Goal: Task Accomplishment & Management: Manage account settings

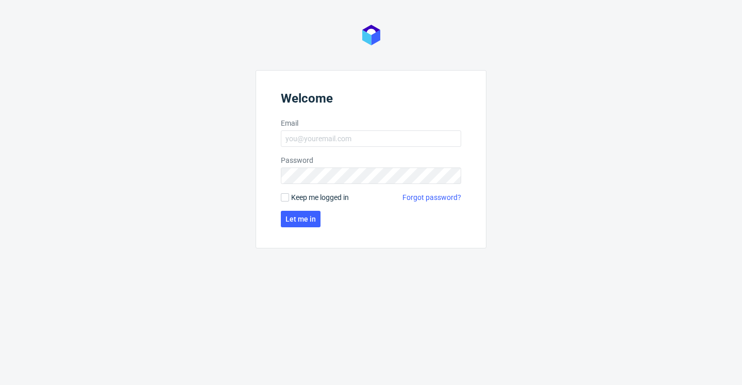
click at [301, 196] on span "Keep me logged in" at bounding box center [320, 197] width 58 height 10
click at [289, 196] on input "Keep me logged in" at bounding box center [285, 197] width 8 height 8
checkbox input "true"
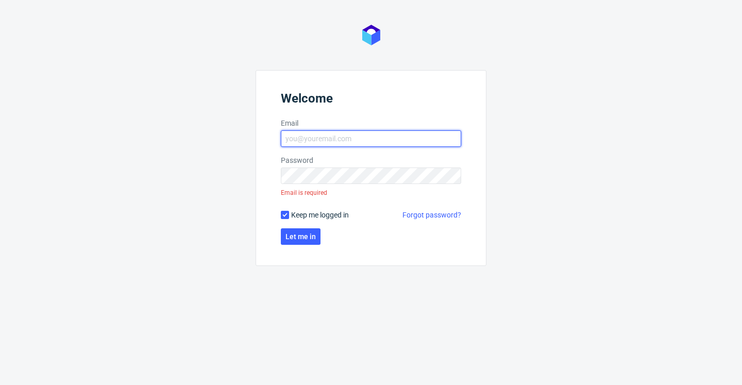
click at [317, 144] on input "Email" at bounding box center [371, 138] width 180 height 16
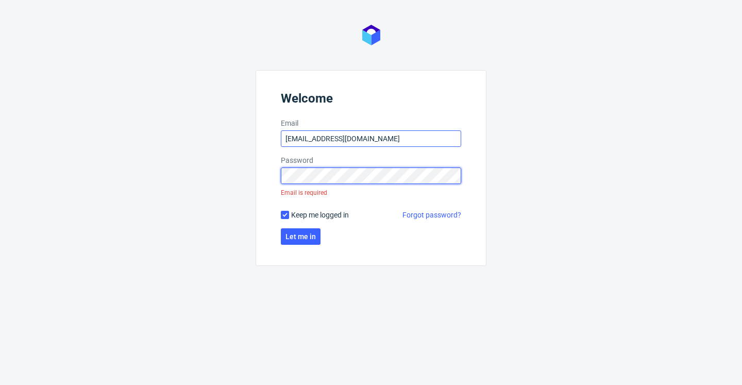
click at [301, 228] on button "Let me in" at bounding box center [301, 236] width 40 height 16
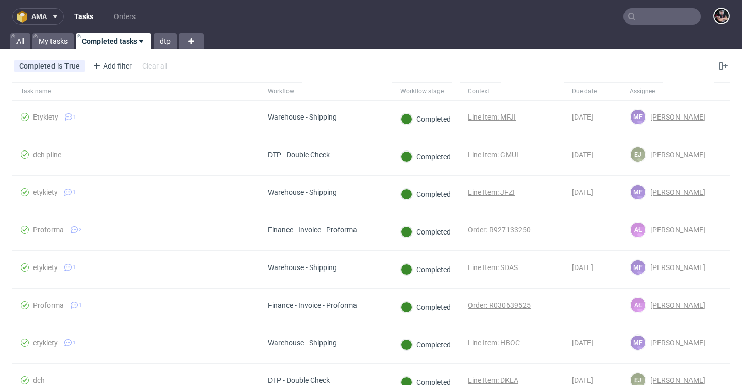
click at [55, 19] on icon at bounding box center [55, 16] width 8 height 8
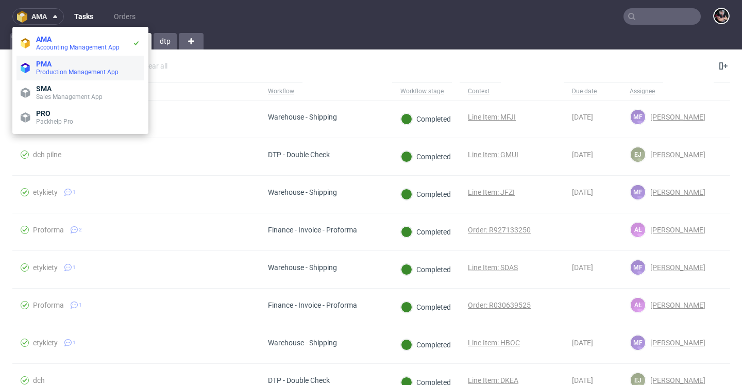
click at [57, 58] on li "PMA Production Management App" at bounding box center [80, 68] width 128 height 25
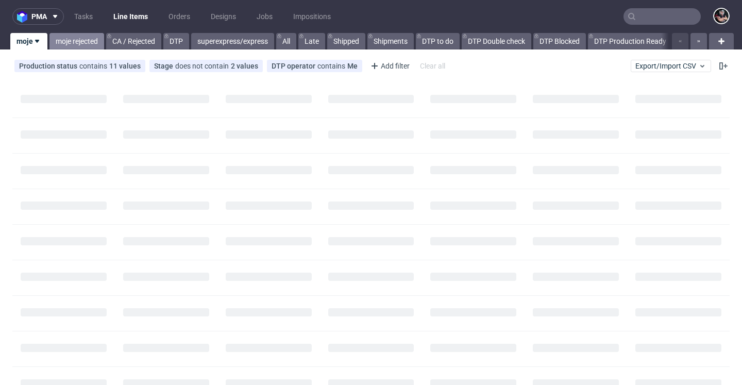
click at [90, 44] on link "moje rejected" at bounding box center [76, 41] width 55 height 16
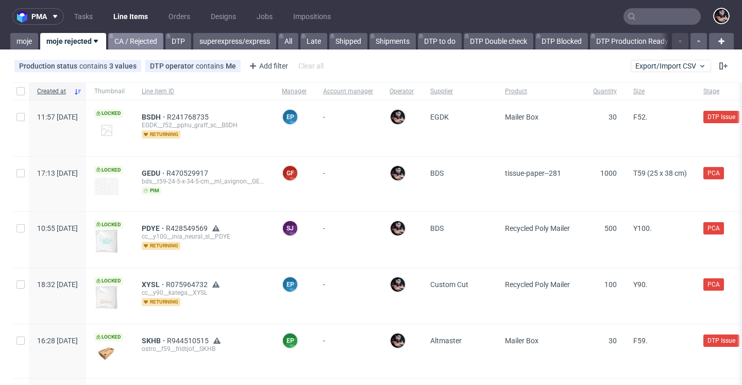
click at [149, 40] on link "CA / Rejected" at bounding box center [135, 41] width 55 height 16
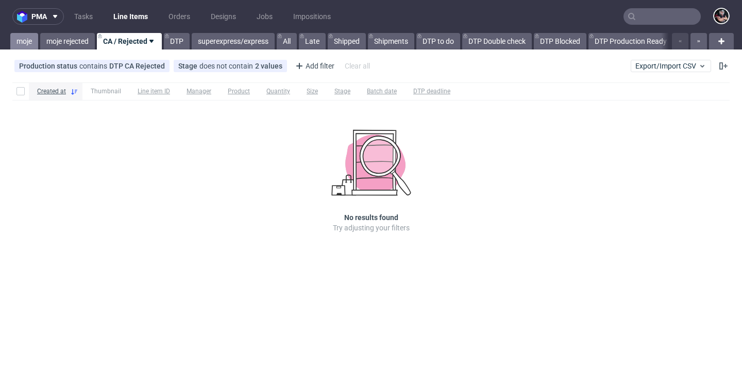
click at [30, 38] on link "moje" at bounding box center [24, 41] width 28 height 16
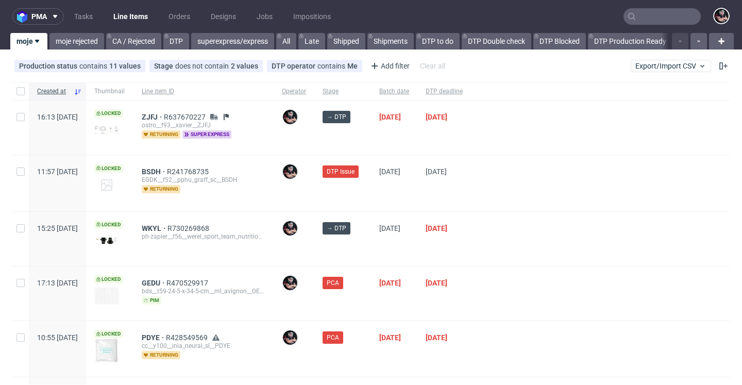
scroll to position [2, 0]
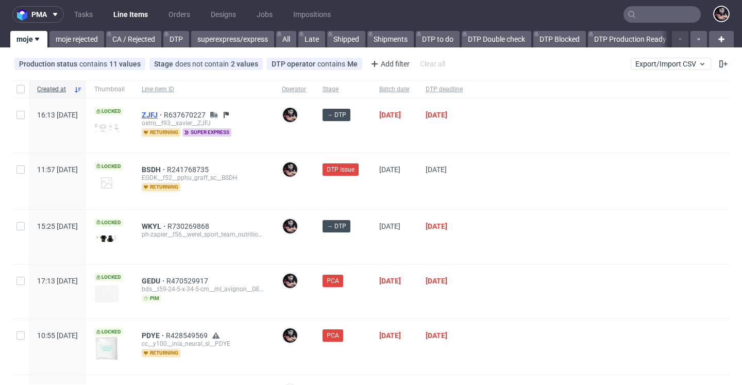
click at [164, 112] on span "ZJFJ" at bounding box center [153, 115] width 22 height 8
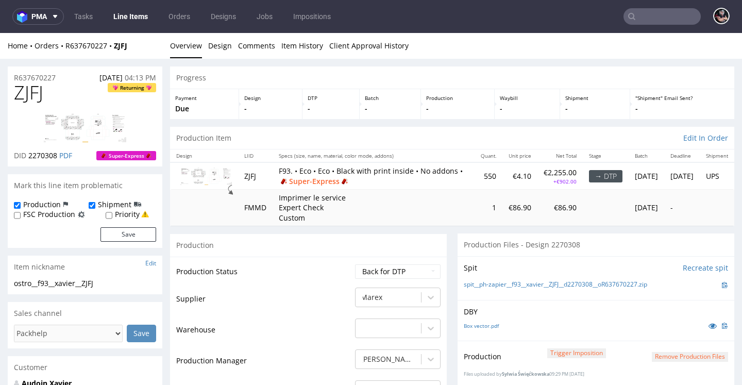
click at [278, 52] on div "Home Orders R637670227 ZJFJ Overview Design Comments Item History Client Approv…" at bounding box center [371, 46] width 742 height 26
click at [293, 45] on link "Item History" at bounding box center [302, 45] width 42 height 25
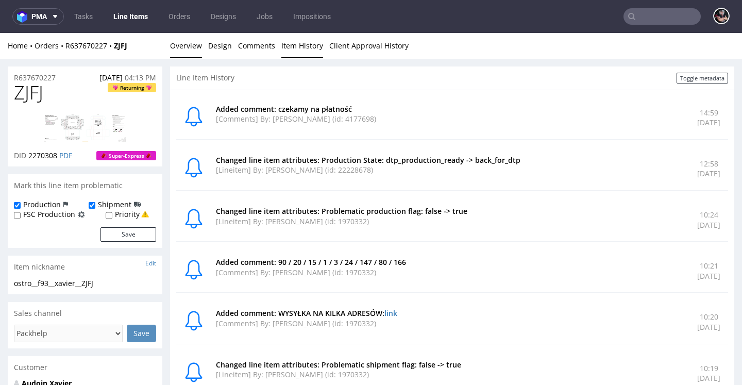
click at [188, 44] on link "Overview" at bounding box center [186, 45] width 32 height 25
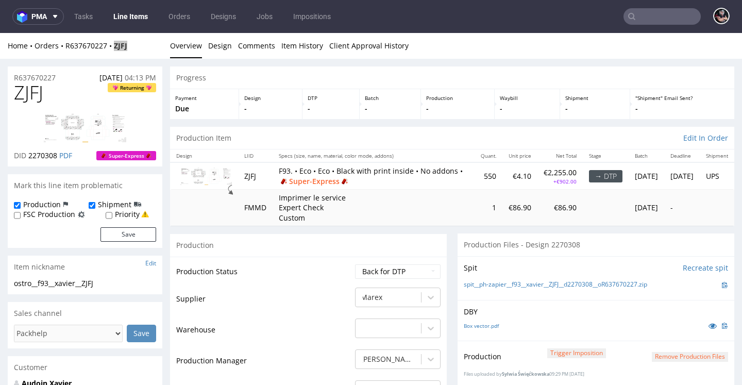
click at [131, 14] on link "Line Items" at bounding box center [130, 16] width 47 height 16
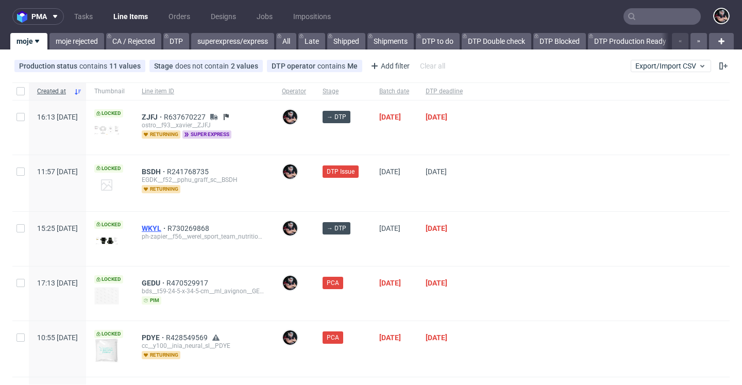
click at [167, 229] on span "WKYL" at bounding box center [155, 228] width 26 height 8
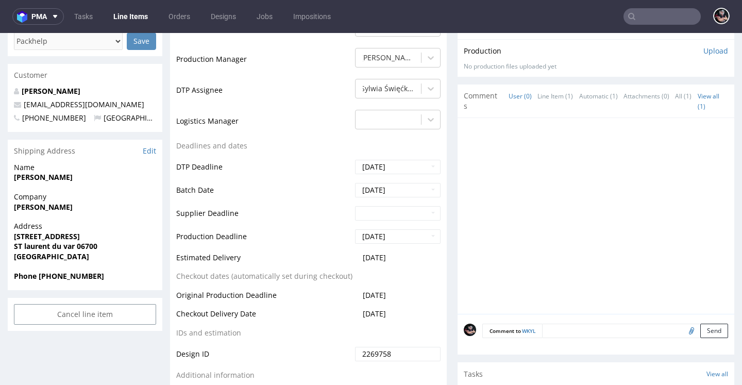
scroll to position [383, 0]
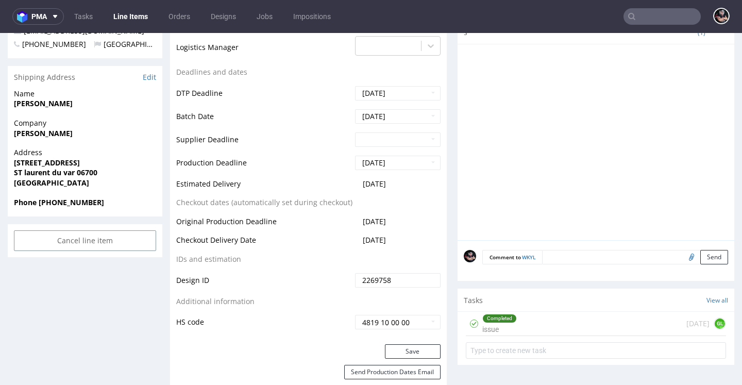
click at [543, 318] on div "Completed issue 2 days ago GL" at bounding box center [596, 324] width 260 height 24
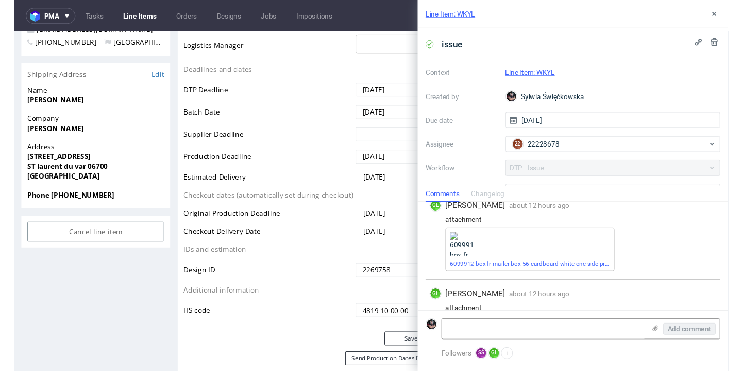
scroll to position [456, 0]
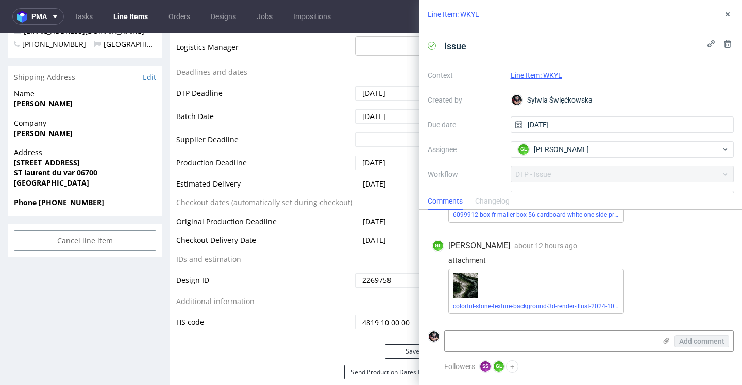
click at [561, 306] on link "colorful-stone-texture-background-3d-render-illust-2024-10-14-05-21-56-utc.jpg" at bounding box center [561, 306] width 217 height 7
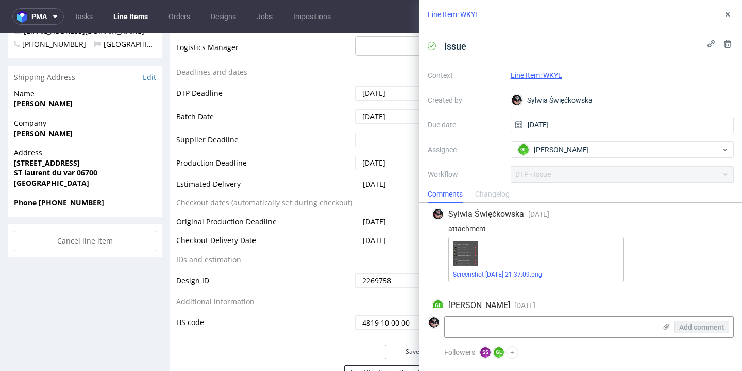
scroll to position [264, 0]
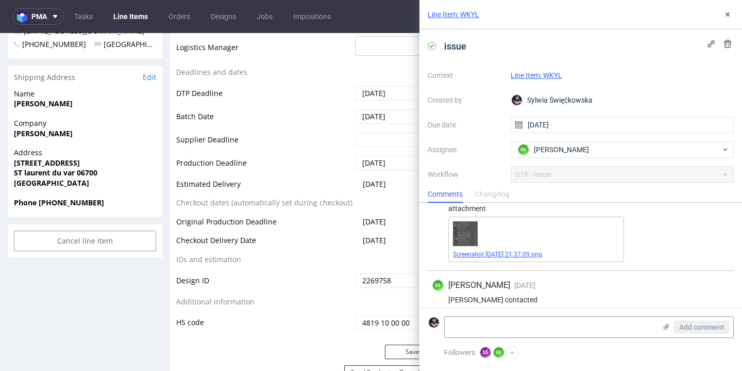
click at [509, 258] on link "Screenshot 2025-10-06 at 21.37.09.png" at bounding box center [497, 253] width 89 height 7
click at [491, 258] on link "Screenshot 2025-10-06 at 21.37.09.png" at bounding box center [497, 253] width 89 height 7
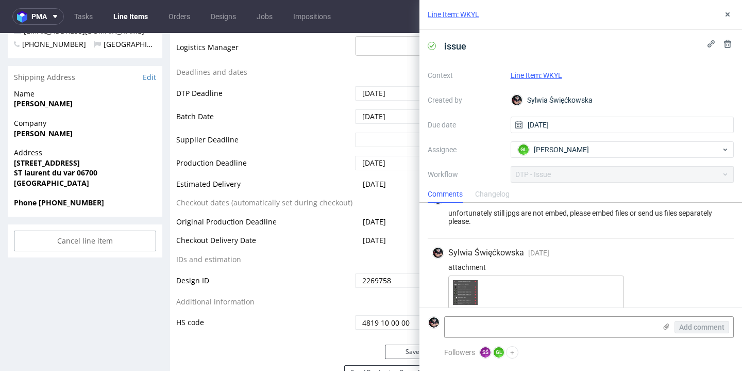
scroll to position [463, 0]
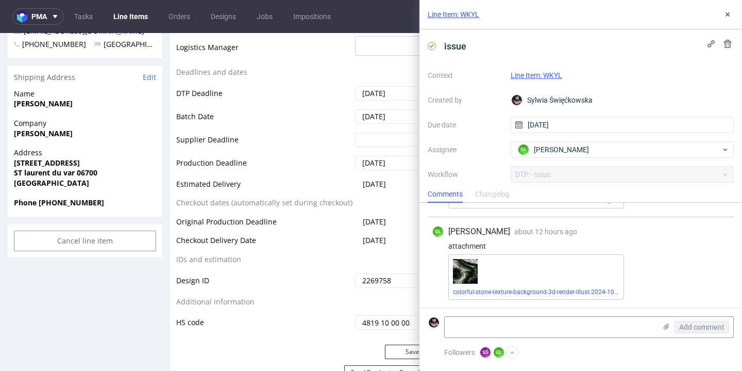
click at [722, 21] on div "Line Item: WKYL" at bounding box center [581, 14] width 323 height 29
click at [724, 18] on icon at bounding box center [728, 14] width 8 height 8
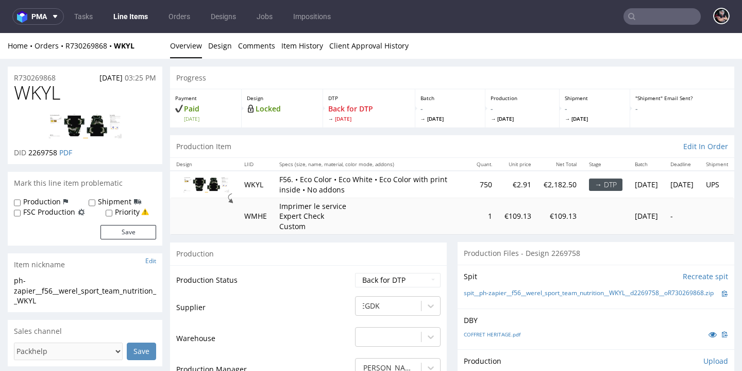
click at [124, 25] on nav "pma Tasks Line Items Orders Designs Jobs Impositions" at bounding box center [371, 16] width 742 height 33
click at [125, 20] on link "Line Items" at bounding box center [130, 16] width 47 height 16
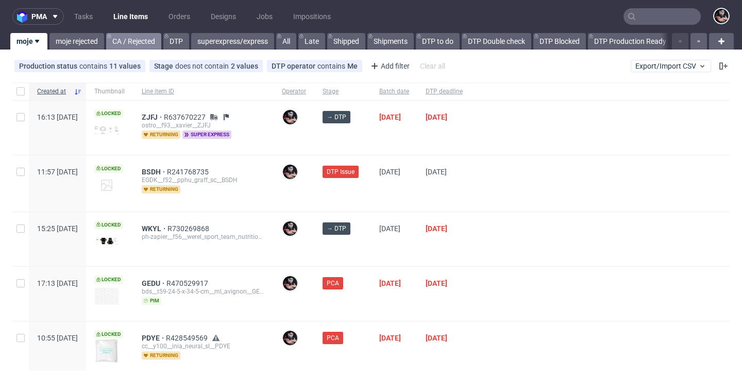
click at [139, 46] on link "CA / Rejected" at bounding box center [133, 41] width 55 height 16
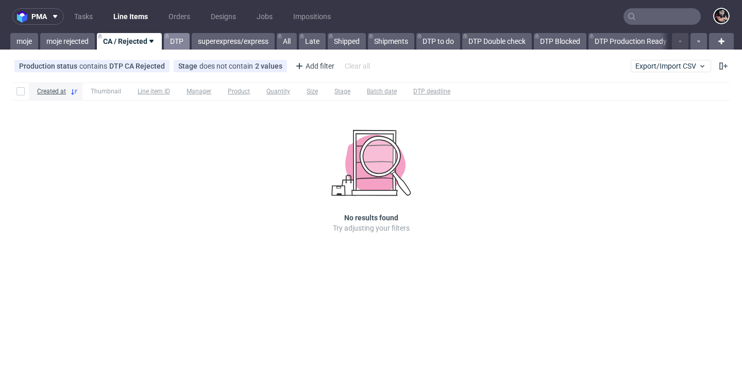
click at [175, 46] on link "DTP" at bounding box center [177, 41] width 26 height 16
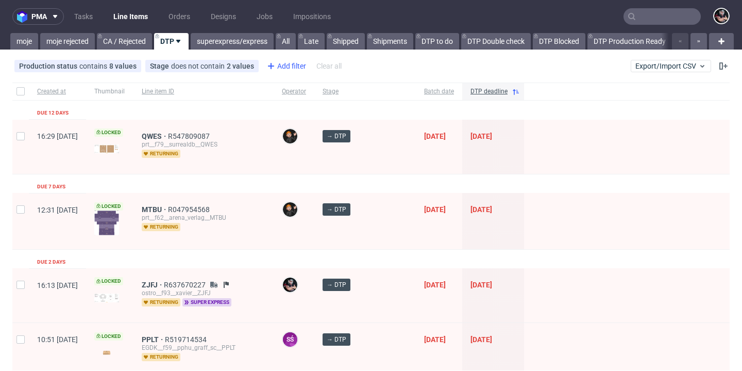
click at [285, 63] on div "Add filter" at bounding box center [285, 66] width 45 height 16
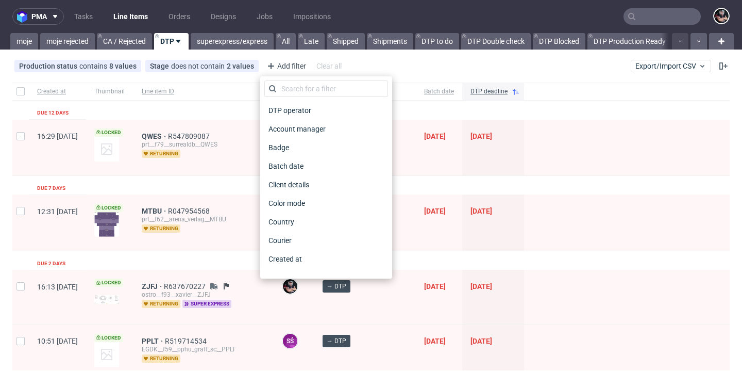
click at [299, 103] on div "DTP operator" at bounding box center [326, 110] width 124 height 19
click at [299, 107] on span "DTP operator" at bounding box center [290, 110] width 52 height 14
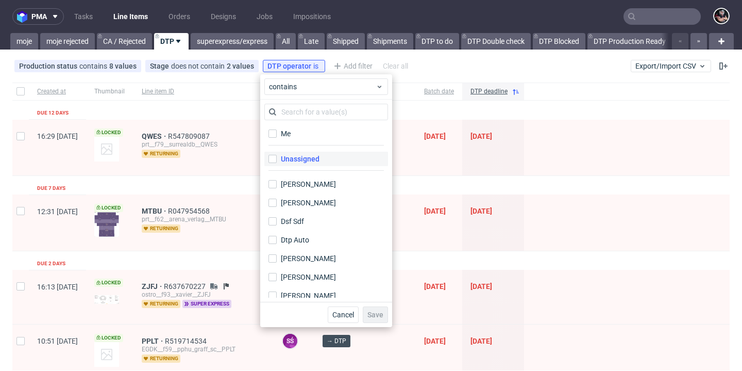
click at [309, 163] on div "Unassigned" at bounding box center [300, 159] width 39 height 10
click at [277, 163] on input "Unassigned" at bounding box center [273, 159] width 8 height 8
checkbox input "true"
click at [370, 321] on button "Save" at bounding box center [375, 314] width 25 height 16
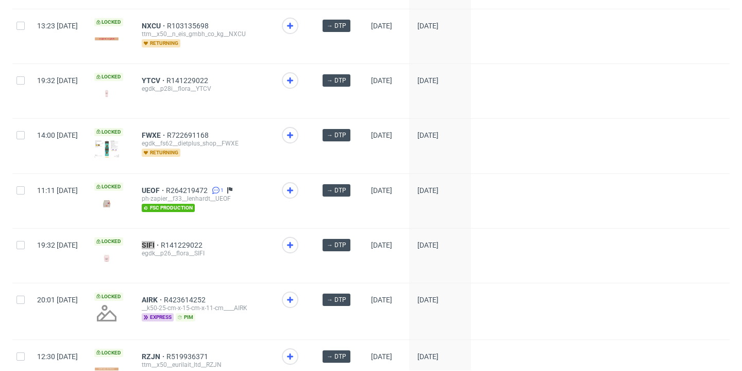
scroll to position [1333, 0]
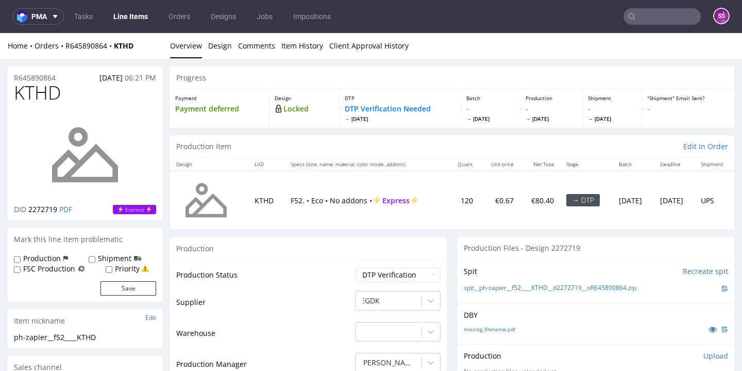
scroll to position [76, 0]
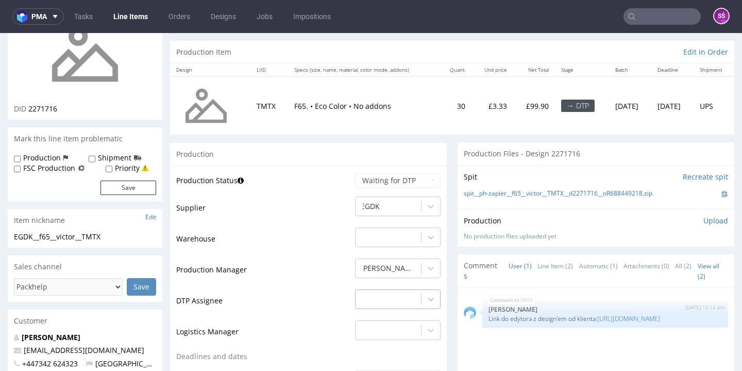
scroll to position [211, 0]
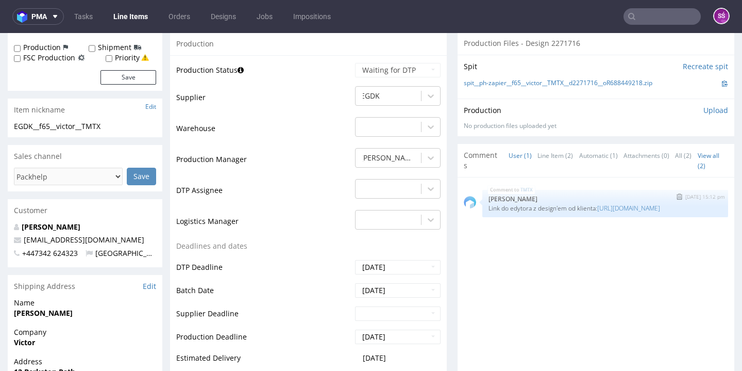
drag, startPoint x: 602, startPoint y: 214, endPoint x: 580, endPoint y: 216, distance: 22.3
drag, startPoint x: 639, startPoint y: 212, endPoint x: 592, endPoint y: 212, distance: 46.9
click at [585, 211] on p "Link do edytora z design'em od klienta: https://packhelp.com/editor/design/2272…" at bounding box center [605, 208] width 233 height 8
click at [652, 212] on p "Link do edytora z design'em od klienta: https://packhelp.com/editor/design/2272…" at bounding box center [605, 208] width 233 height 8
drag, startPoint x: 644, startPoint y: 213, endPoint x: 579, endPoint y: 212, distance: 64.9
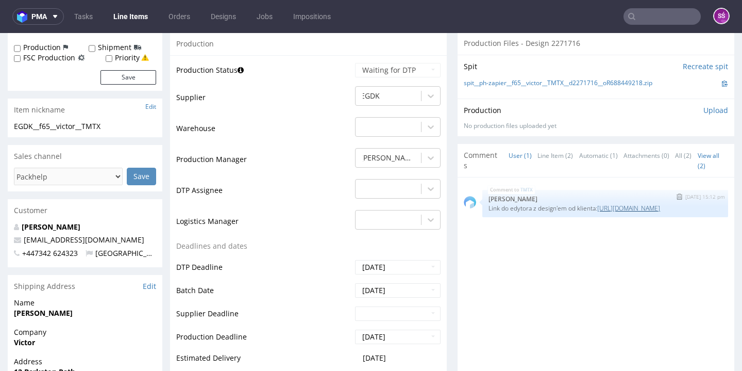
click at [579, 212] on p "Link do edytora z design'em od klienta: https://packhelp.com/editor/design/2272…" at bounding box center [605, 208] width 233 height 8
copy link "/2272408?source=editor"
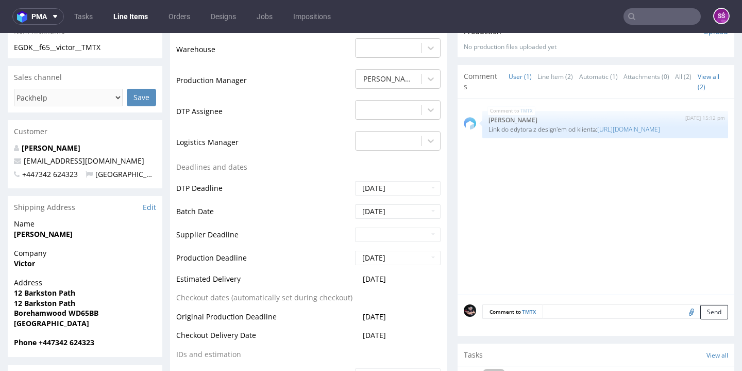
scroll to position [376, 0]
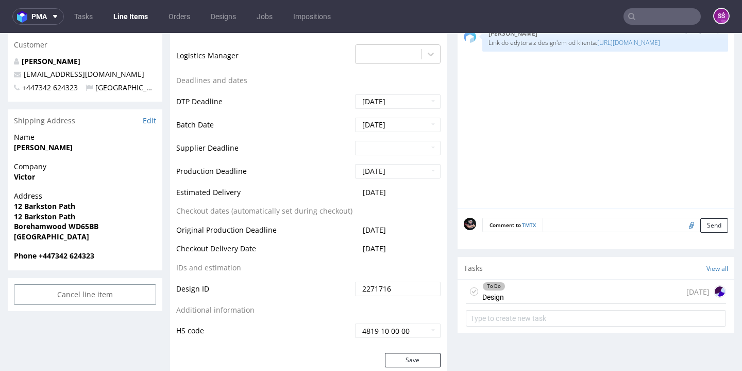
click at [405, 285] on input "2271716" at bounding box center [398, 288] width 86 height 14
paste input "/2272408?source=editor"
drag, startPoint x: 423, startPoint y: 286, endPoint x: 379, endPoint y: 287, distance: 43.8
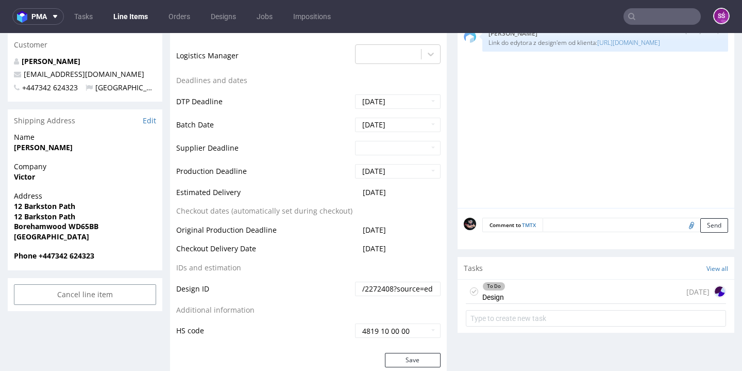
click at [379, 287] on input "/2272408?source=editor" at bounding box center [398, 288] width 86 height 14
click at [402, 290] on input "/2272408?r" at bounding box center [398, 288] width 86 height 14
drag, startPoint x: 361, startPoint y: 283, endPoint x: 354, endPoint y: 284, distance: 7.2
click at [355, 284] on input "/2272408" at bounding box center [398, 288] width 86 height 14
type input "2272408"
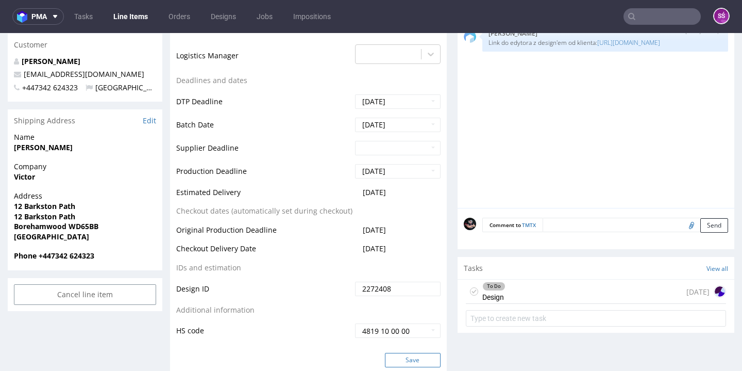
click at [414, 357] on button "Save" at bounding box center [413, 360] width 56 height 14
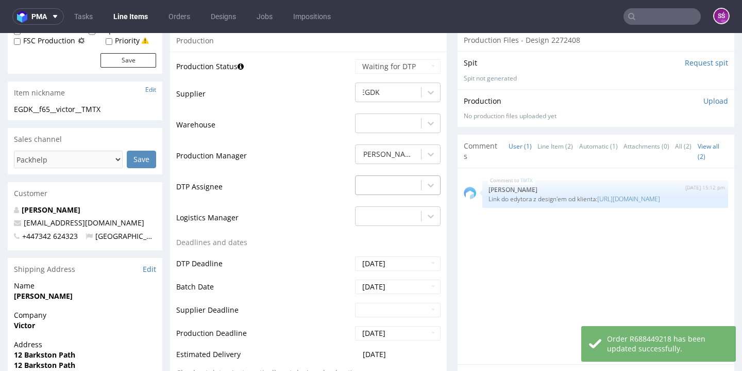
scroll to position [409, 0]
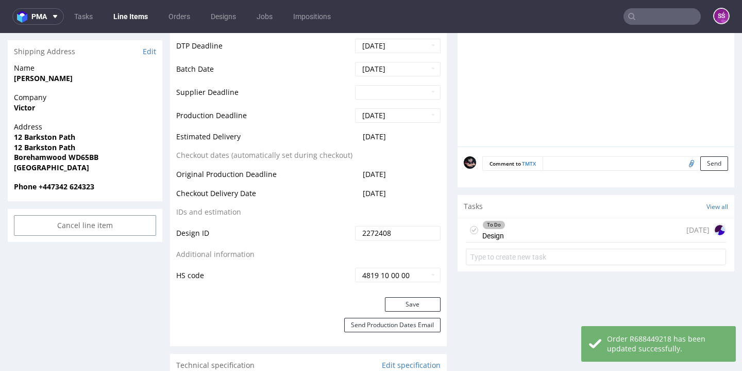
click at [519, 230] on div "To Do Design today" at bounding box center [596, 230] width 260 height 24
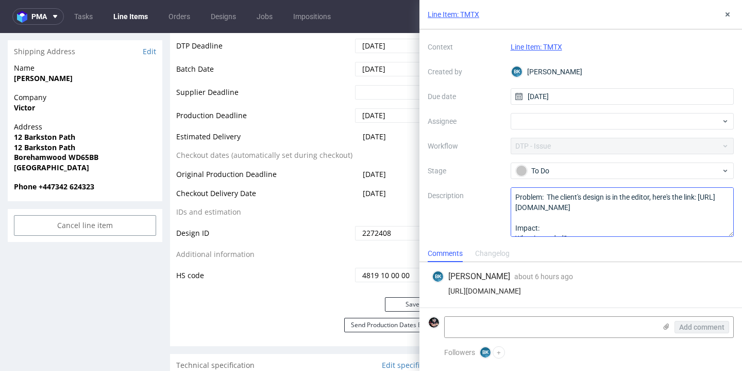
scroll to position [35, 0]
click at [724, 16] on icon at bounding box center [728, 14] width 8 height 8
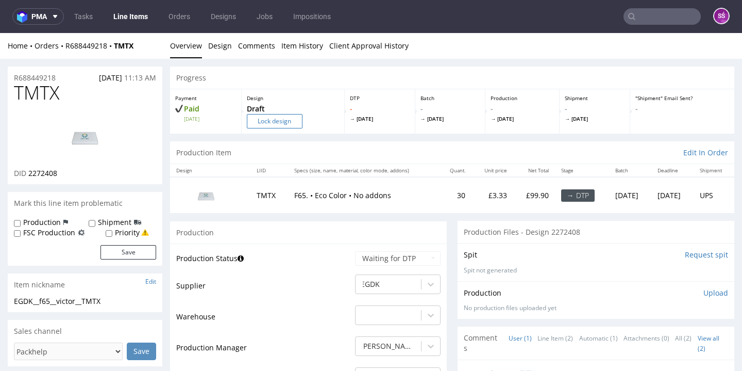
click at [293, 118] on input "Lock design" at bounding box center [275, 121] width 56 height 14
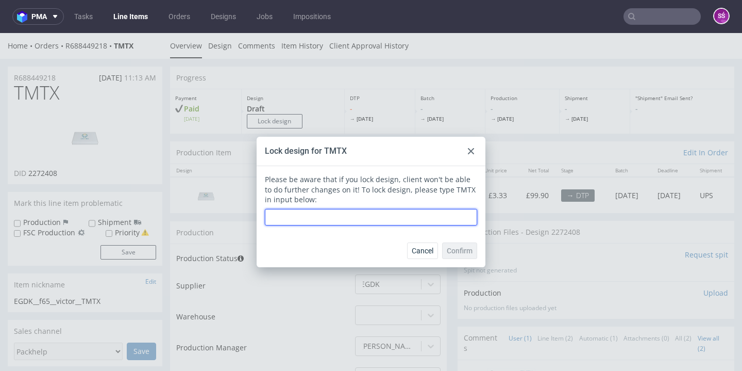
click at [315, 220] on input "text" at bounding box center [371, 217] width 212 height 16
type input "TMTX"
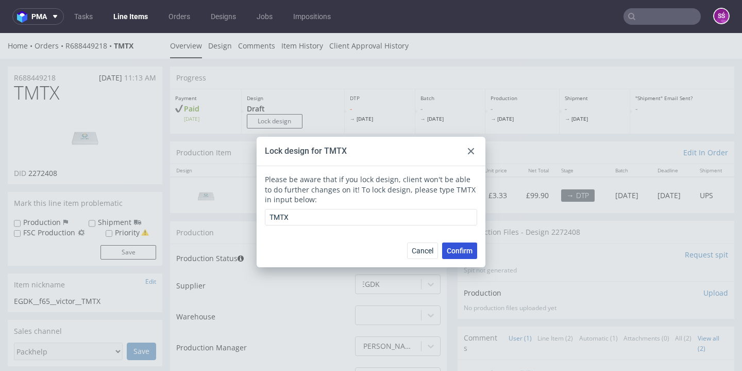
click at [456, 252] on span "Confirm" at bounding box center [460, 250] width 26 height 7
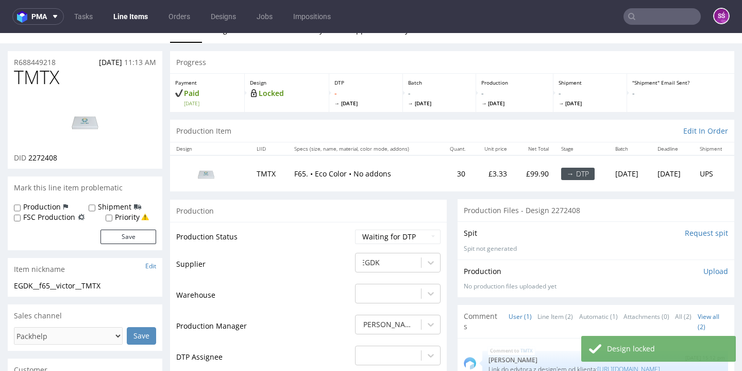
scroll to position [58, 0]
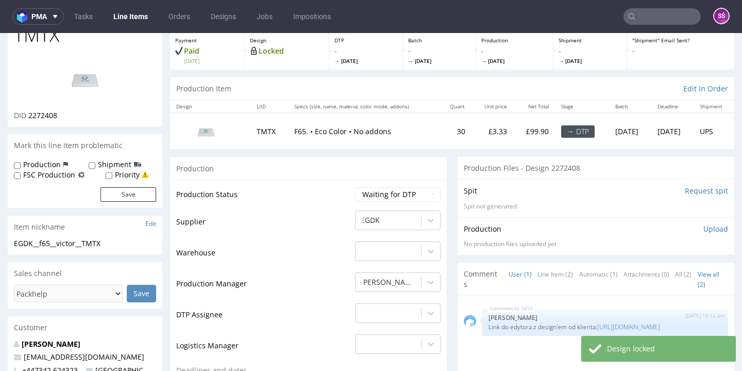
click at [692, 187] on input "Request spit" at bounding box center [706, 191] width 43 height 10
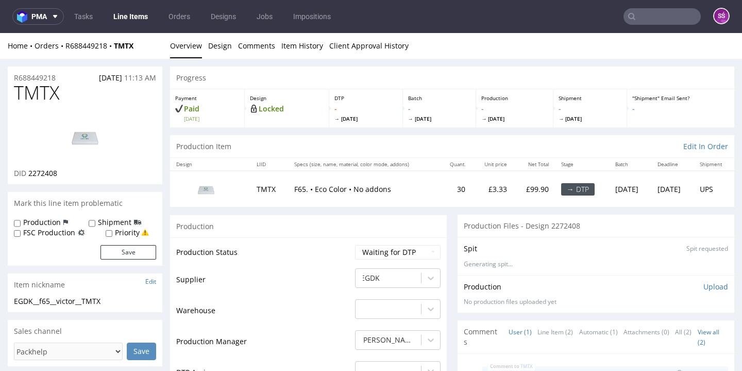
scroll to position [79, 0]
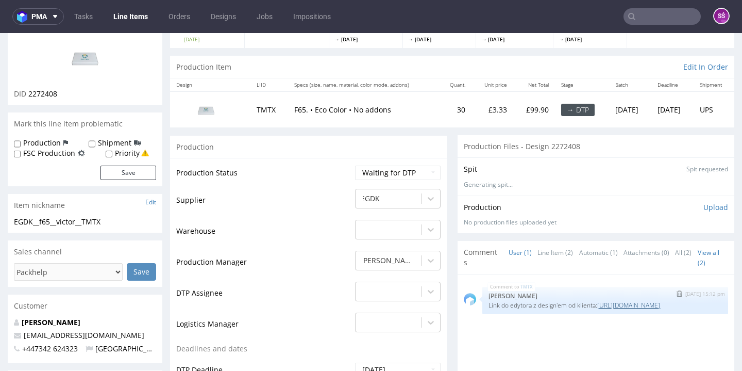
click at [597, 309] on link "https://packhelp.com/editor/design/2272408?source=editor" at bounding box center [628, 304] width 63 height 9
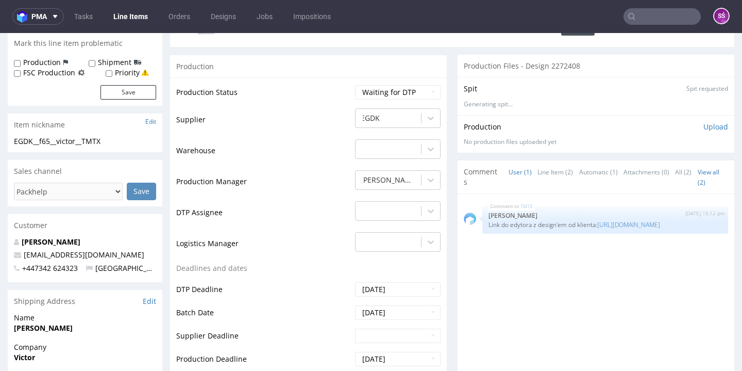
scroll to position [0, 0]
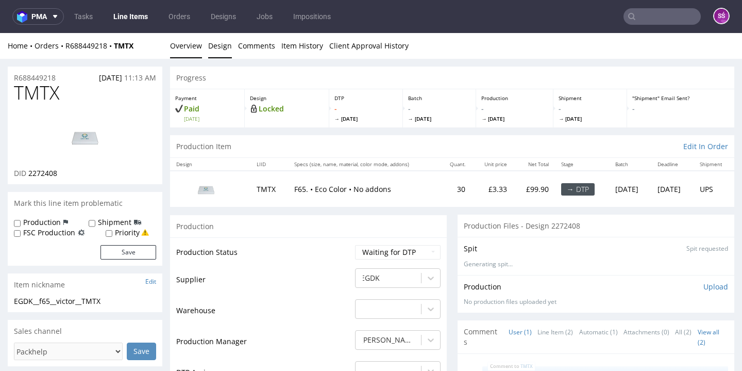
click at [214, 54] on link "Design" at bounding box center [220, 45] width 24 height 25
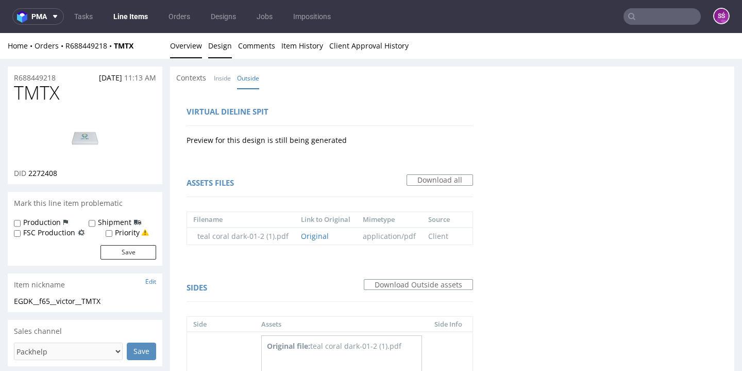
click at [175, 45] on link "Overview" at bounding box center [186, 45] width 32 height 25
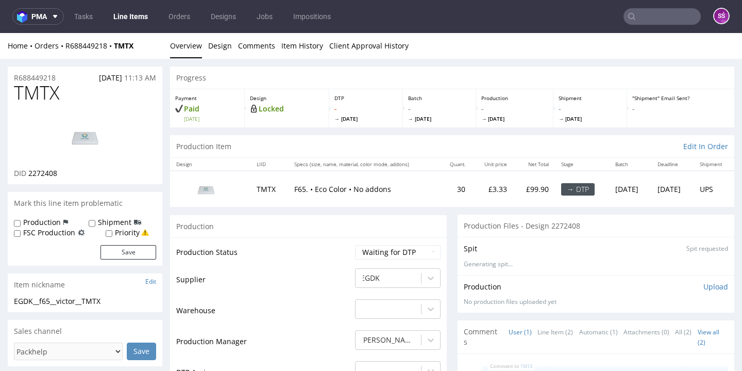
click at [723, 0] on nav "pma Tasks Line Items Orders Designs Jobs Impositions SŚ" at bounding box center [371, 16] width 742 height 33
click at [213, 48] on link "Design" at bounding box center [220, 45] width 24 height 25
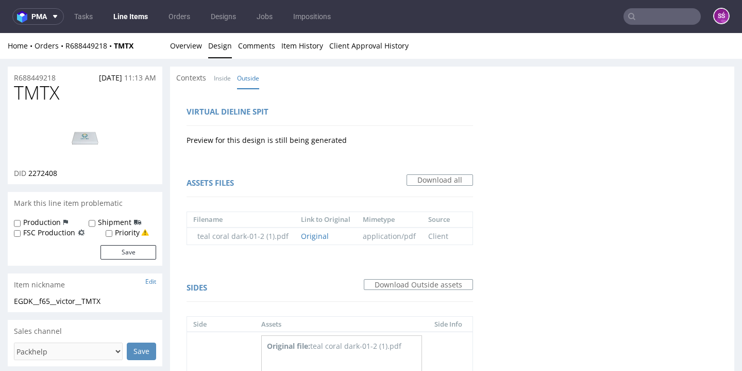
scroll to position [286, 0]
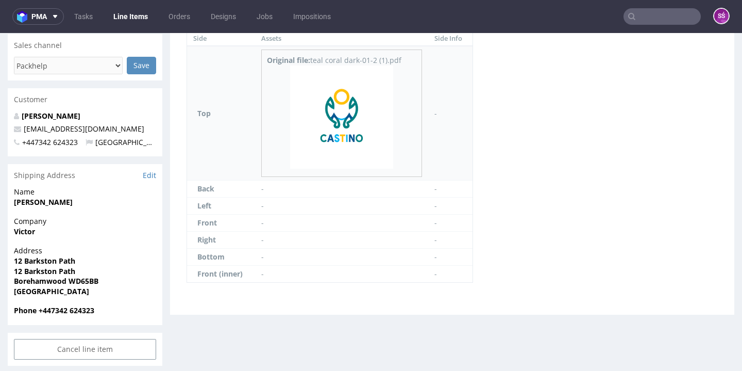
click at [359, 117] on img at bounding box center [341, 116] width 103 height 103
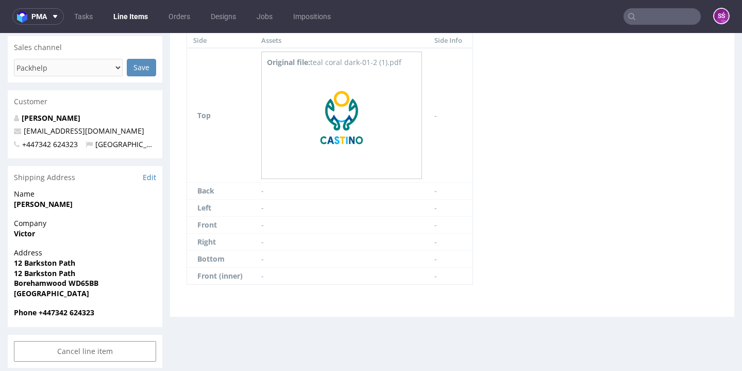
scroll to position [0, 0]
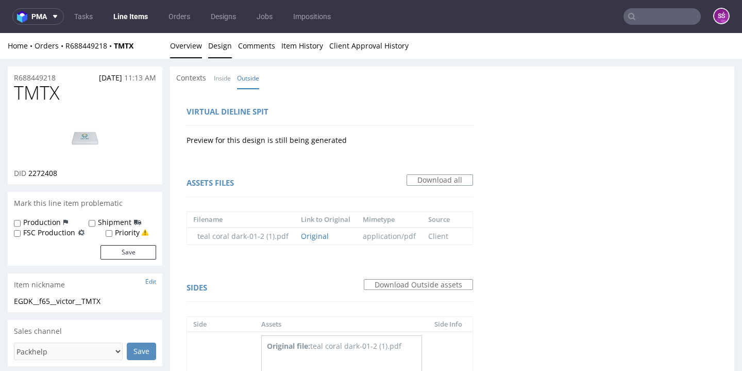
click at [189, 53] on link "Overview" at bounding box center [186, 45] width 32 height 25
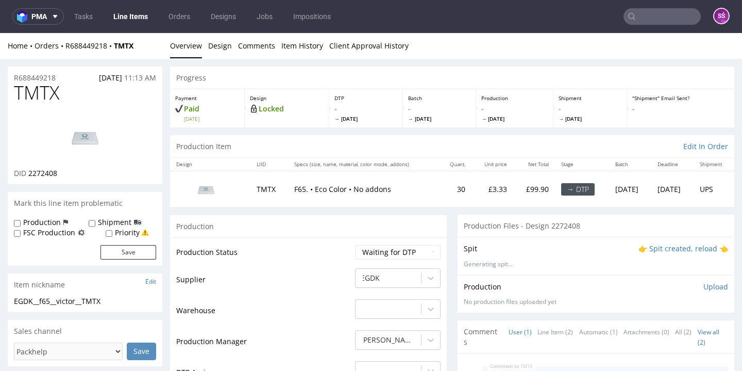
click at [660, 241] on div "Spit 👉 Spit created, reload 👈 Generating spit..." at bounding box center [596, 256] width 277 height 38
click at [659, 244] on p "👉 Spit created, reload 👈" at bounding box center [684, 248] width 90 height 10
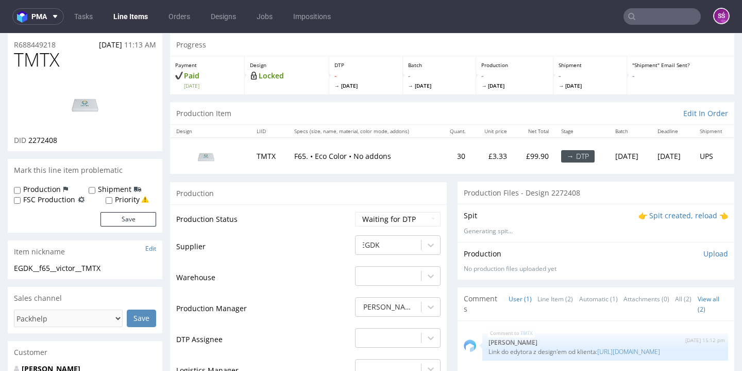
click at [668, 217] on p "👉 Spit created, reload 👈" at bounding box center [684, 215] width 90 height 10
click at [657, 210] on p "👉 Spit created, reload 👈" at bounding box center [684, 215] width 90 height 10
click at [657, 211] on p "👉 Spit created, reload 👈" at bounding box center [684, 215] width 90 height 10
click at [650, 214] on p "👉 Spit created, reload 👈" at bounding box center [684, 215] width 90 height 10
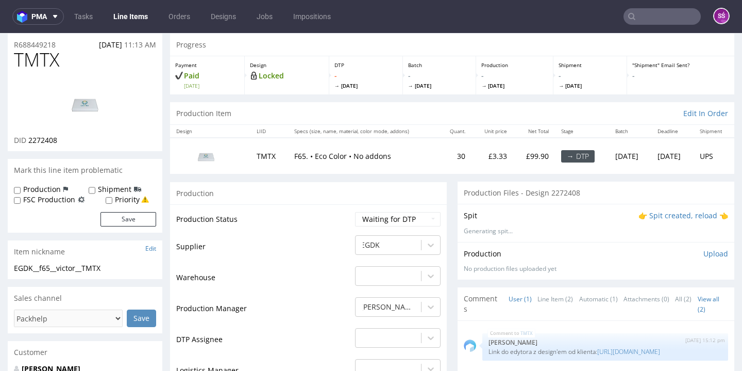
click at [639, 215] on p "👉 Spit created, reload 👈" at bounding box center [684, 215] width 90 height 10
drag, startPoint x: 112, startPoint y: 266, endPoint x: 14, endPoint y: 265, distance: 97.9
click at [14, 265] on div "EGDK__f65__victor__TMTX" at bounding box center [85, 268] width 142 height 10
copy div "EGDK__f65__victor__TMTX"
click at [43, 139] on span "2272408" at bounding box center [42, 140] width 29 height 10
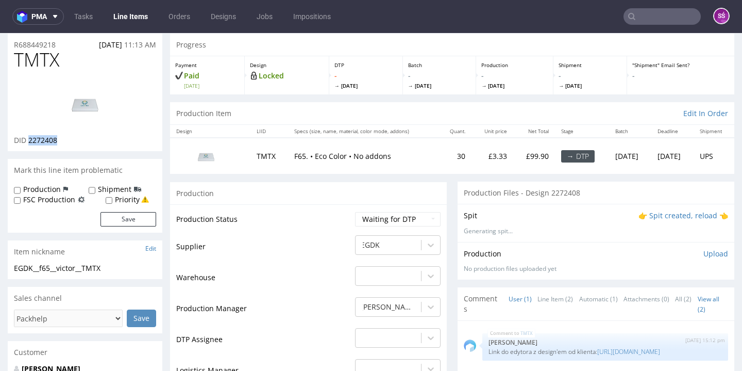
click at [43, 139] on span "2272408" at bounding box center [42, 140] width 29 height 10
copy span "2272408"
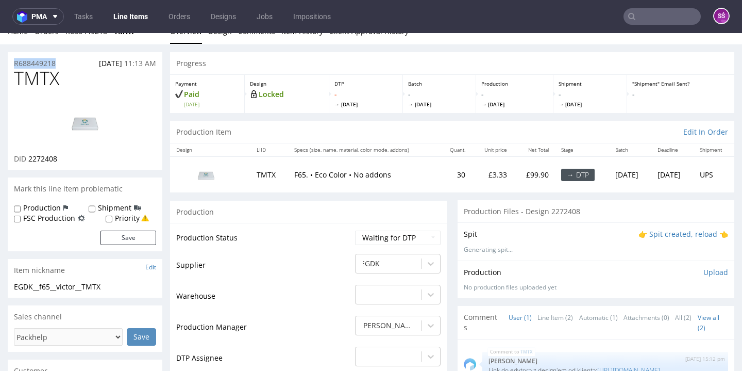
drag, startPoint x: 30, startPoint y: 60, endPoint x: 8, endPoint y: 60, distance: 22.2
click at [8, 60] on div "R688449218 07.10.2025 11:13 AM" at bounding box center [85, 60] width 155 height 16
copy p "R688449218"
click at [424, 356] on div "- selected, 1 of 31. 31 results available. Use Up and Down to choose options, p…" at bounding box center [398, 353] width 86 height 14
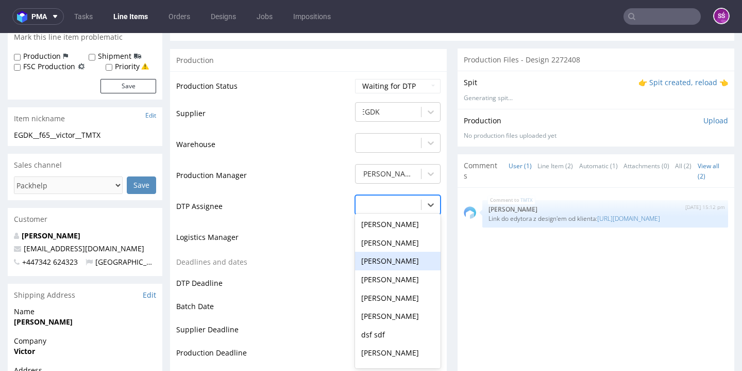
scroll to position [352, 0]
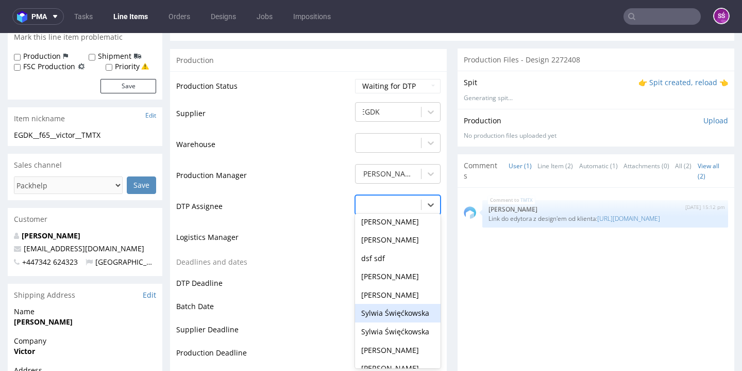
click at [396, 308] on div "Sylwia Święćkowska" at bounding box center [398, 313] width 86 height 19
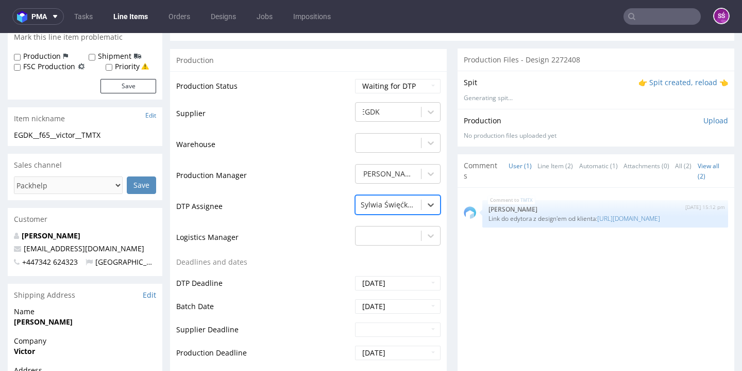
scroll to position [369, 0]
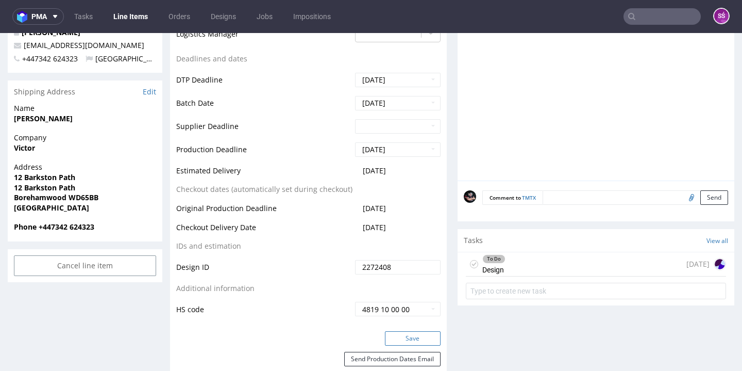
click at [409, 333] on button "Save" at bounding box center [413, 338] width 56 height 14
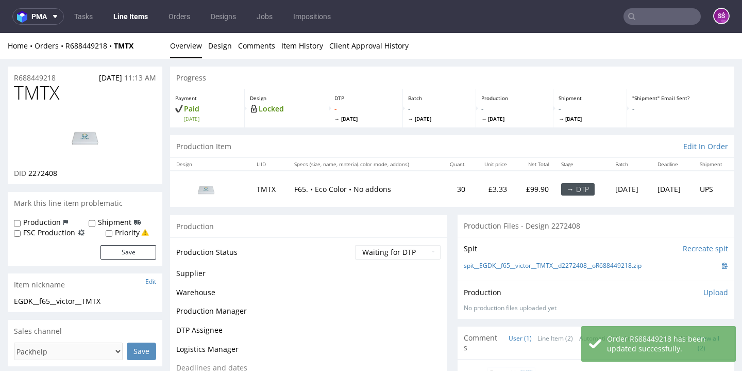
scroll to position [33, 0]
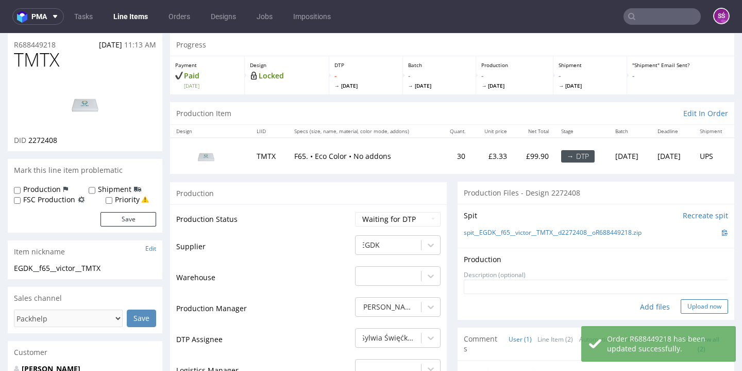
click at [687, 299] on button "Upload now" at bounding box center [704, 306] width 47 height 14
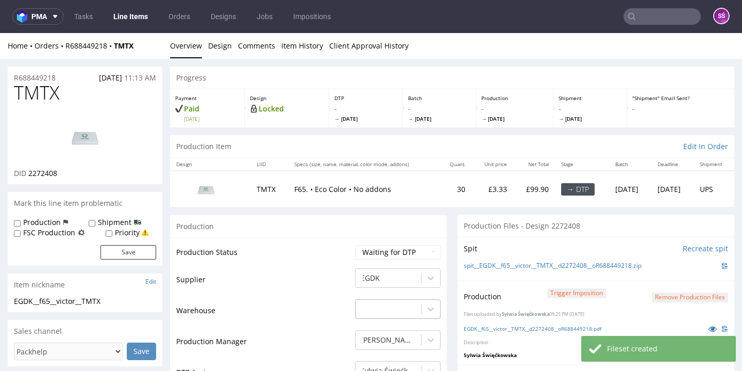
scroll to position [75, 0]
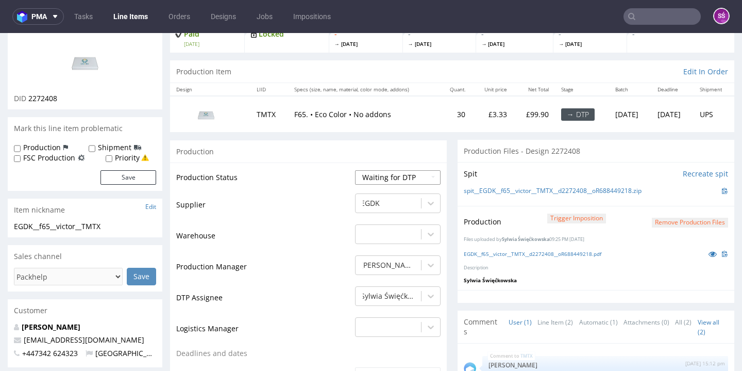
select select "dtp_production_ready"
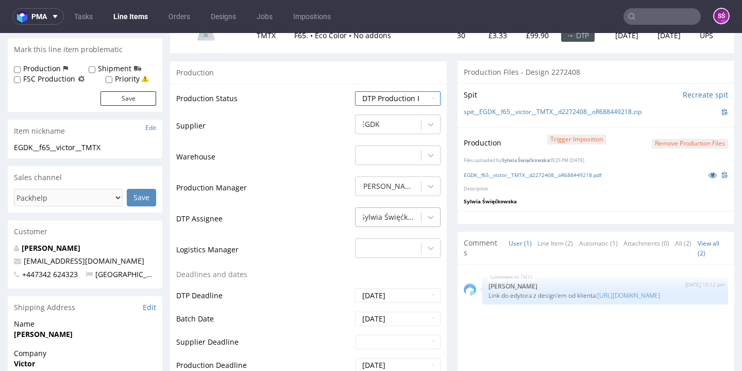
scroll to position [343, 0]
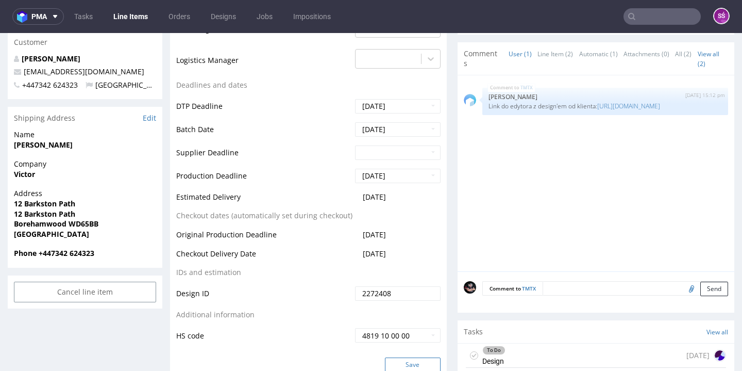
click at [412, 359] on button "Save" at bounding box center [413, 364] width 56 height 14
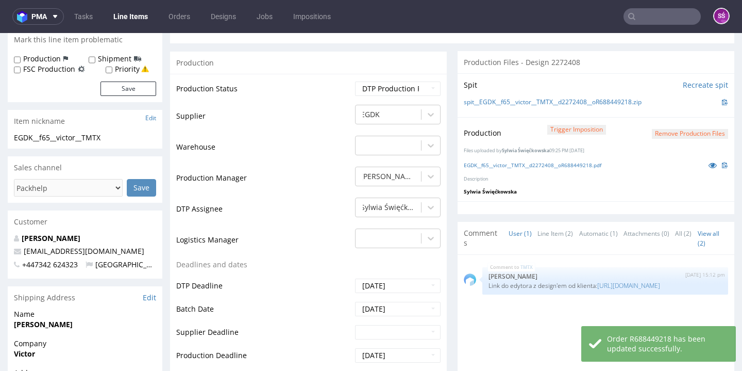
scroll to position [89, 0]
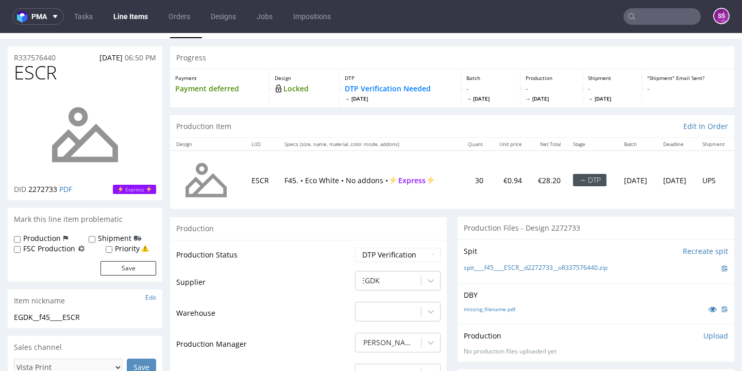
scroll to position [63, 0]
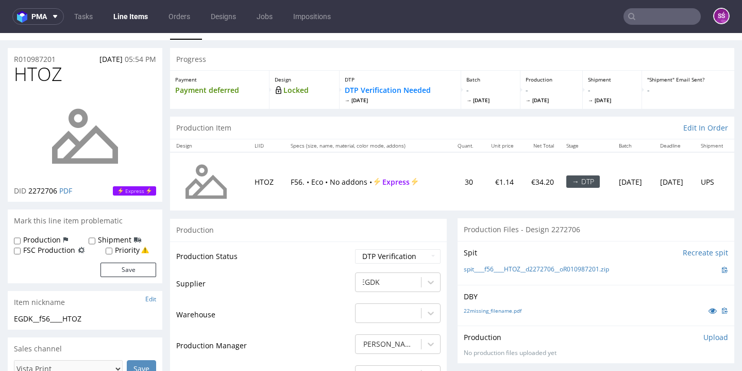
scroll to position [34, 0]
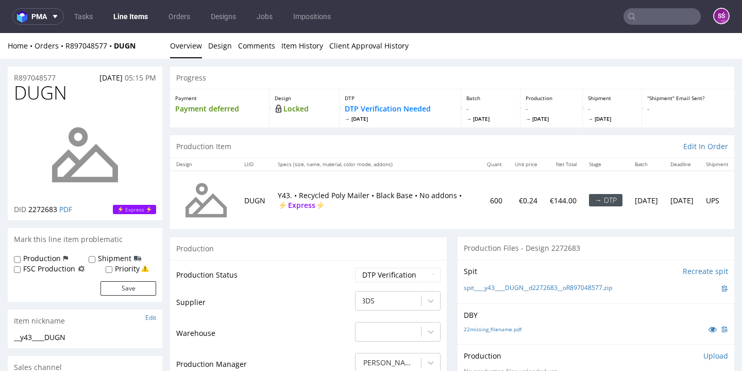
scroll to position [79, 0]
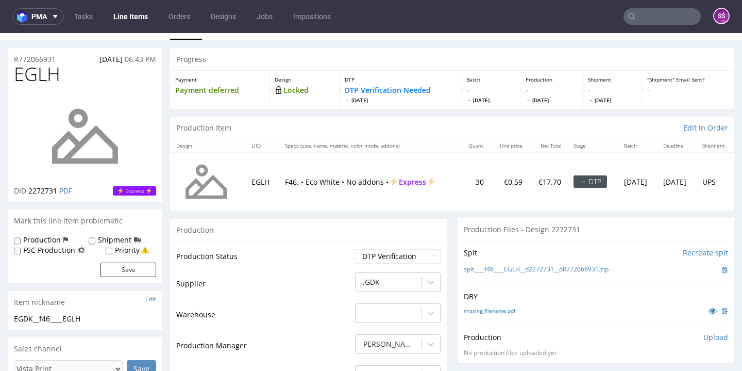
scroll to position [32, 0]
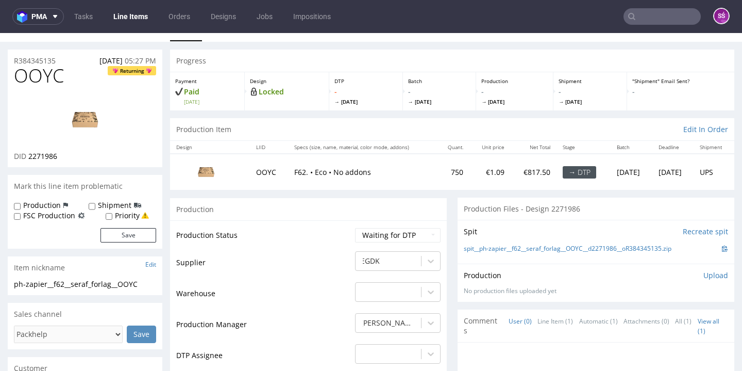
scroll to position [31, 0]
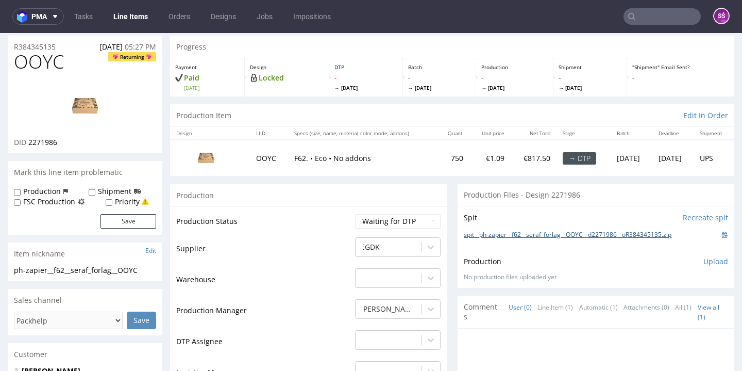
click at [471, 239] on link "spit__ph-zapier__f62__seraf_forlag__OOYC__d2271986__oR384345135.zip" at bounding box center [568, 234] width 208 height 9
click at [89, 127] on img at bounding box center [85, 105] width 82 height 46
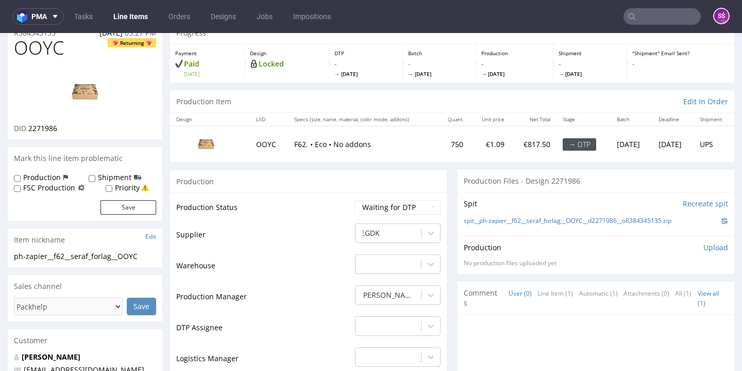
scroll to position [0, 0]
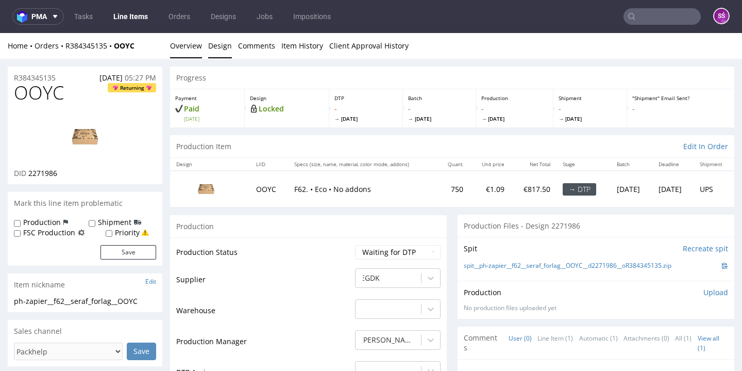
click at [220, 44] on link "Design" at bounding box center [220, 45] width 24 height 25
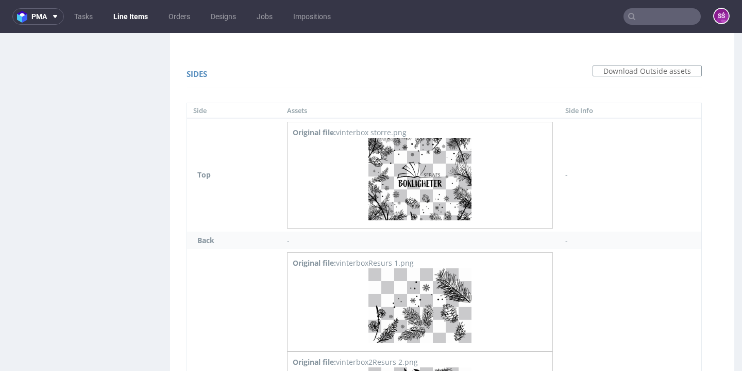
scroll to position [851, 0]
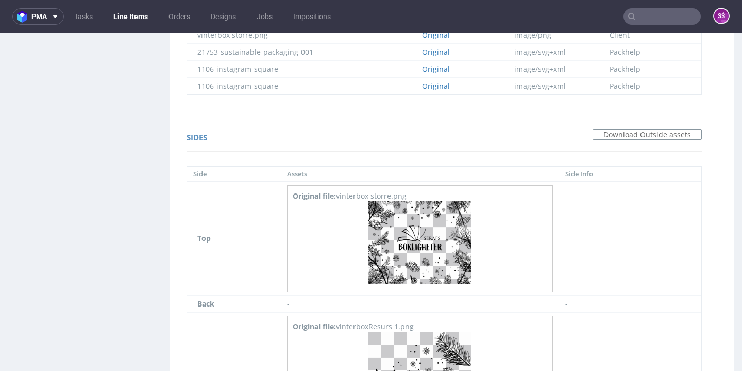
click at [161, 272] on div "R384345135 07.10.2025 05:27 PM OOYC Returning DID 2271986 Mark this line item p…" at bounding box center [85, 343] width 155 height 2254
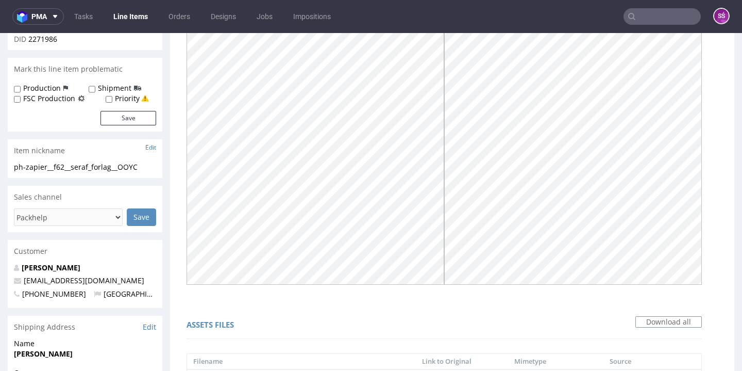
scroll to position [0, 0]
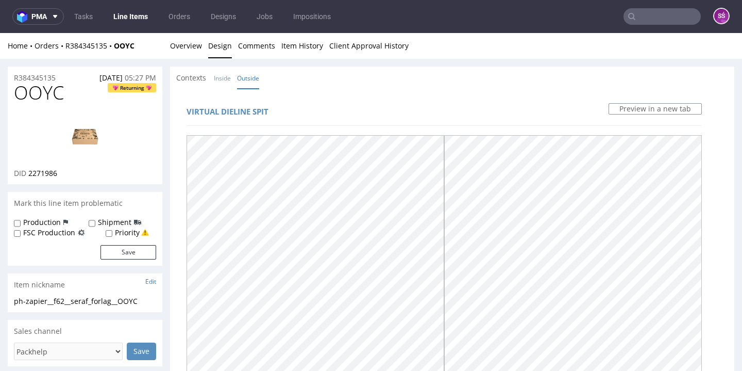
click at [195, 44] on link "Overview" at bounding box center [186, 45] width 32 height 25
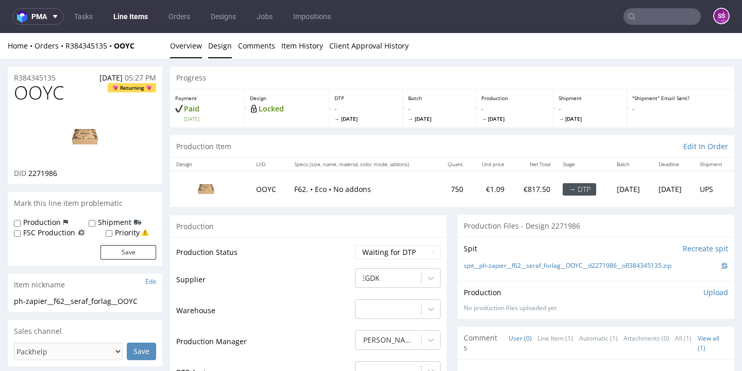
click at [220, 50] on link "Design" at bounding box center [220, 45] width 24 height 25
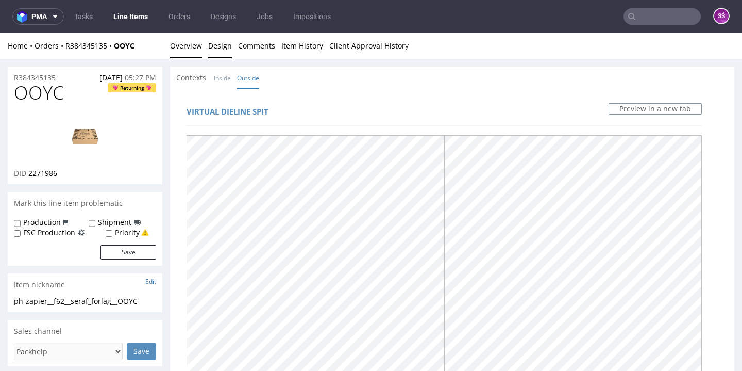
click at [177, 55] on link "Overview" at bounding box center [186, 45] width 32 height 25
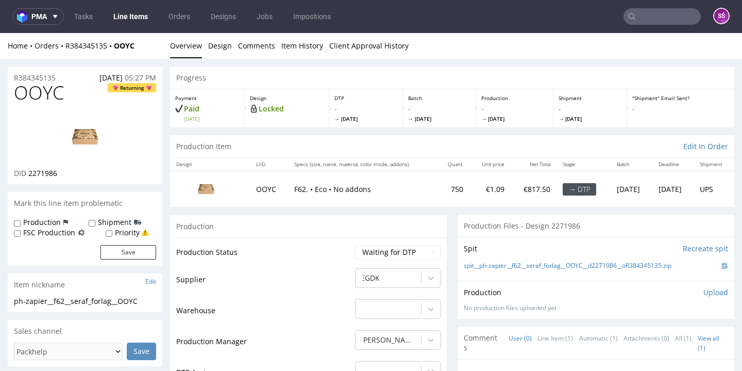
click at [46, 178] on span "2271986" at bounding box center [42, 173] width 29 height 10
copy span "2271986"
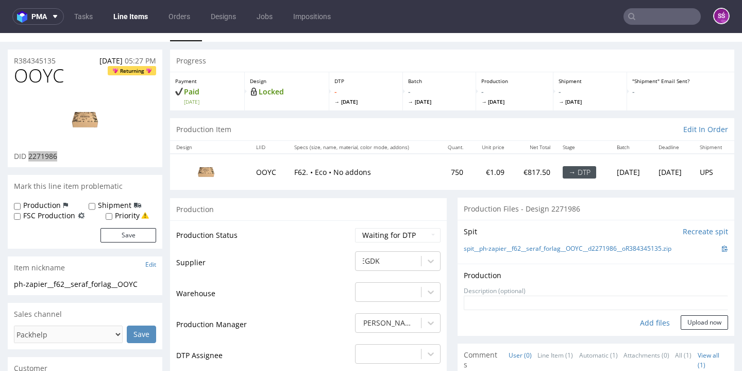
scroll to position [57, 0]
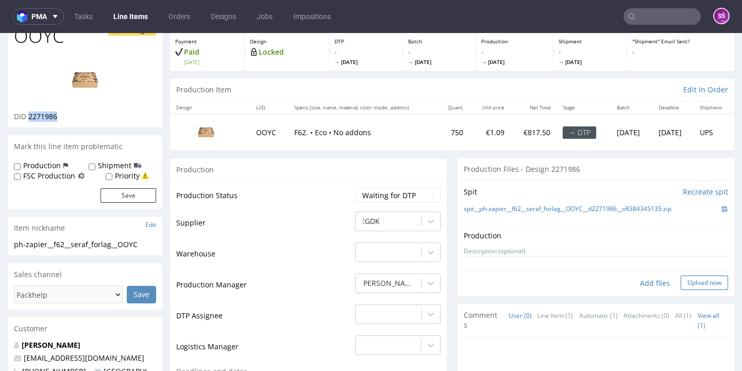
click at [682, 290] on button "Upload now" at bounding box center [704, 282] width 47 height 14
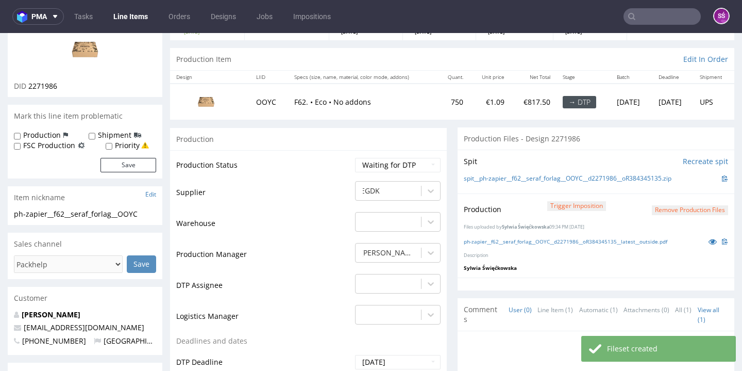
scroll to position [274, 0]
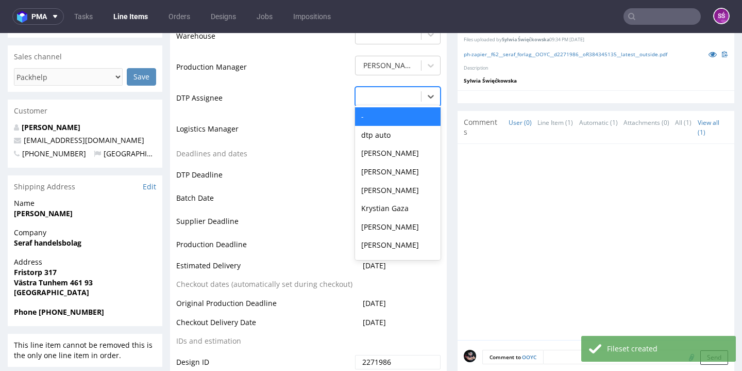
click at [408, 105] on div "-" at bounding box center [388, 96] width 65 height 16
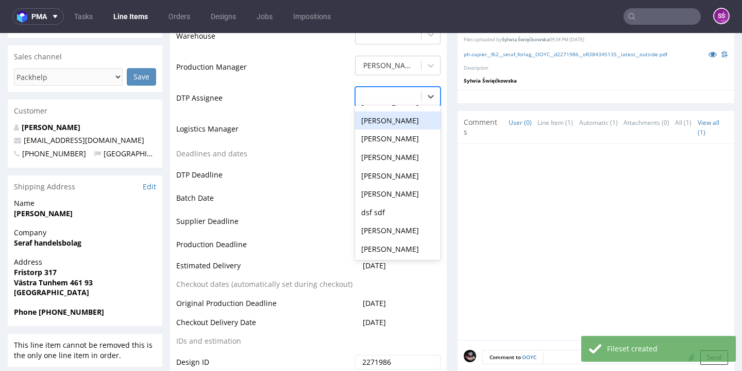
scroll to position [383, 0]
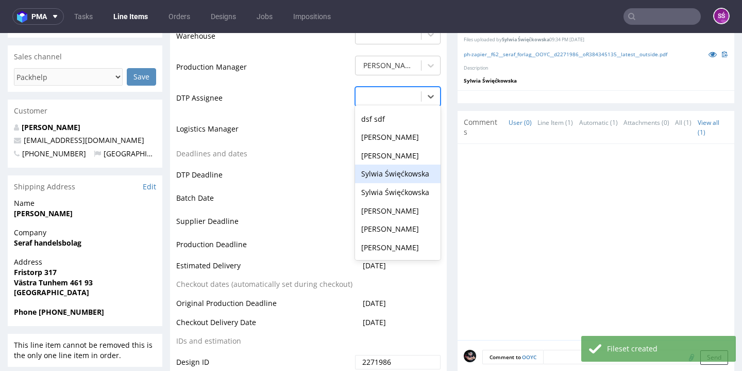
click at [389, 183] on div "Sylwia Święćkowska" at bounding box center [398, 173] width 86 height 19
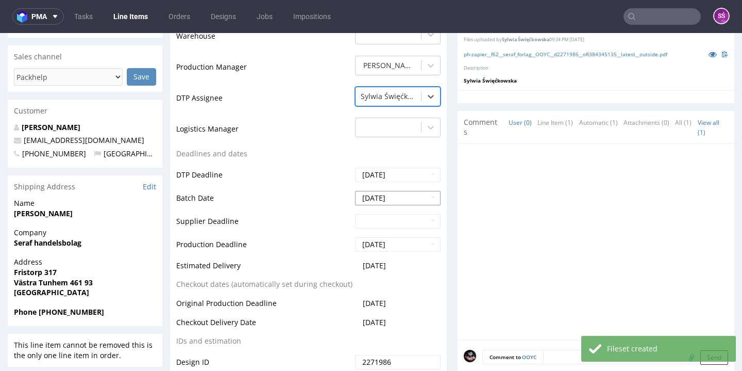
scroll to position [441, 0]
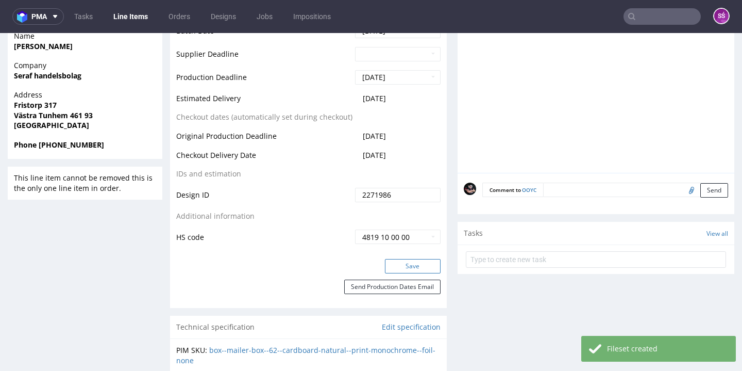
click at [399, 273] on button "Save" at bounding box center [413, 266] width 56 height 14
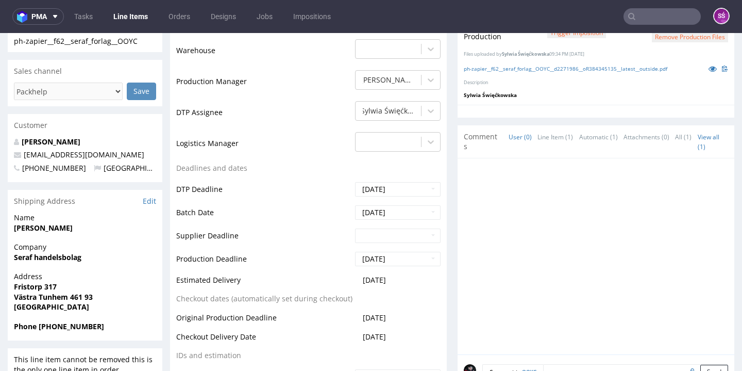
scroll to position [59, 0]
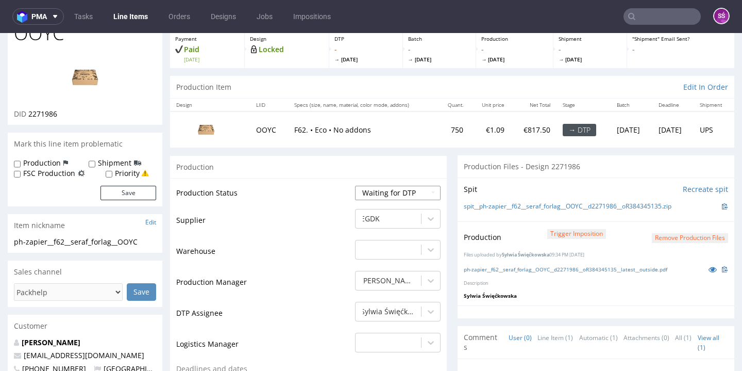
select select "dtp_production_ready"
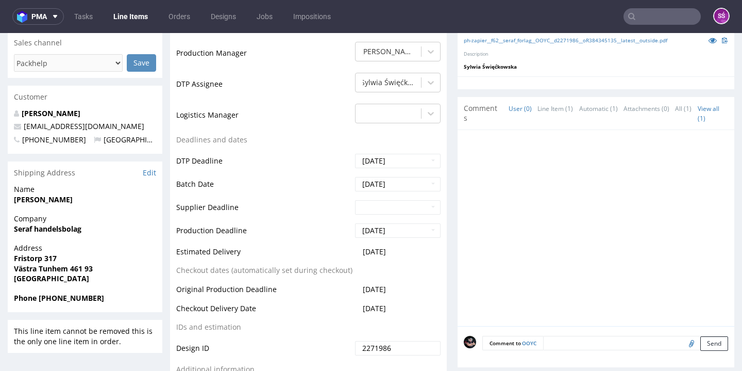
scroll to position [370, 0]
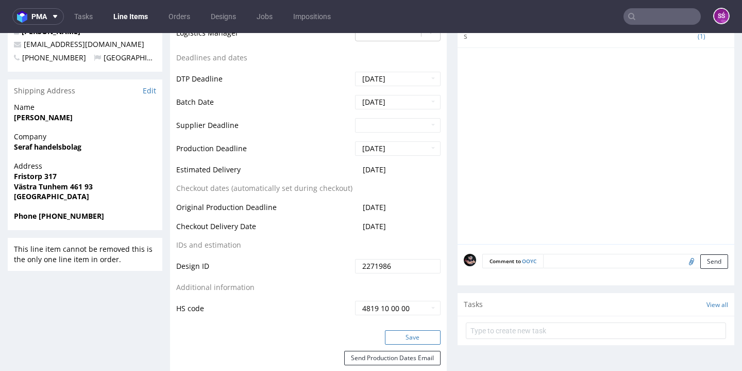
click at [399, 331] on button "Save" at bounding box center [413, 337] width 56 height 14
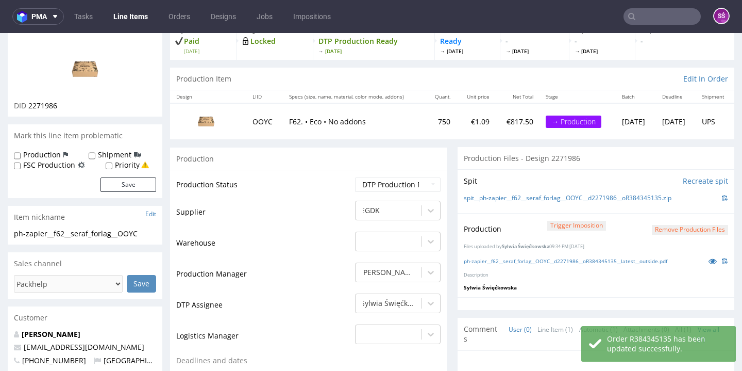
scroll to position [0, 0]
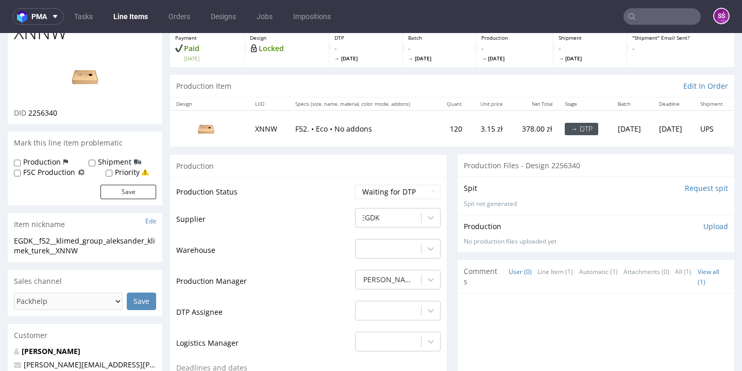
scroll to position [107, 0]
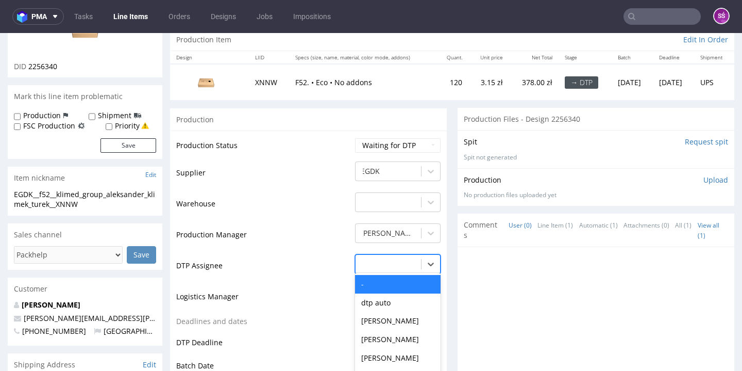
click at [389, 262] on div "- selected, 1 of 31. 31 results available. Use Up and Down to choose options, p…" at bounding box center [398, 261] width 86 height 14
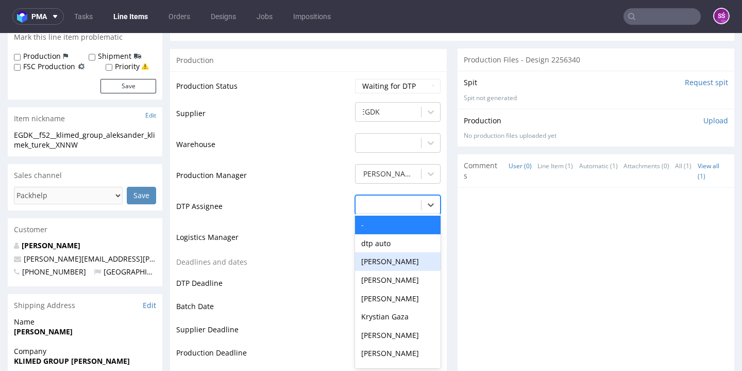
scroll to position [345, 0]
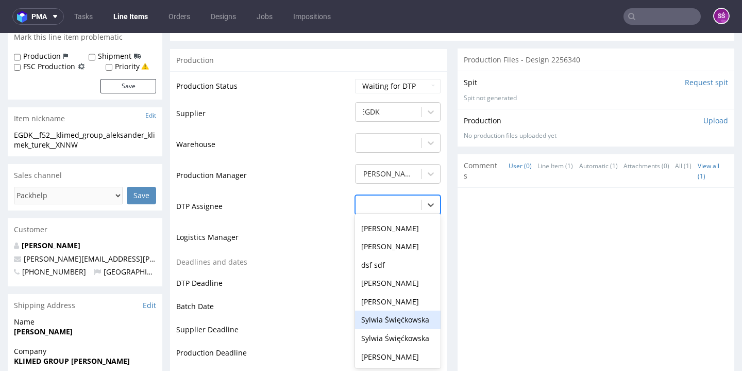
click at [395, 310] on div "Sylwia Święćkowska" at bounding box center [398, 319] width 86 height 19
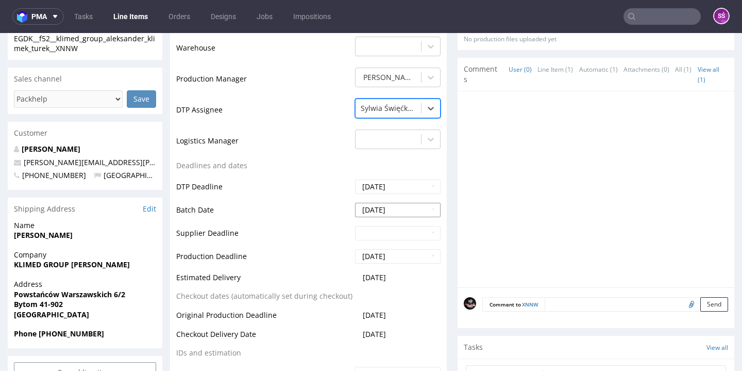
scroll to position [496, 0]
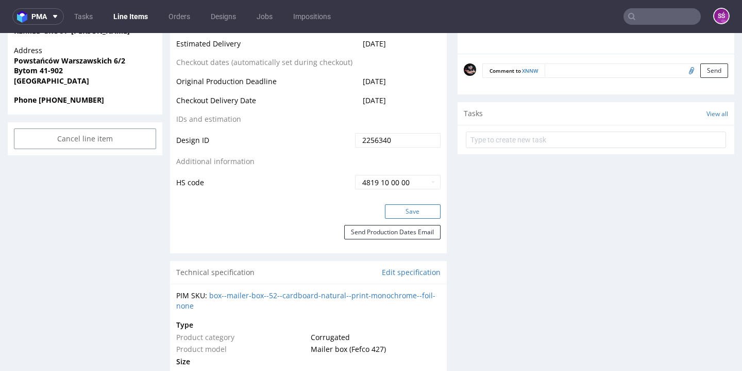
click at [414, 209] on button "Save" at bounding box center [413, 211] width 56 height 14
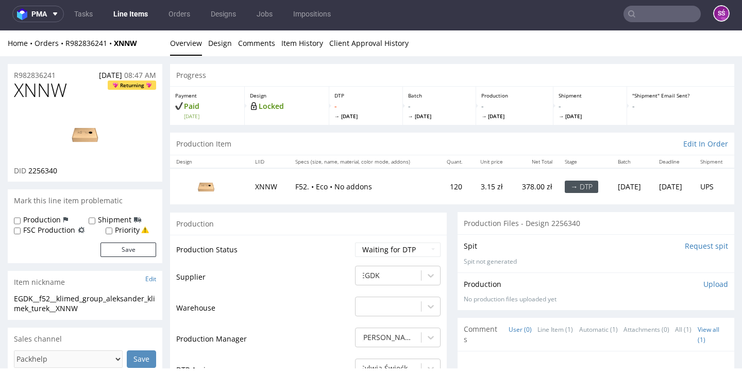
scroll to position [0, 0]
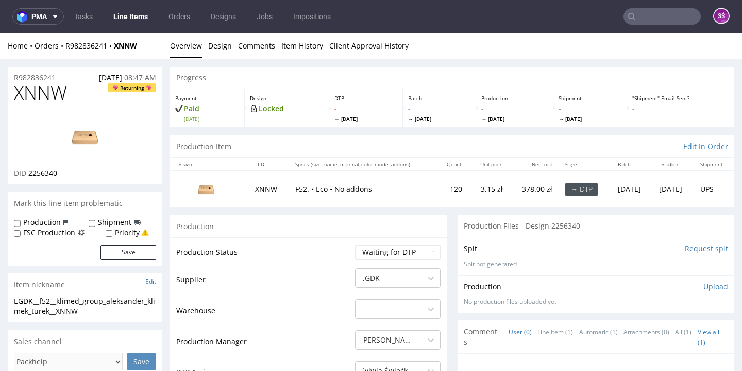
click at [692, 245] on input "Request spit" at bounding box center [706, 248] width 43 height 10
click at [205, 45] on li "Overview" at bounding box center [189, 46] width 38 height 10
click at [219, 46] on link "Design" at bounding box center [220, 45] width 24 height 25
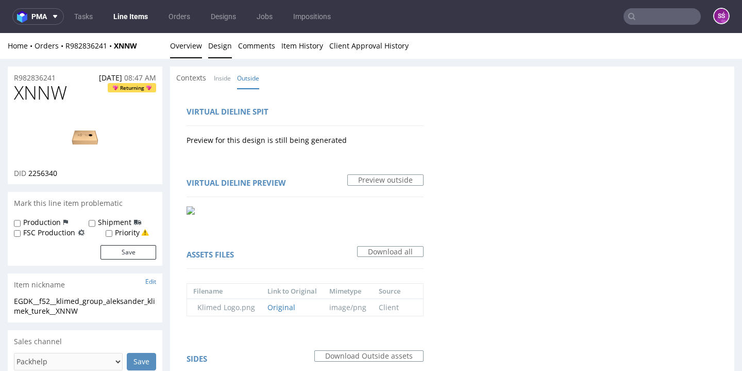
click at [193, 49] on link "Overview" at bounding box center [186, 45] width 32 height 25
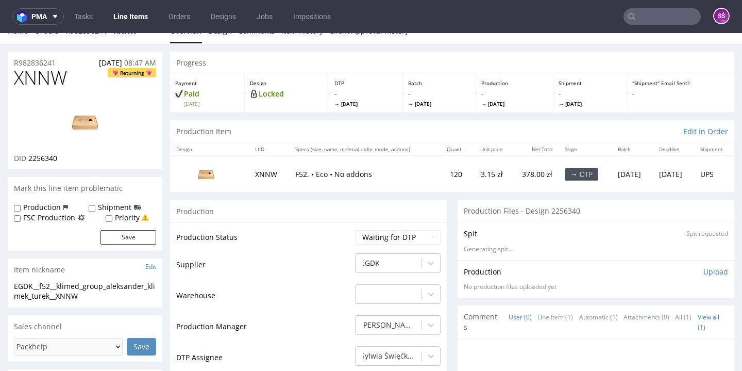
scroll to position [13, 0]
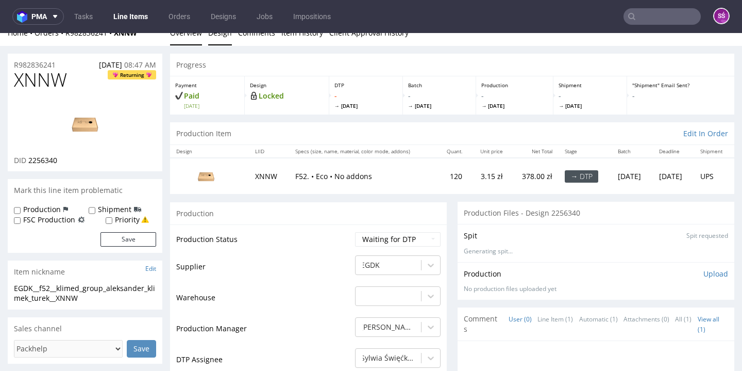
click at [214, 38] on link "Design" at bounding box center [220, 32] width 24 height 25
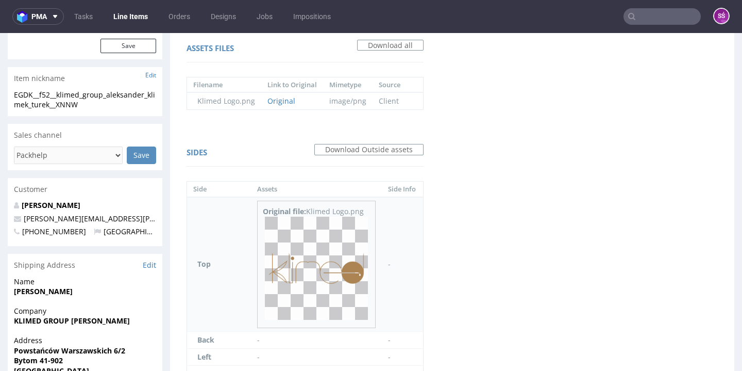
scroll to position [220, 0]
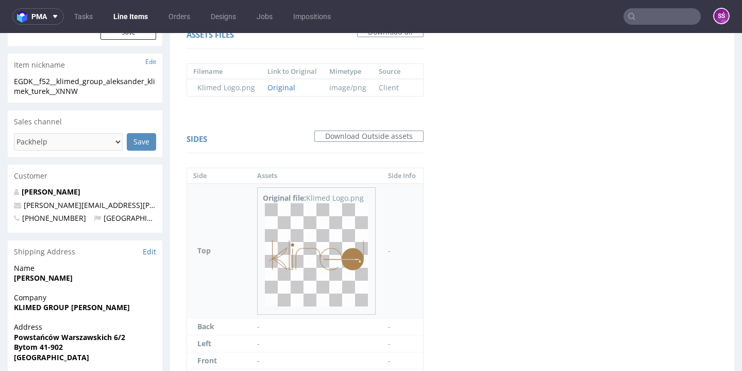
click at [318, 255] on img at bounding box center [316, 254] width 103 height 103
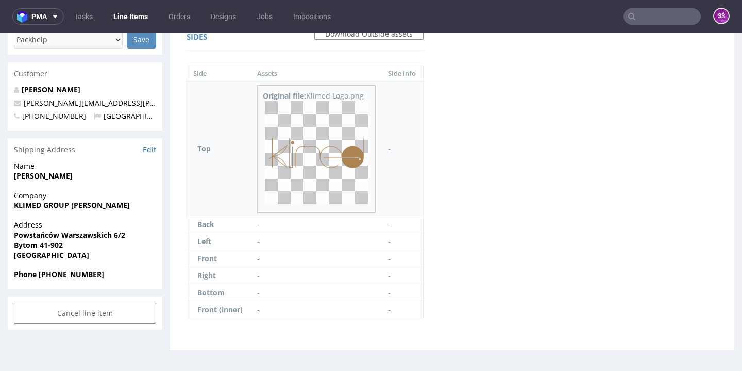
scroll to position [0, 0]
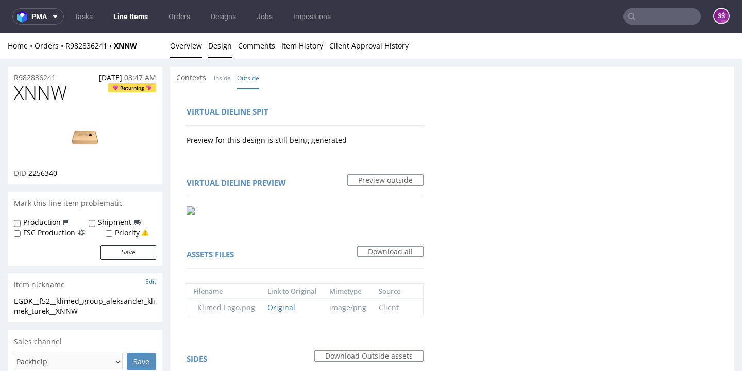
click at [191, 41] on link "Overview" at bounding box center [186, 45] width 32 height 25
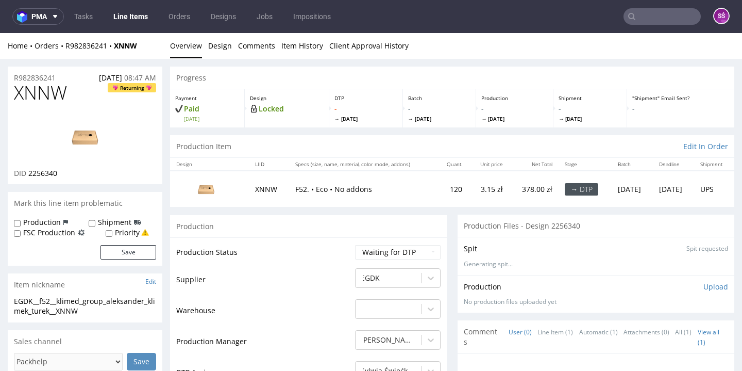
click at [194, 44] on link "Overview" at bounding box center [186, 45] width 32 height 25
click at [82, 137] on img at bounding box center [85, 136] width 82 height 46
drag, startPoint x: 82, startPoint y: 309, endPoint x: 13, endPoint y: 298, distance: 69.9
click at [13, 298] on div "EGDK__f52__klimed_group_aleksander_klimek_turek__XNNW EGDK__f52 __klimed_group_…" at bounding box center [85, 309] width 155 height 26
copy div "EGDK__f52__klimed_group_aleksander_klimek_turek__XNNW"
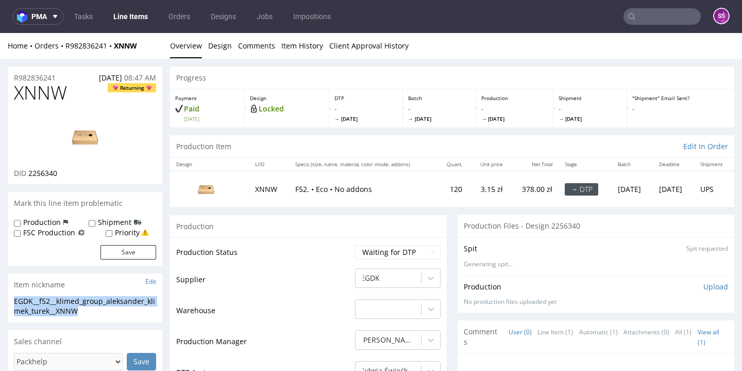
click at [43, 175] on span "2256340" at bounding box center [42, 173] width 29 height 10
copy span "2256340"
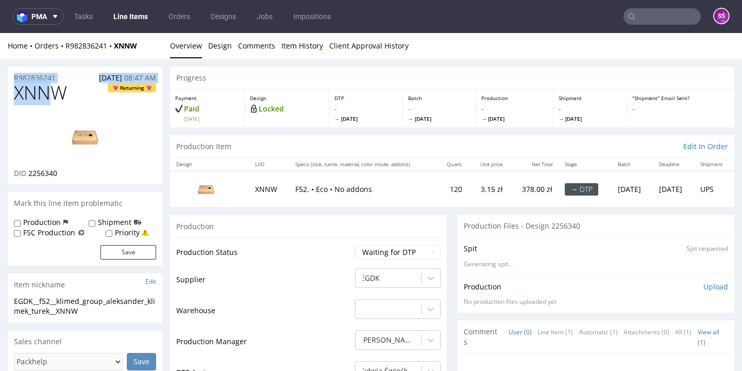
drag, startPoint x: 57, startPoint y: 80, endPoint x: 13, endPoint y: 71, distance: 44.9
click at [13, 71] on section "R982836241 [DATE] 08:47 AM XNNW Returning DID 2256340" at bounding box center [85, 125] width 155 height 118
click at [60, 74] on div "R982836241 [DATE] 08:47 AM" at bounding box center [85, 74] width 155 height 16
drag, startPoint x: 61, startPoint y: 75, endPoint x: 13, endPoint y: 75, distance: 47.4
click at [13, 75] on div "R982836241 [DATE] 08:47 AM" at bounding box center [85, 74] width 155 height 16
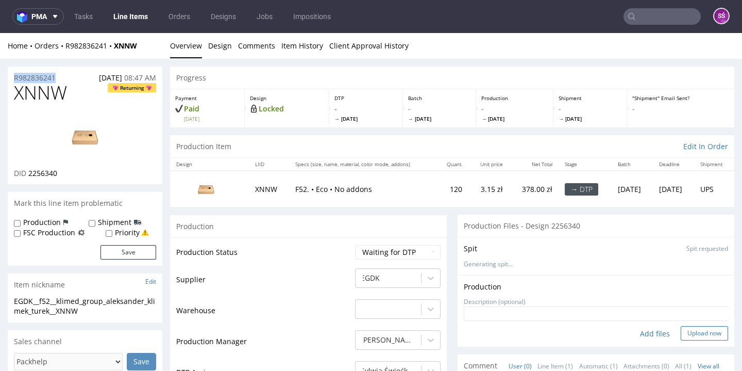
click at [684, 330] on button "Upload now" at bounding box center [704, 333] width 47 height 14
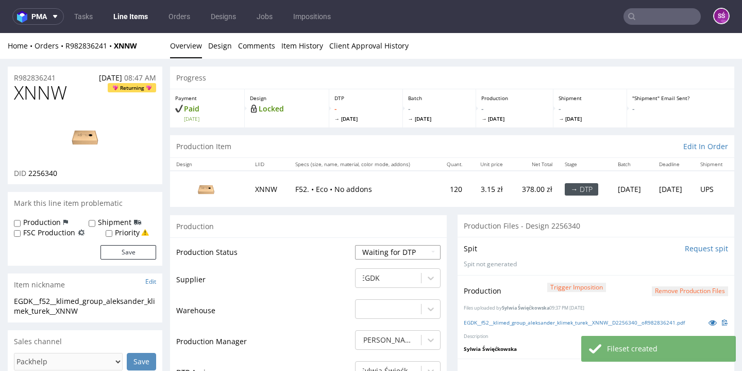
select select "dtp_production_ready"
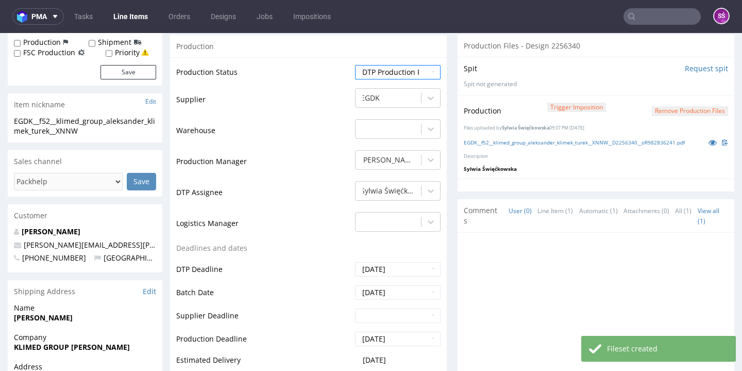
scroll to position [383, 0]
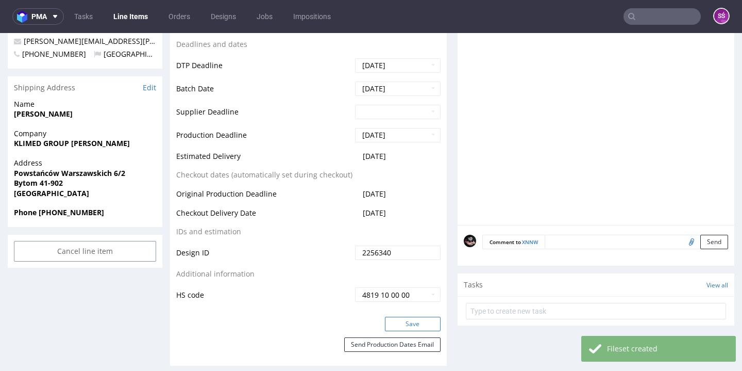
click at [414, 321] on button "Save" at bounding box center [413, 323] width 56 height 14
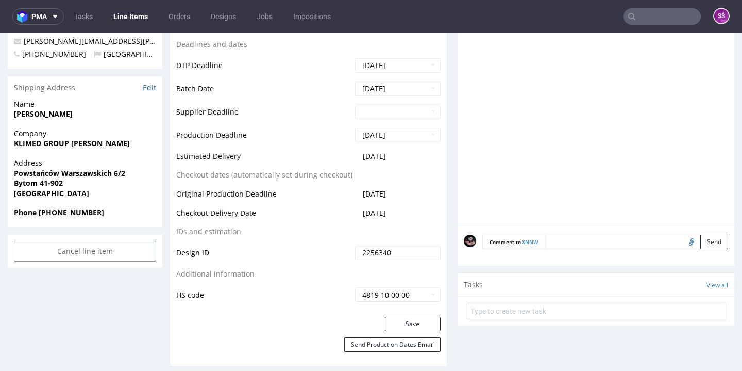
scroll to position [0, 0]
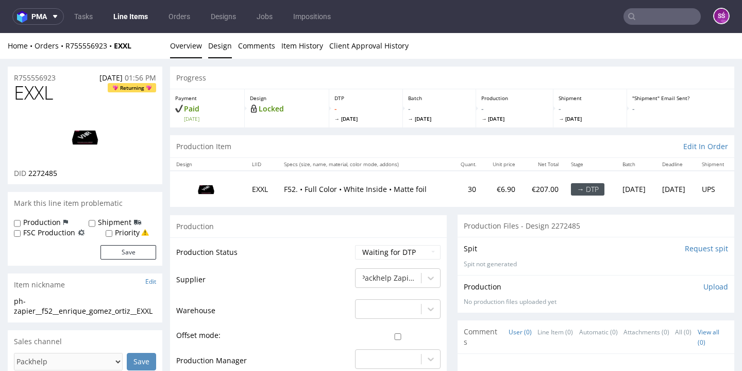
click at [210, 42] on link "Design" at bounding box center [220, 45] width 24 height 25
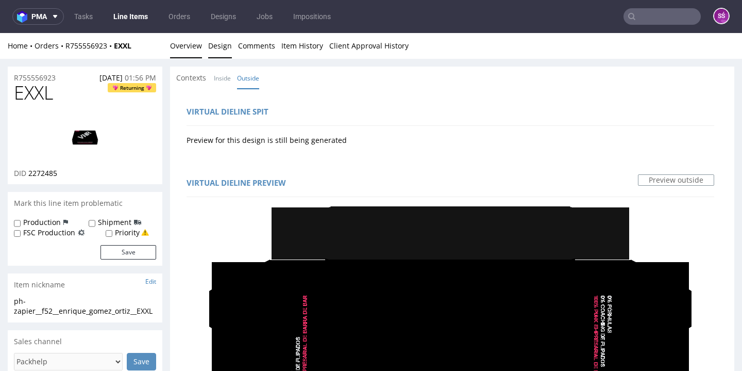
click at [181, 47] on link "Overview" at bounding box center [186, 45] width 32 height 25
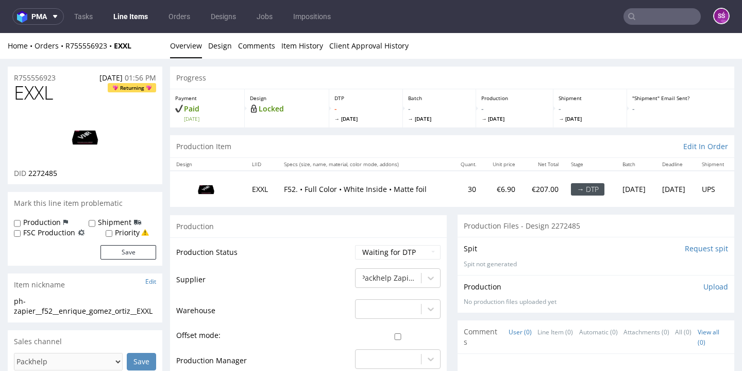
click at [685, 244] on input "Request spit" at bounding box center [706, 248] width 43 height 10
click at [415, 275] on div "Packhelp Zapier" at bounding box center [398, 275] width 86 height 14
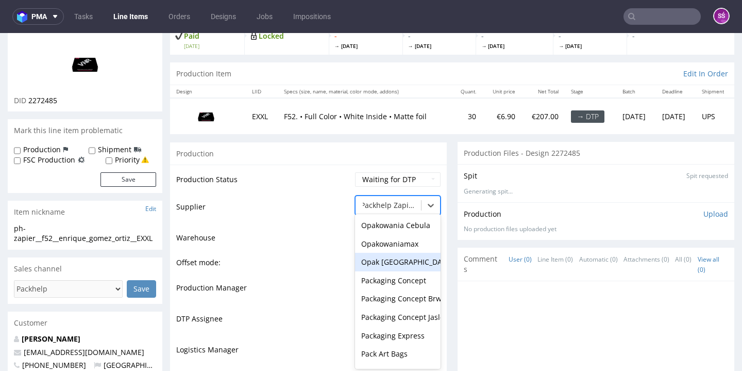
scroll to position [73, 0]
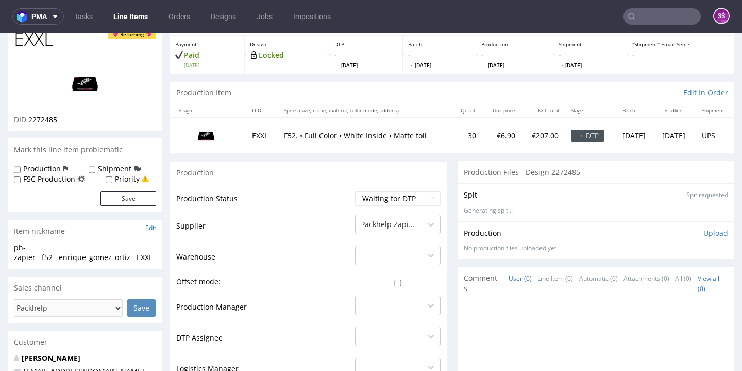
scroll to position [0, 0]
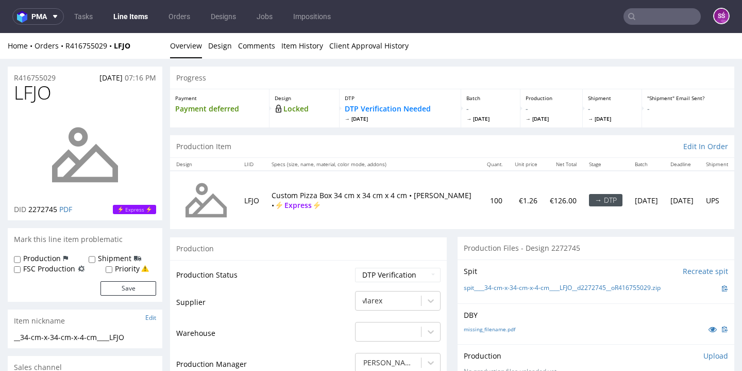
scroll to position [93, 0]
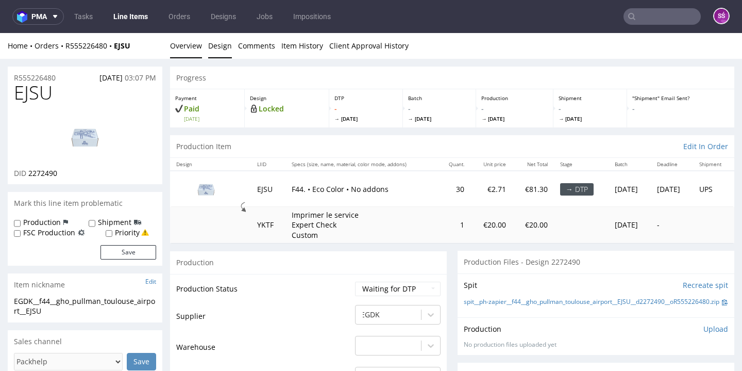
click at [224, 48] on link "Design" at bounding box center [220, 45] width 24 height 25
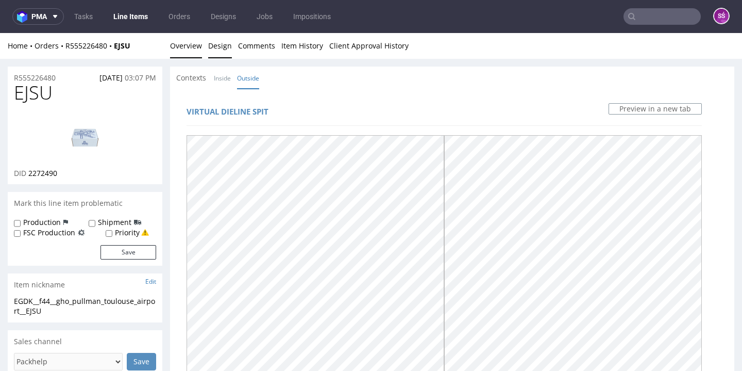
click at [193, 41] on link "Overview" at bounding box center [186, 45] width 32 height 25
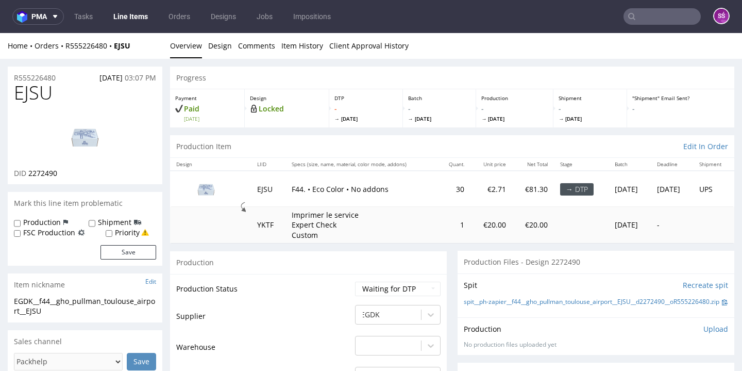
scroll to position [64, 0]
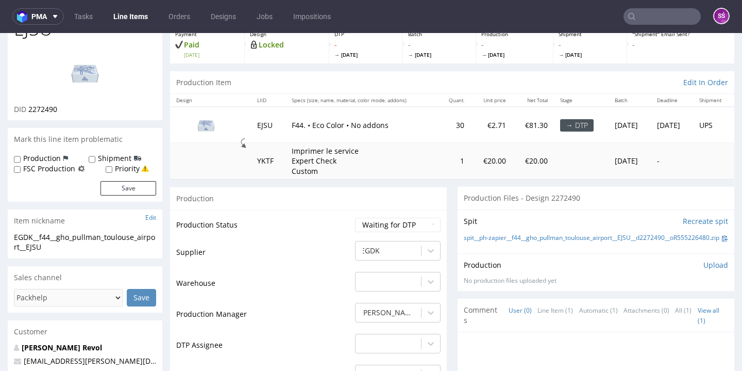
click at [51, 108] on span "2272490" at bounding box center [42, 109] width 29 height 10
copy span "2272490"
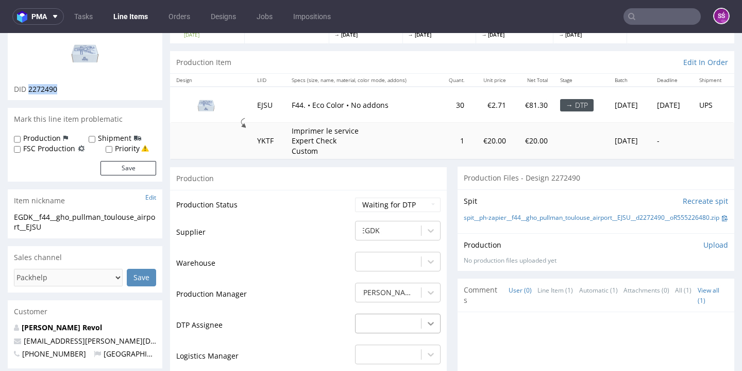
click at [422, 328] on div "-" at bounding box center [398, 320] width 86 height 14
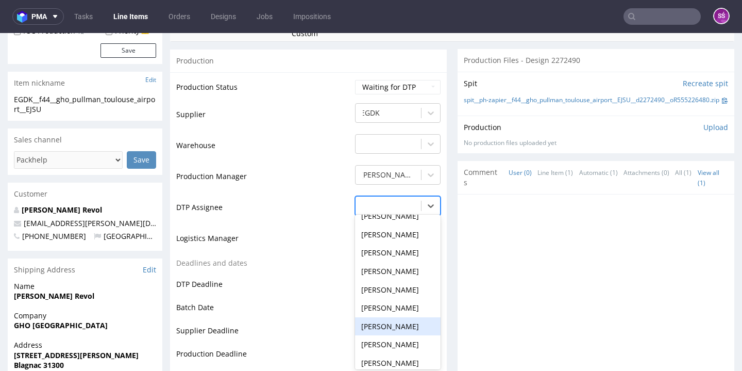
scroll to position [416, 0]
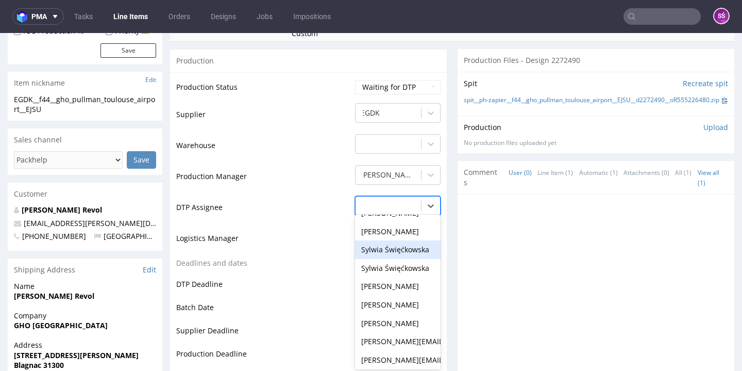
click at [400, 244] on div "Sylwia Święćkowska" at bounding box center [398, 249] width 86 height 19
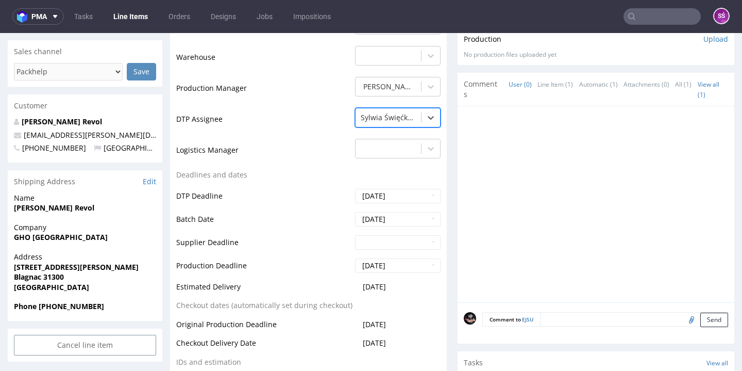
scroll to position [373, 0]
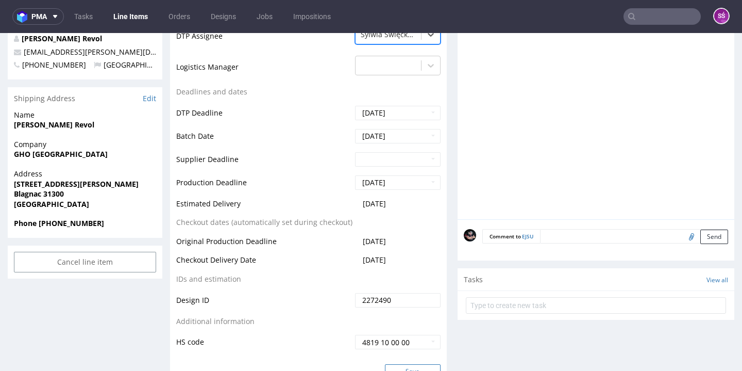
click at [404, 364] on button "Save" at bounding box center [413, 371] width 56 height 14
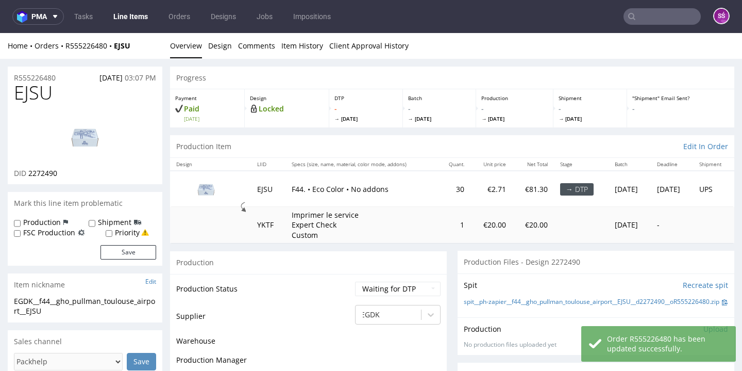
scroll to position [33, 0]
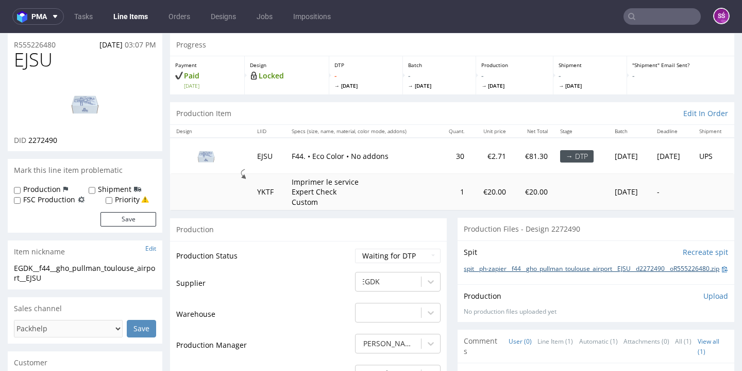
click at [506, 273] on link "spit__ph-zapier__f44__gho_pullman_toulouse_airport__EJSU__d2272490__oR555226480…" at bounding box center [592, 268] width 256 height 9
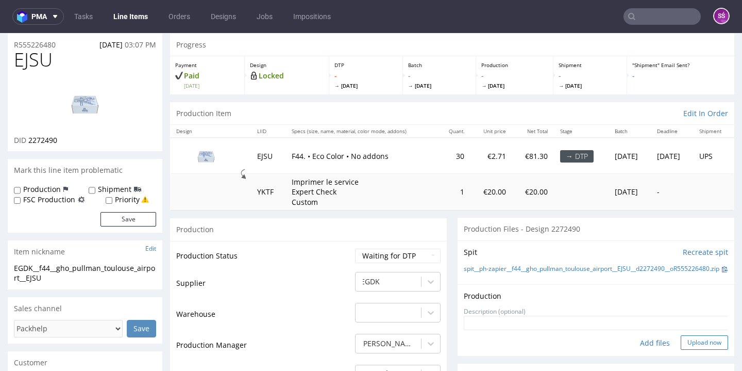
click at [688, 345] on button "Upload now" at bounding box center [704, 342] width 47 height 14
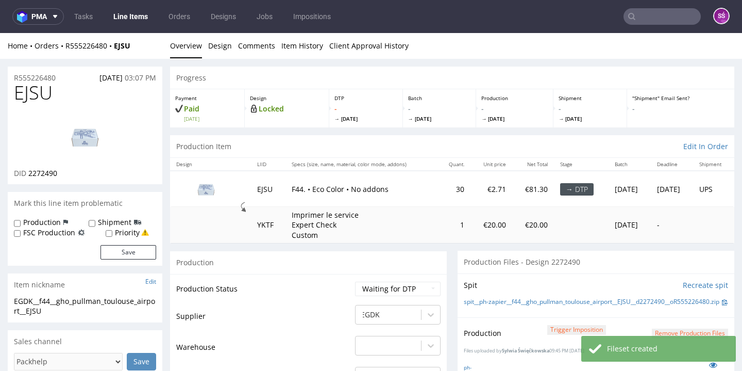
scroll to position [72, 0]
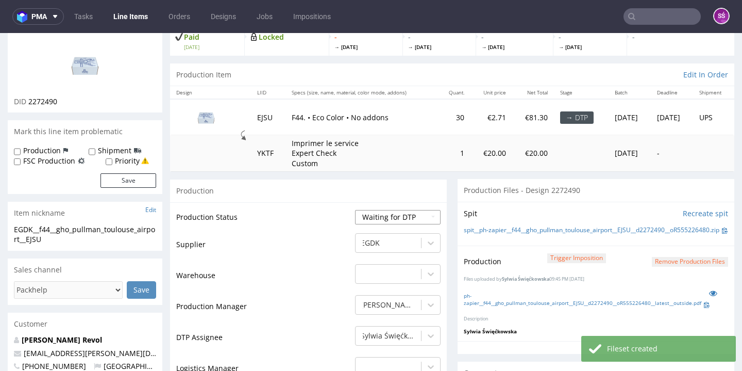
select select "dtp_production_ready"
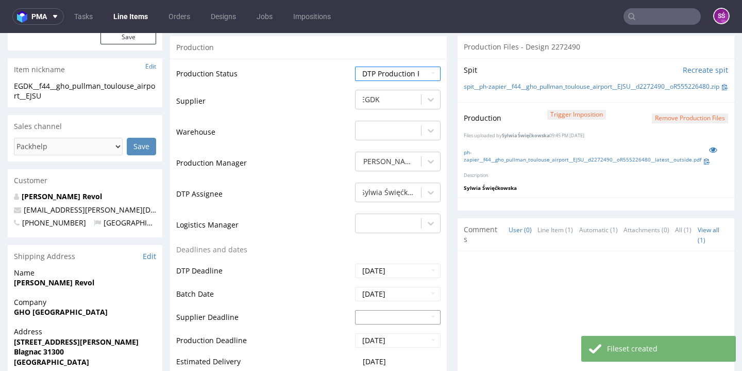
scroll to position [411, 0]
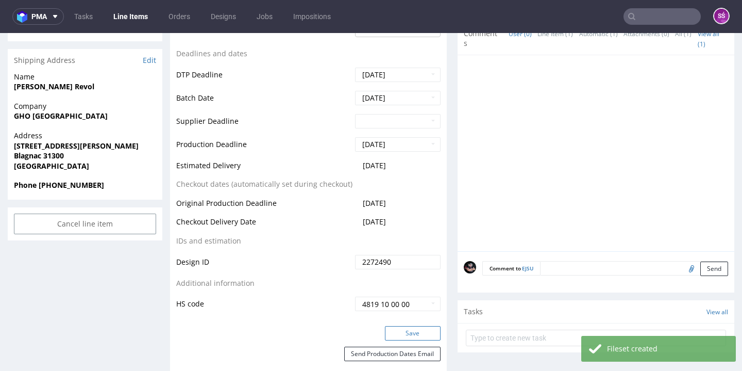
click at [399, 326] on button "Save" at bounding box center [413, 333] width 56 height 14
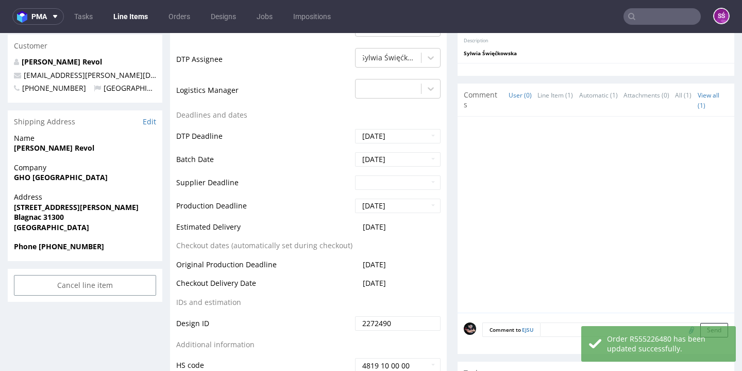
scroll to position [137, 0]
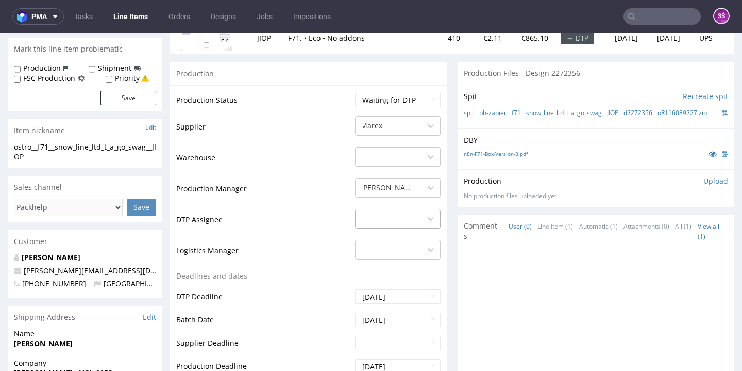
click at [389, 213] on div at bounding box center [388, 218] width 55 height 12
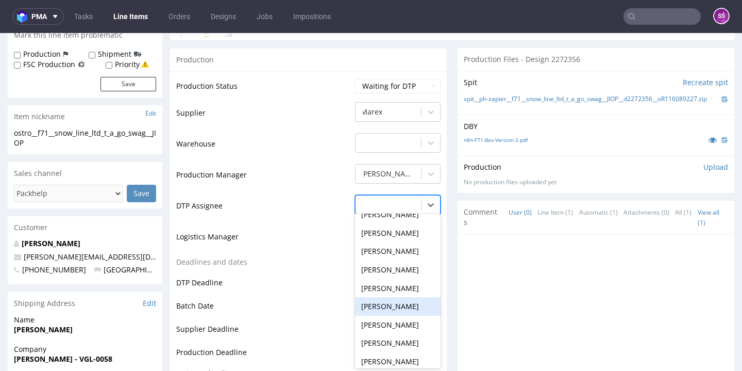
scroll to position [416, 0]
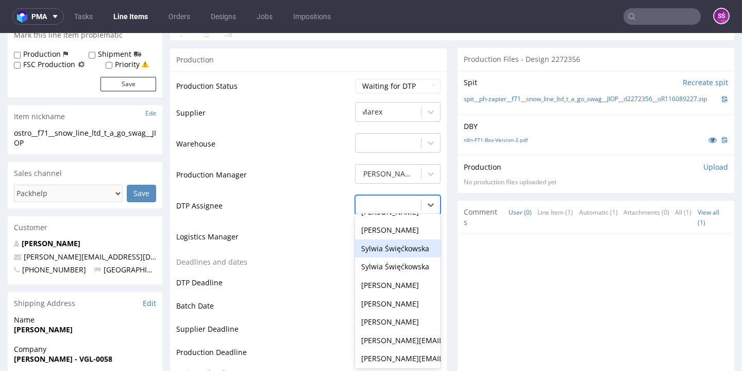
click at [396, 239] on div "Sylwia Święćkowska" at bounding box center [398, 248] width 86 height 19
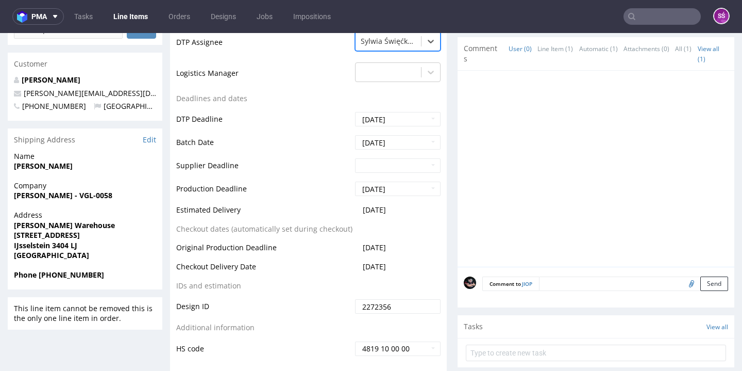
scroll to position [416, 0]
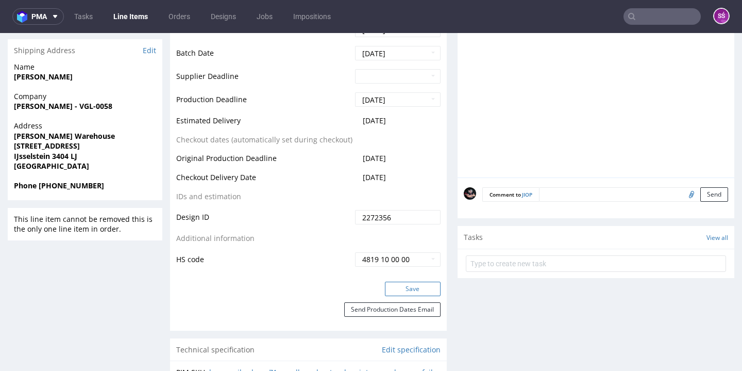
click at [416, 281] on button "Save" at bounding box center [413, 288] width 56 height 14
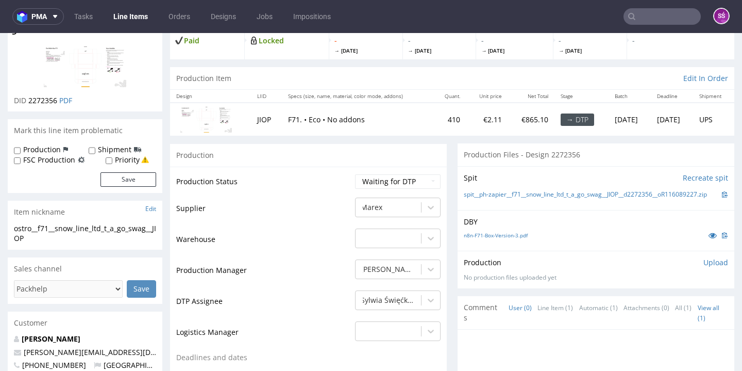
scroll to position [8, 0]
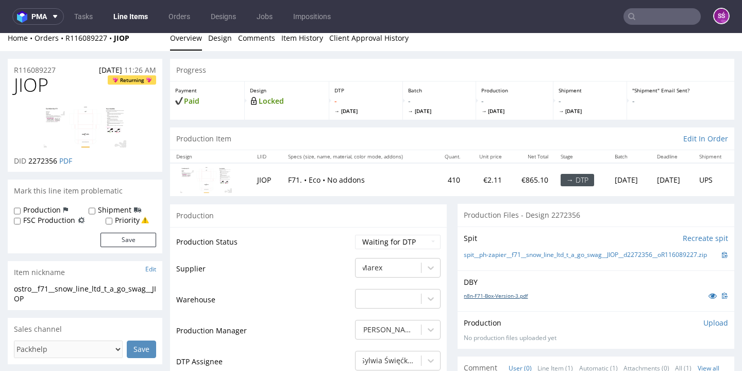
click at [483, 294] on link "n8n-F71-Box-Version-3.pdf" at bounding box center [496, 295] width 64 height 7
click at [530, 254] on link "spit__ph-zapier__f71__snow_line_ltd_t_a_go_swag__JIOP__d2272356__oR116089227.zip" at bounding box center [585, 254] width 243 height 9
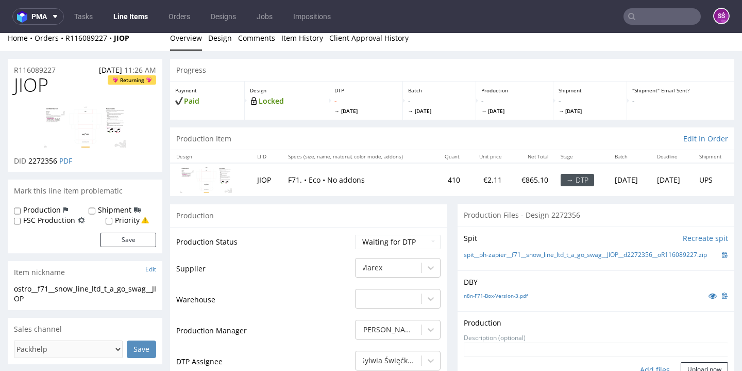
scroll to position [25, 0]
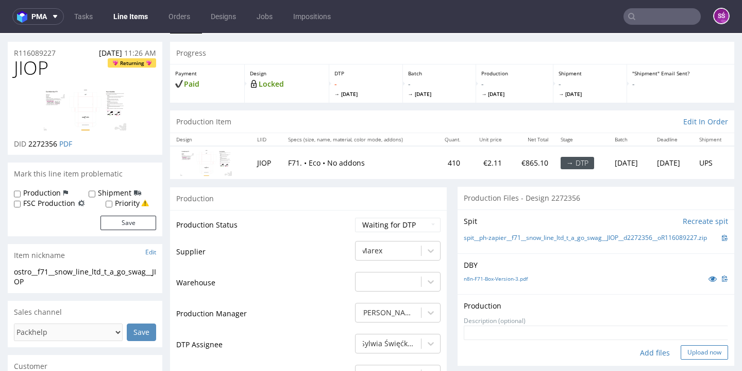
click at [681, 347] on button "Upload now" at bounding box center [704, 352] width 47 height 14
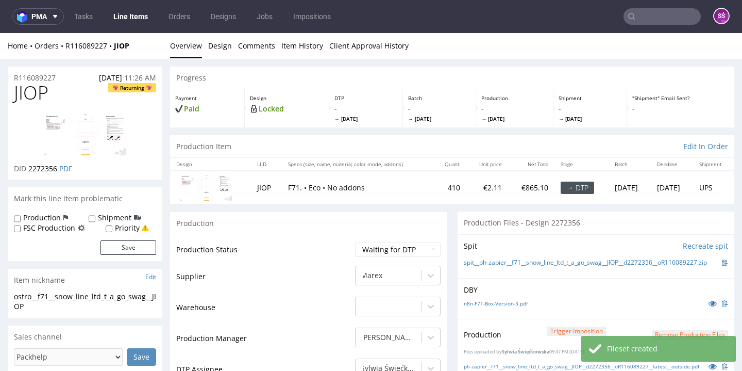
scroll to position [69, 0]
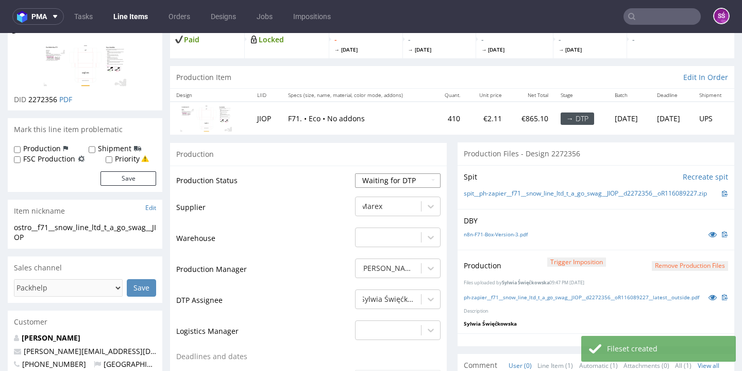
select select "dtp_production_ready"
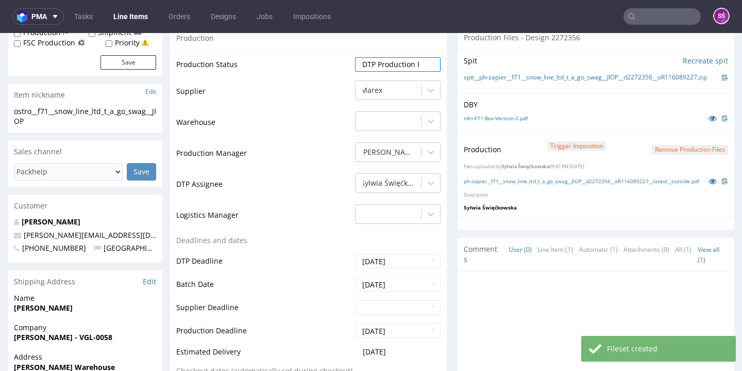
scroll to position [352, 0]
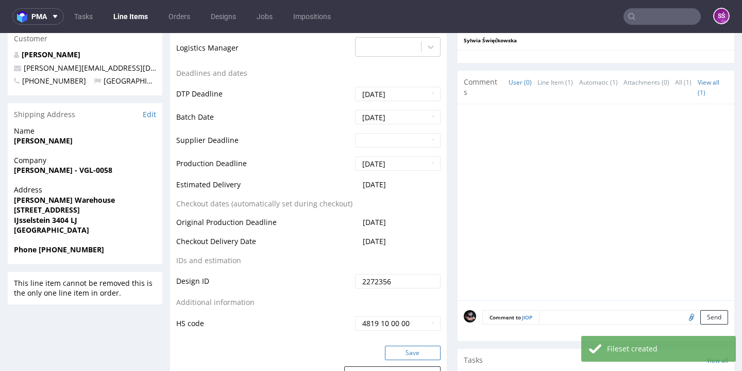
click at [407, 348] on button "Save" at bounding box center [413, 352] width 56 height 14
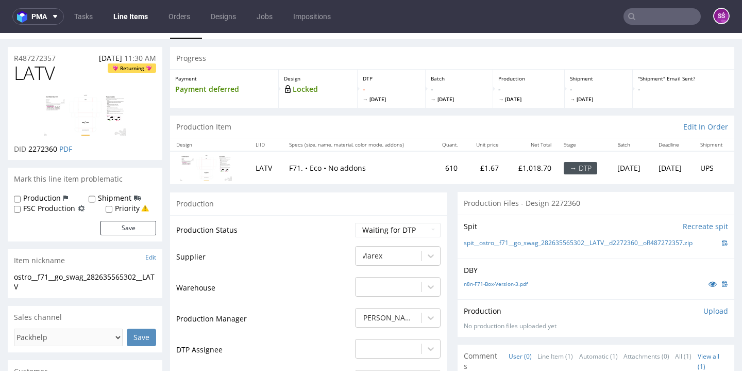
scroll to position [62, 0]
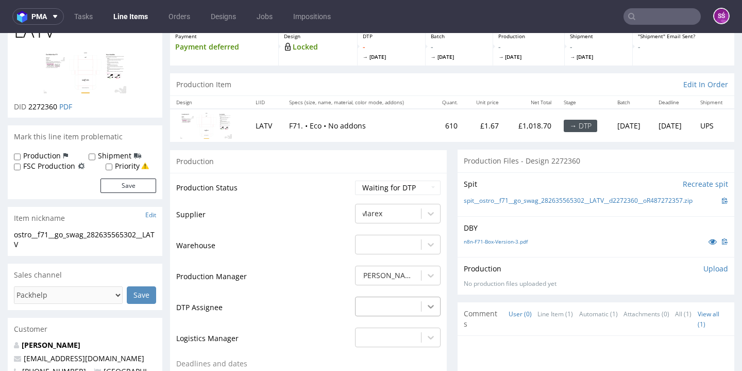
click at [420, 306] on div "-" at bounding box center [398, 303] width 86 height 14
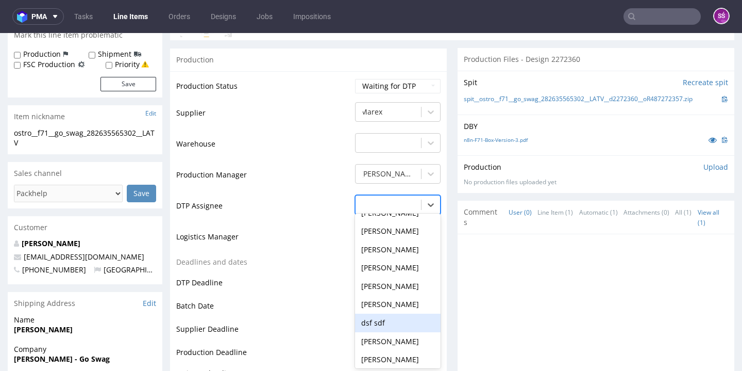
scroll to position [367, 0]
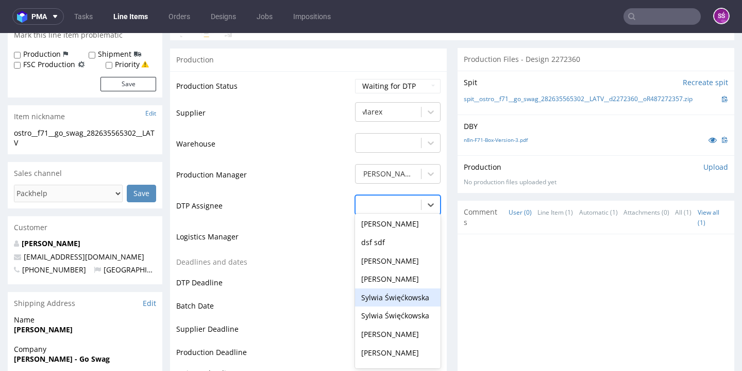
click at [405, 290] on div "Sylwia Święćkowska" at bounding box center [398, 297] width 86 height 19
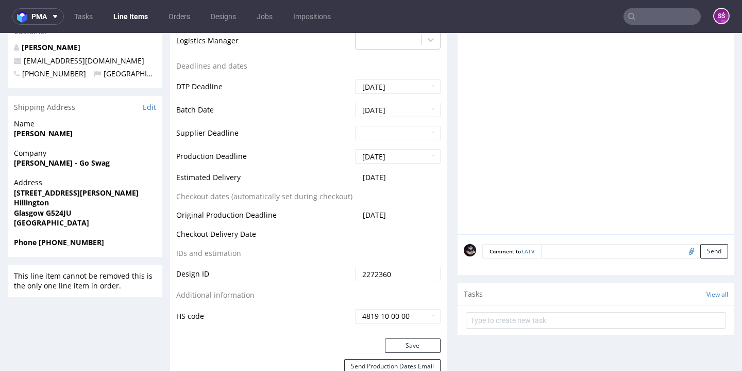
scroll to position [566, 0]
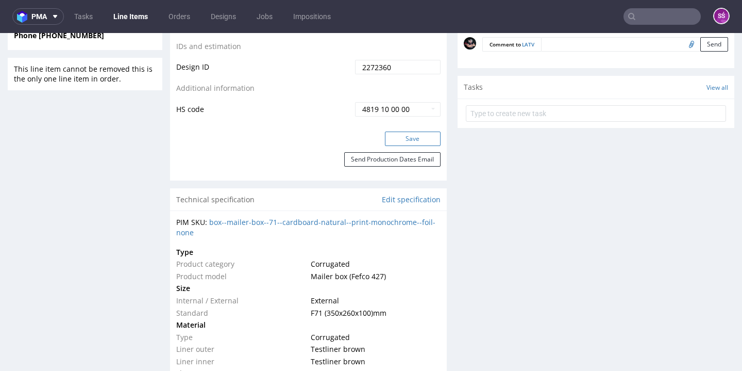
click at [407, 137] on button "Save" at bounding box center [413, 138] width 56 height 14
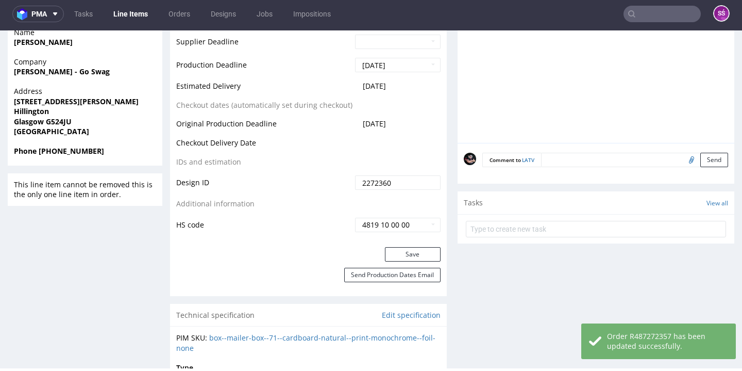
scroll to position [0, 0]
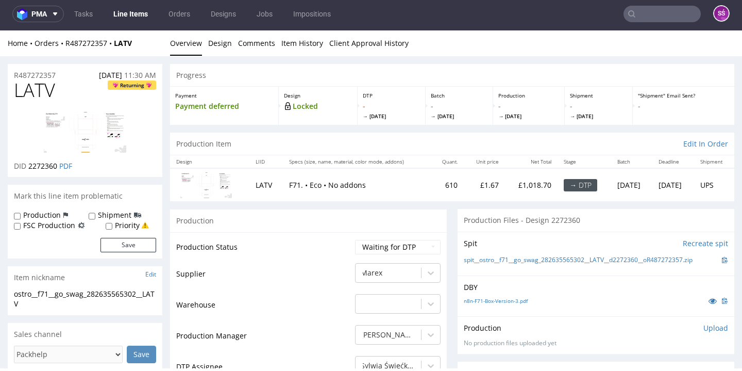
click at [511, 254] on div "spit__ostro__f71__go_swag_282635565302__LATV__d2272360__oR487272357.zip" at bounding box center [596, 259] width 264 height 11
click at [516, 259] on link "spit__ostro__f71__go_swag_282635565302__LATV__d2272360__oR487272357.zip" at bounding box center [578, 260] width 229 height 9
click at [507, 304] on div "n8n-F71-Box-Version-3.pdf" at bounding box center [596, 300] width 264 height 11
click at [504, 300] on link "n8n-F71-Box-Version-3.pdf" at bounding box center [496, 300] width 64 height 7
click at [500, 298] on link "n8n-F71-Box-Version-3.pdf" at bounding box center [496, 300] width 64 height 7
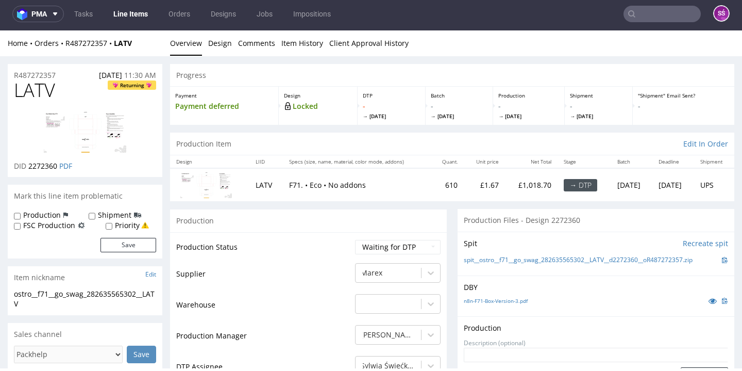
scroll to position [16, 0]
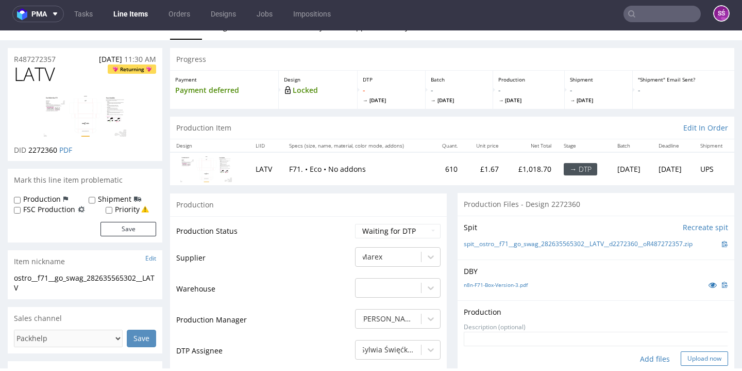
click at [684, 356] on button "Upload now" at bounding box center [704, 358] width 47 height 14
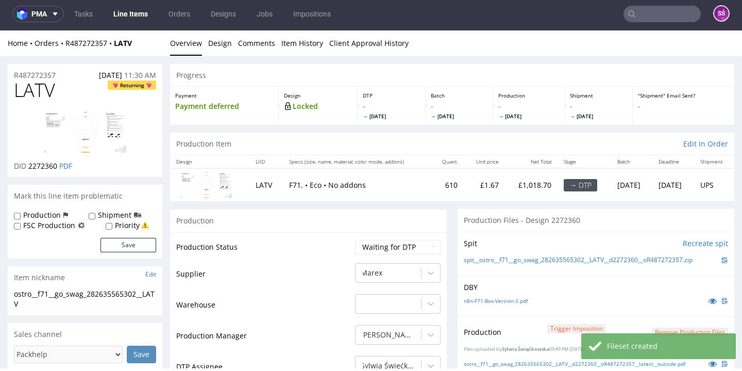
scroll to position [81, 0]
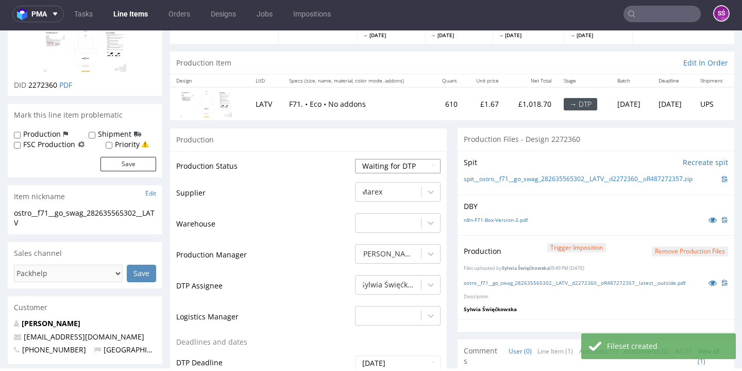
select select "dtp_production_ready"
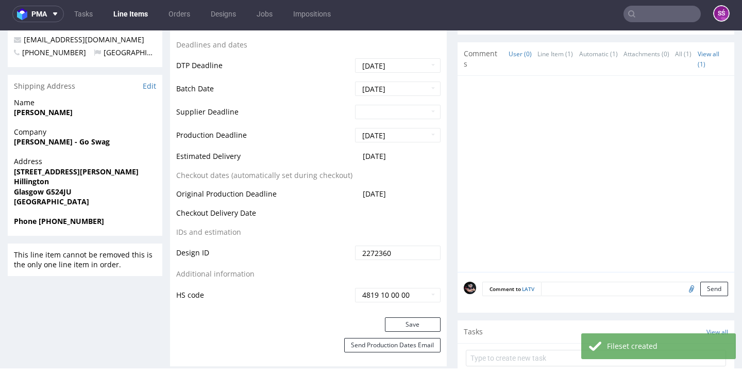
scroll to position [397, 0]
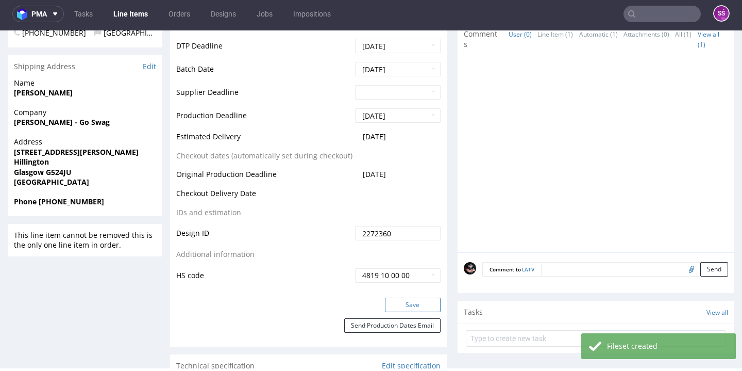
click at [405, 297] on button "Save" at bounding box center [413, 304] width 56 height 14
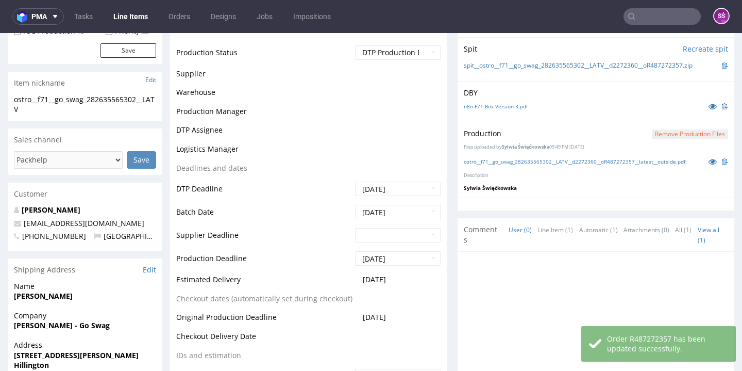
scroll to position [197, 0]
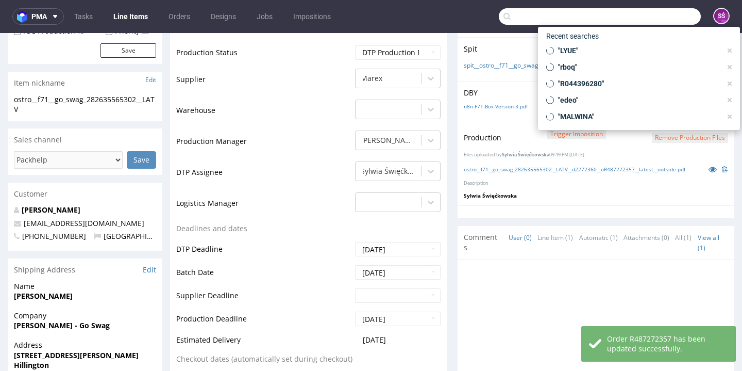
click at [655, 22] on input "text" at bounding box center [600, 16] width 202 height 16
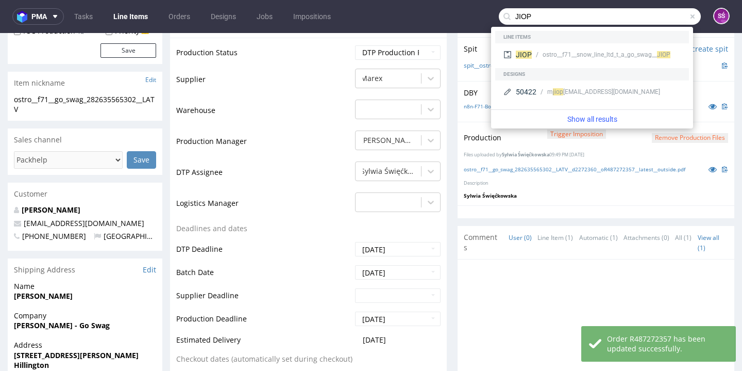
type input "JIOP"
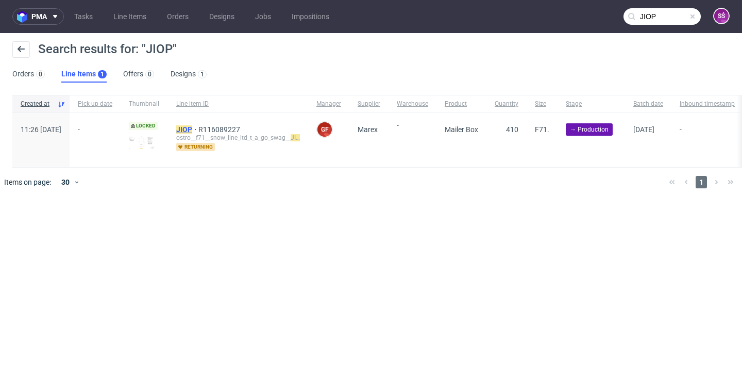
click at [192, 127] on mark "JIOP" at bounding box center [184, 129] width 16 height 8
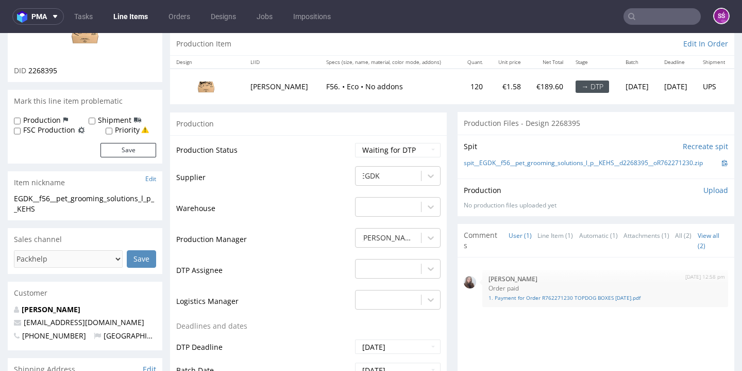
scroll to position [36, 0]
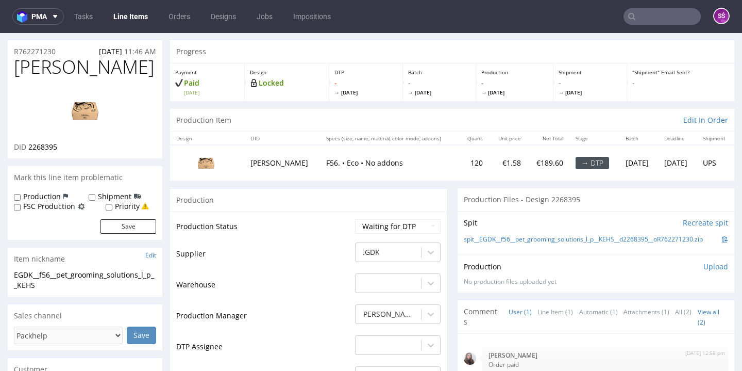
click at [76, 103] on img at bounding box center [85, 110] width 82 height 46
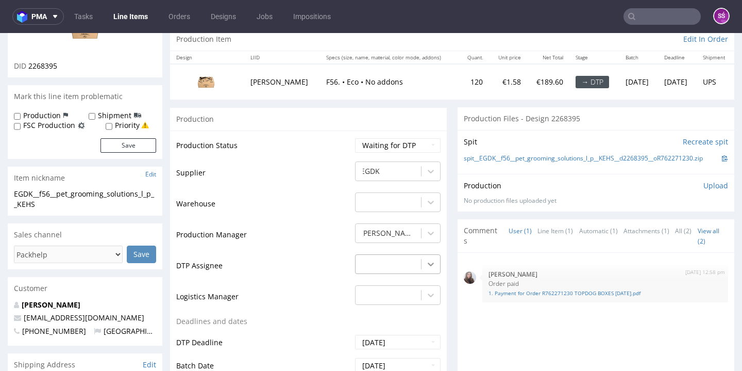
click at [428, 269] on div "-" at bounding box center [398, 261] width 86 height 14
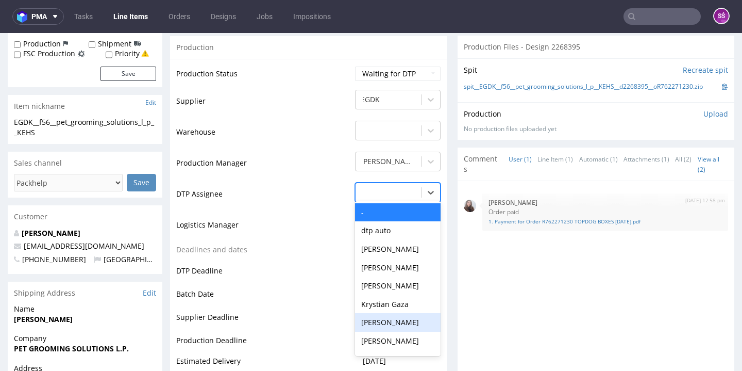
scroll to position [326, 0]
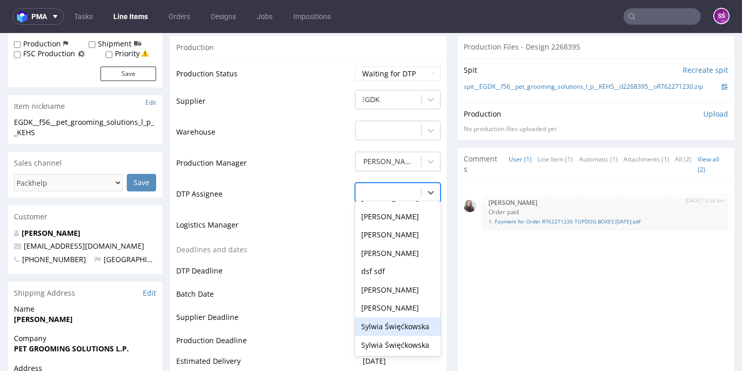
click at [387, 330] on div "Sylwia Święćkowska" at bounding box center [398, 326] width 86 height 19
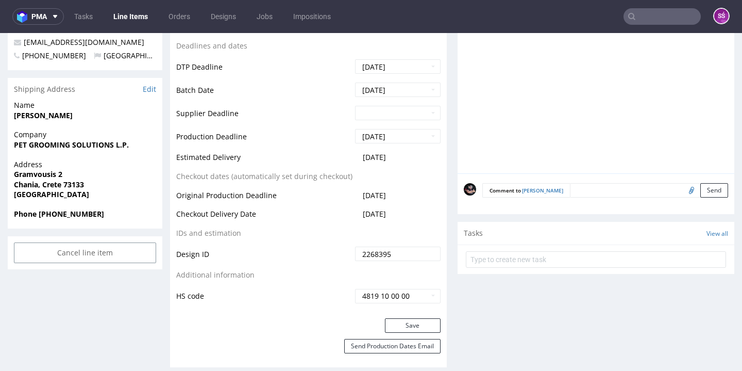
scroll to position [504, 0]
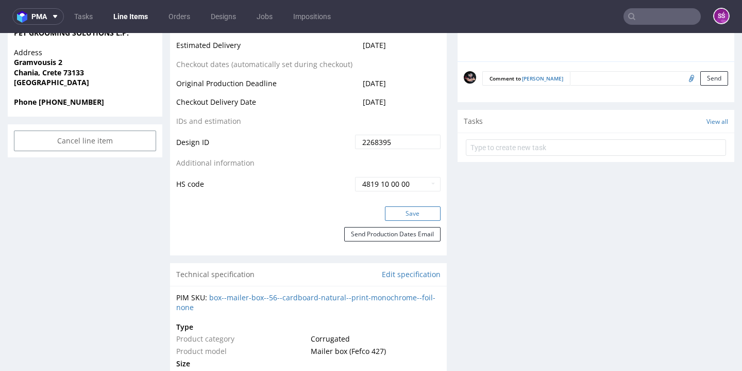
click at [403, 215] on button "Save" at bounding box center [413, 213] width 56 height 14
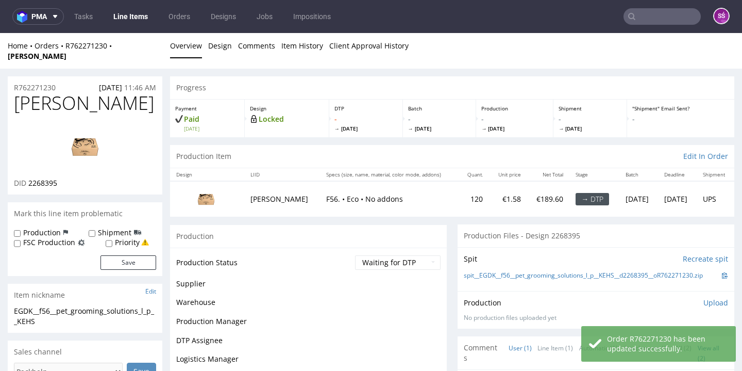
scroll to position [0, 0]
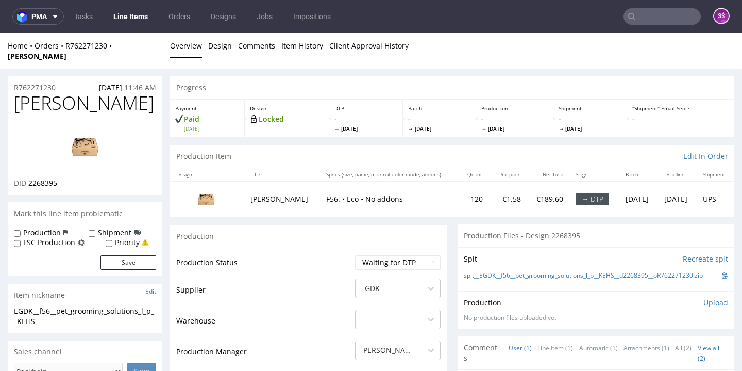
click at [40, 178] on span "2268395" at bounding box center [42, 183] width 29 height 10
copy span "2268395"
click at [537, 271] on link "spit__EGDK__f56__pet_grooming_solutions_l_p__KEHS__d2268395__oR762271230.zip" at bounding box center [583, 275] width 239 height 9
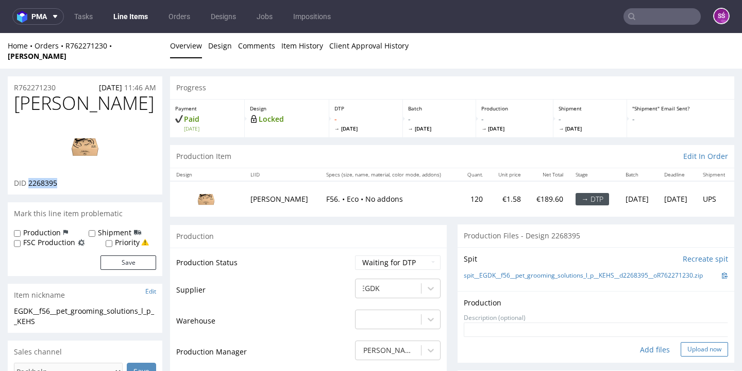
click at [681, 342] on button "Upload now" at bounding box center [704, 349] width 47 height 14
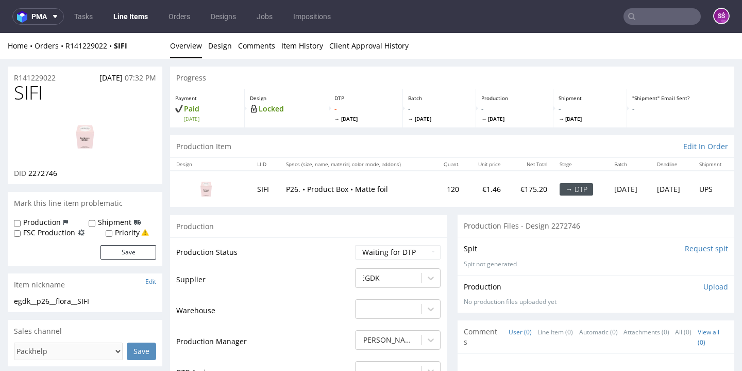
scroll to position [19, 0]
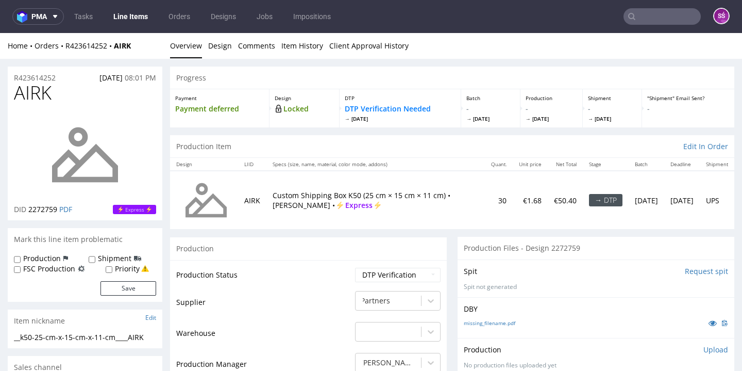
scroll to position [73, 0]
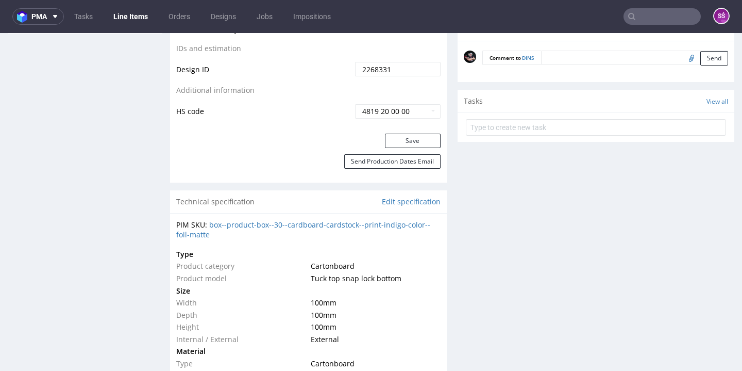
scroll to position [951, 0]
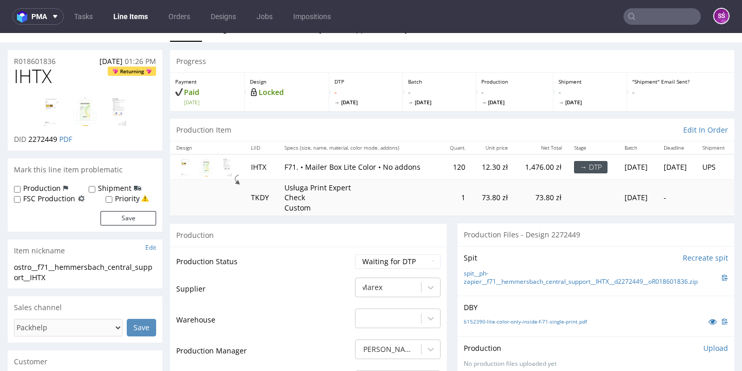
scroll to position [56, 0]
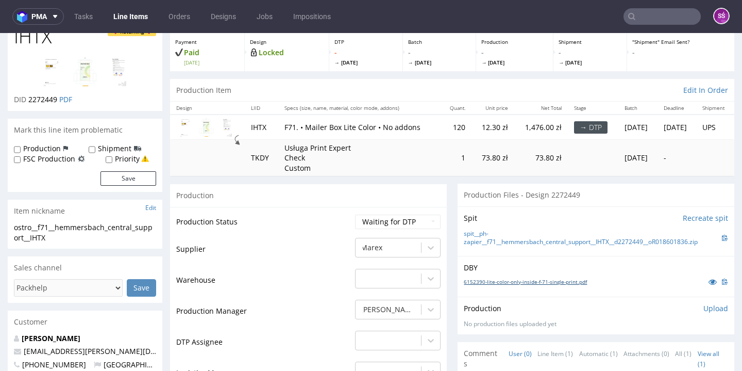
click at [507, 280] on link "6152390-lite-color-only-inside-f-71-single-print.pdf" at bounding box center [525, 281] width 123 height 7
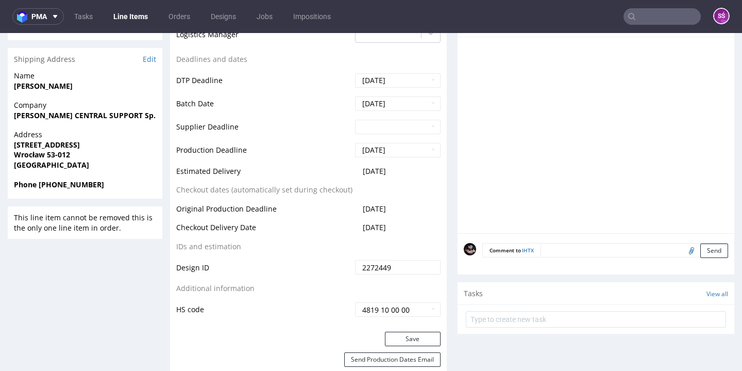
scroll to position [43, 0]
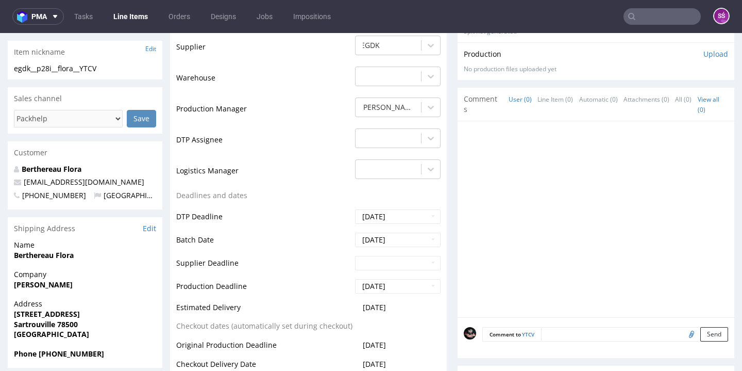
scroll to position [29, 0]
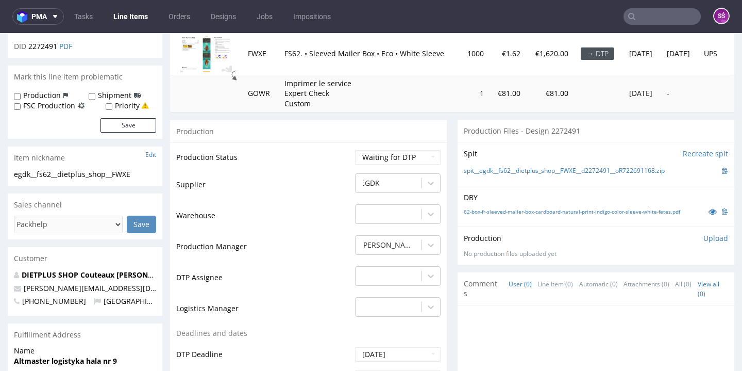
scroll to position [156, 0]
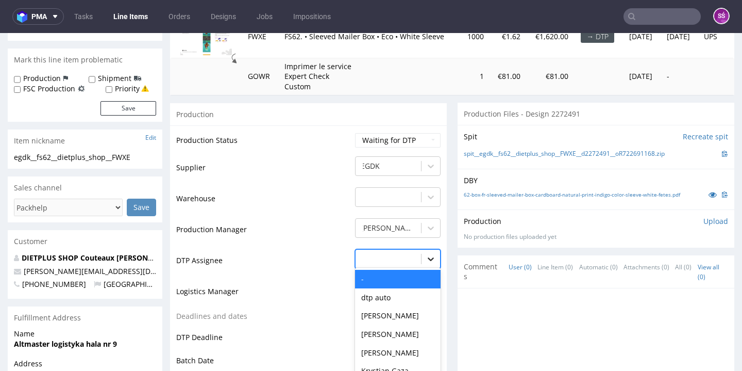
click at [429, 262] on div "- selected, 1 of 31. 31 results available. Use Up and Down to choose options, p…" at bounding box center [398, 256] width 86 height 14
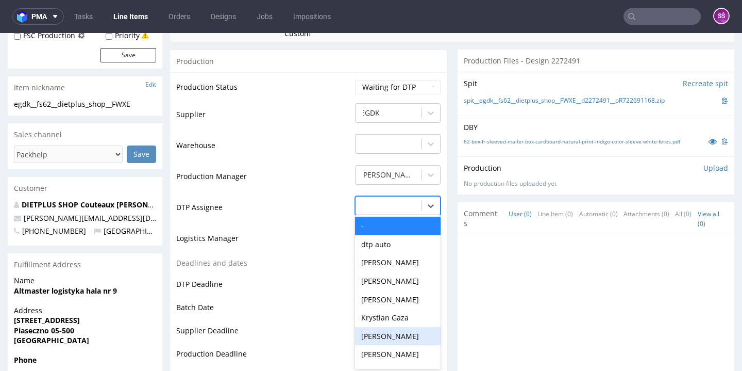
scroll to position [324, 0]
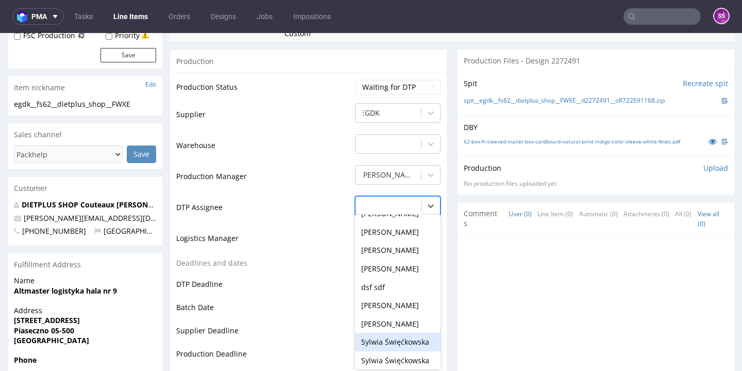
click at [404, 332] on div "Sylwia Święćkowska" at bounding box center [398, 341] width 86 height 19
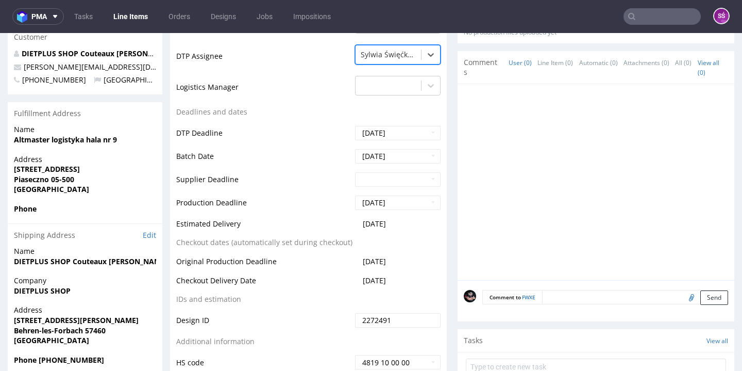
scroll to position [441, 0]
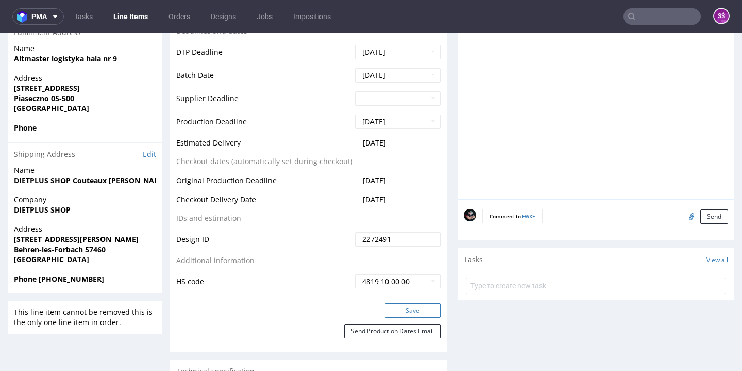
click at [425, 310] on button "Save" at bounding box center [413, 310] width 56 height 14
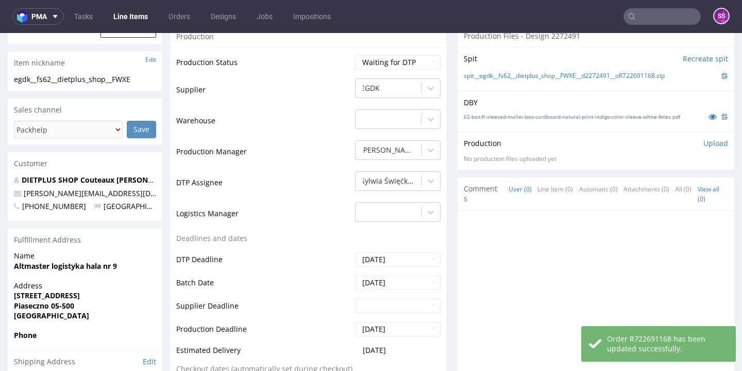
scroll to position [36, 0]
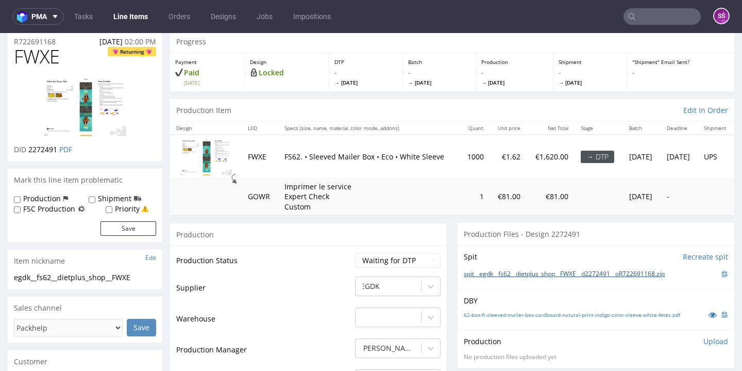
click at [512, 270] on link "spit__egdk__fs62__dietplus_shop__FWXE__d2272491__oR722691168.zip" at bounding box center [564, 274] width 201 height 9
click at [476, 311] on link "62-box-fr-sleeved-mailer-box-cardboard-natural-print-indigo-color-sleeve-white-…" at bounding box center [572, 314] width 216 height 7
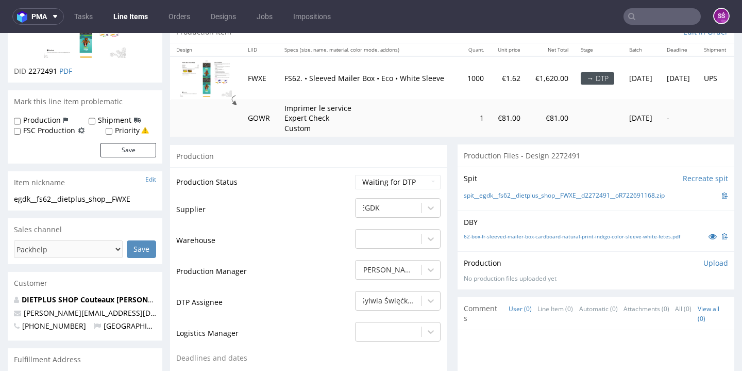
scroll to position [166, 0]
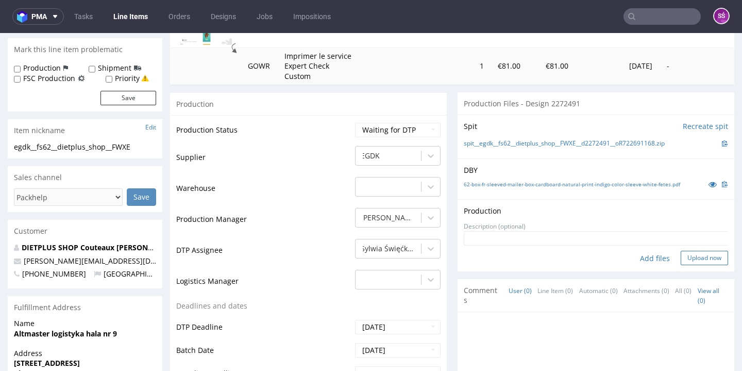
click at [681, 254] on button "Upload now" at bounding box center [704, 257] width 47 height 14
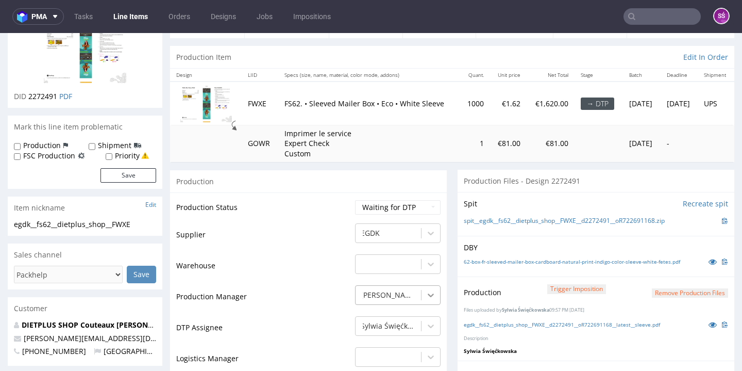
scroll to position [156, 0]
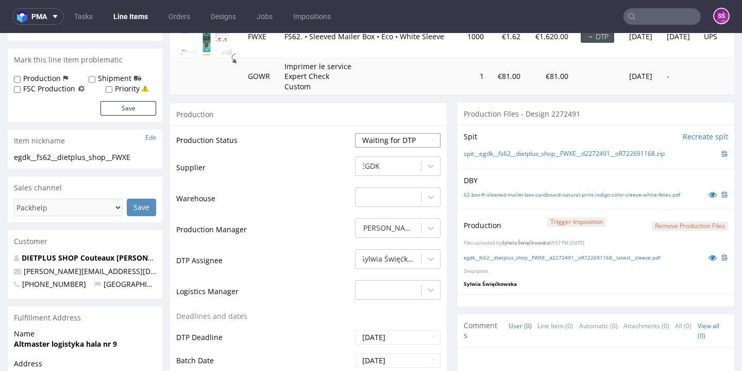
select select "dtp_production_ready"
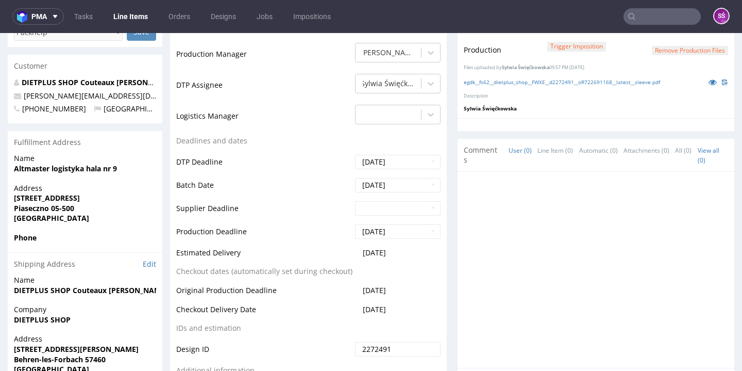
scroll to position [422, 0]
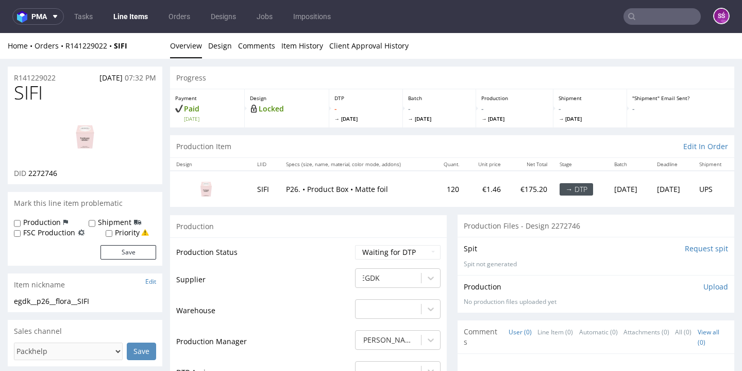
click at [130, 15] on link "Line Items" at bounding box center [130, 16] width 47 height 16
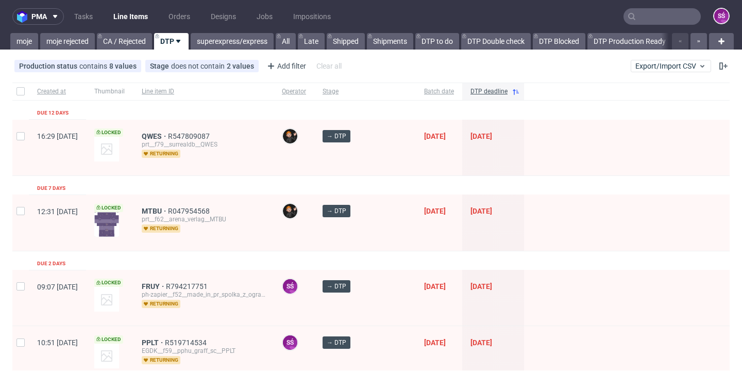
scroll to position [70, 0]
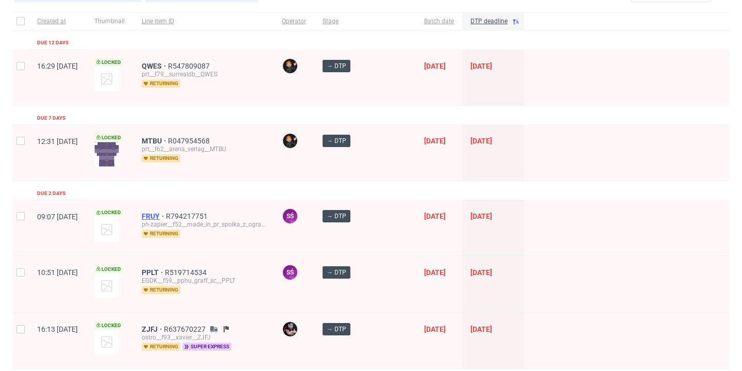
click at [166, 216] on span "FRUY" at bounding box center [154, 216] width 24 height 8
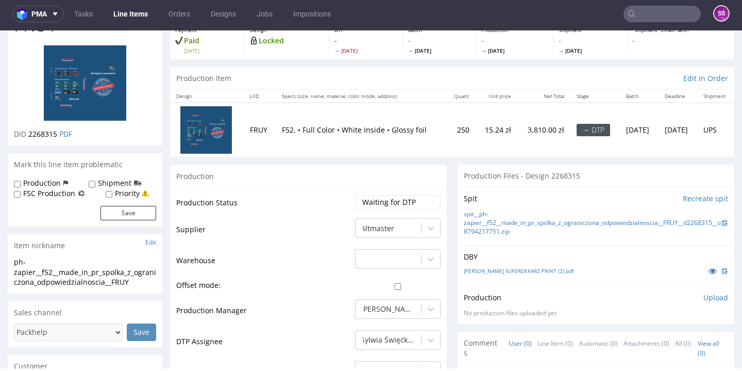
scroll to position [139, 0]
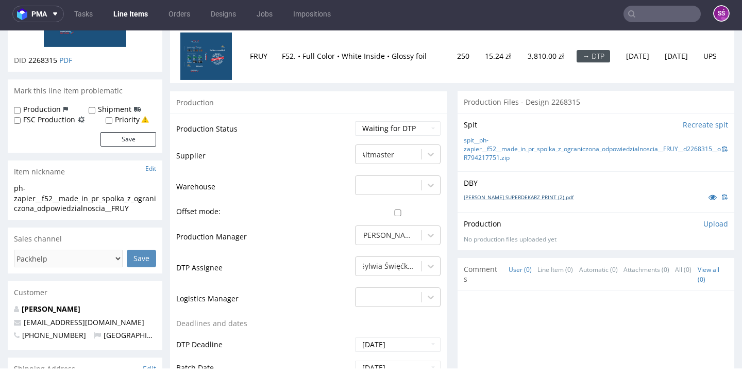
click at [506, 198] on link "PUDEŁKO SUPERDEKARZ PRINT (2).pdf" at bounding box center [519, 196] width 110 height 7
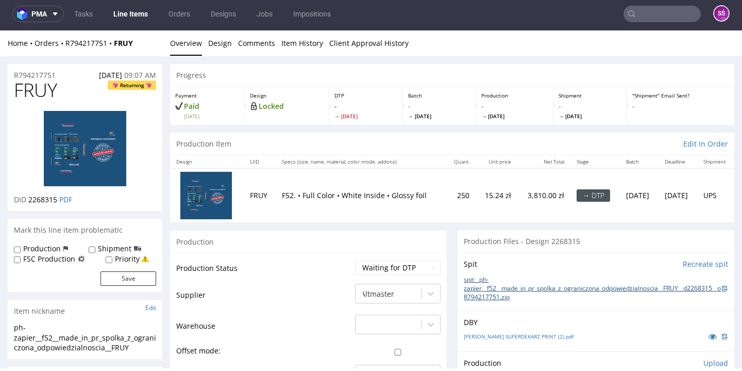
click at [487, 290] on link "spit__ph-zapier__f52__made_in_pr_spolka_z_ograniczona_odpowiedzialnoscia__FRUY_…" at bounding box center [593, 288] width 258 height 26
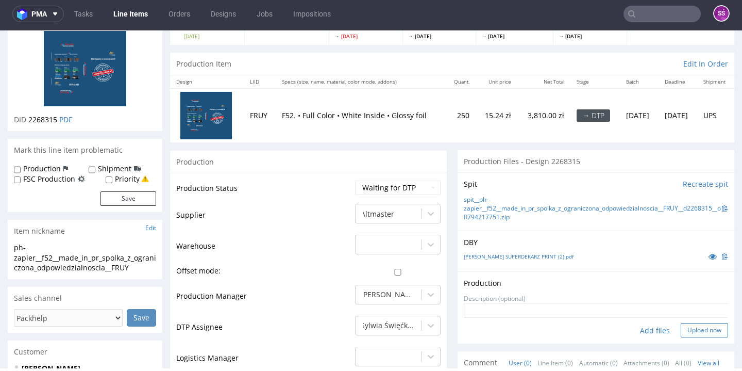
click at [681, 330] on button "Upload now" at bounding box center [704, 330] width 47 height 14
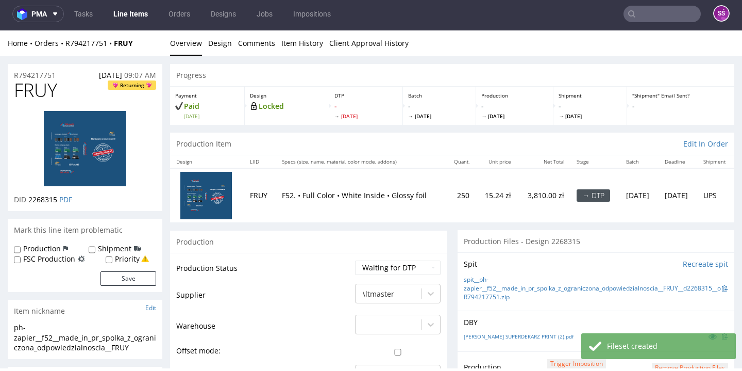
scroll to position [204, 0]
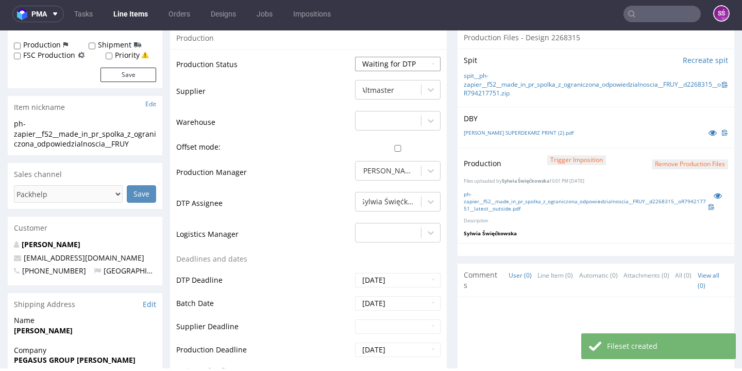
select select "dtp_production_ready"
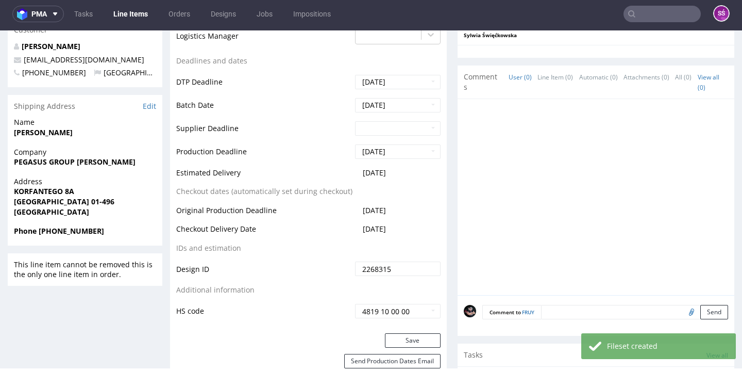
scroll to position [526, 0]
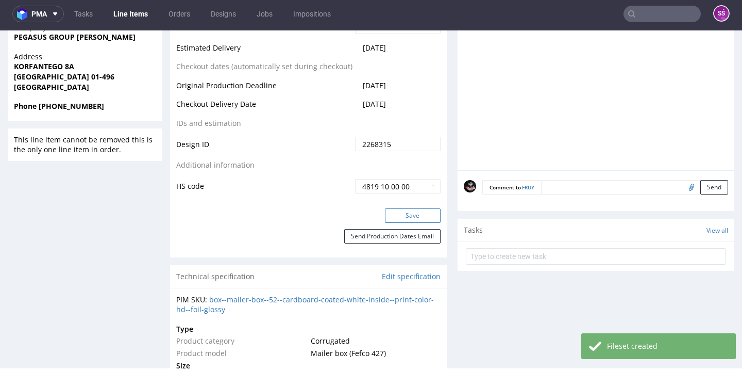
click at [399, 217] on button "Save" at bounding box center [413, 215] width 56 height 14
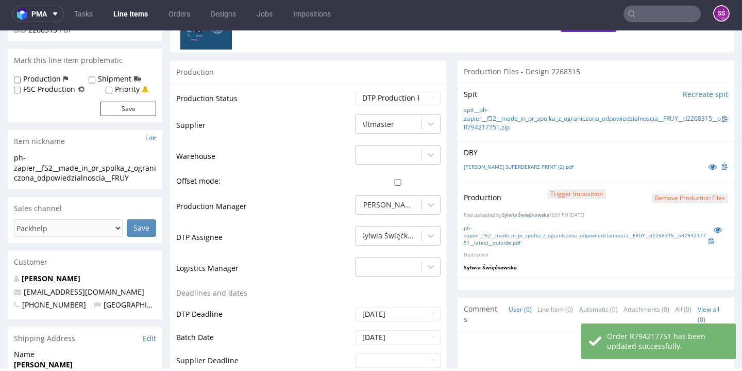
scroll to position [0, 0]
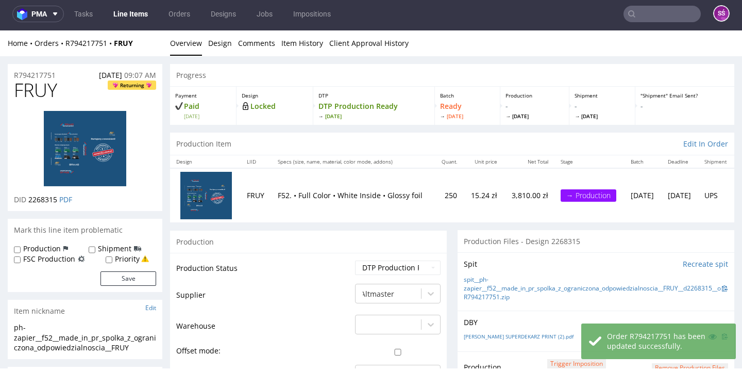
click at [124, 19] on link "Line Items" at bounding box center [130, 14] width 47 height 16
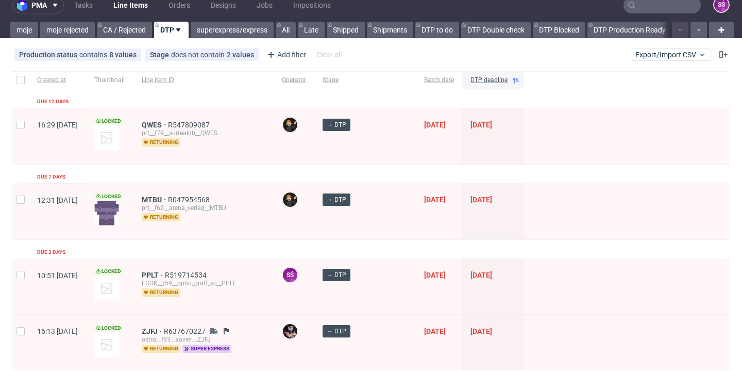
scroll to position [108, 0]
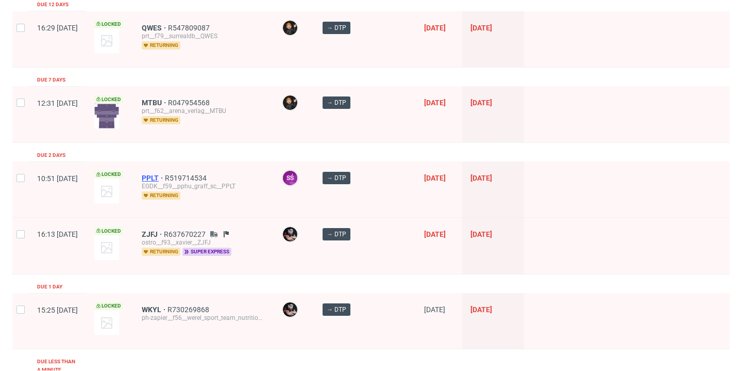
click at [165, 176] on span "PPLT" at bounding box center [153, 178] width 23 height 8
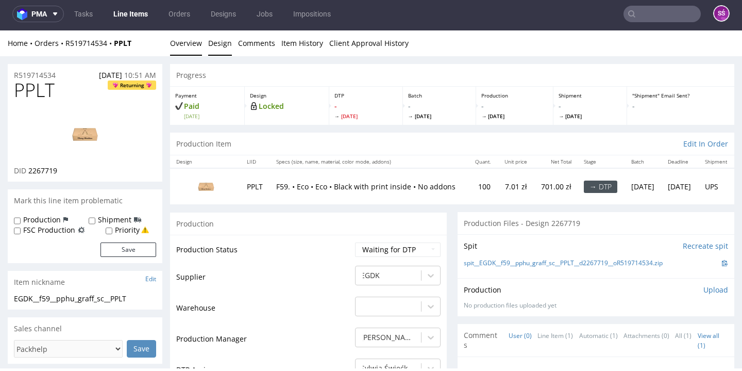
click at [227, 43] on link "Design" at bounding box center [220, 42] width 24 height 25
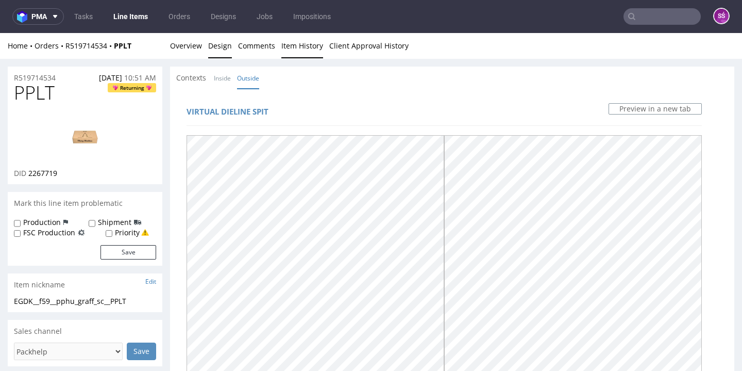
click at [300, 53] on link "Item History" at bounding box center [302, 45] width 42 height 25
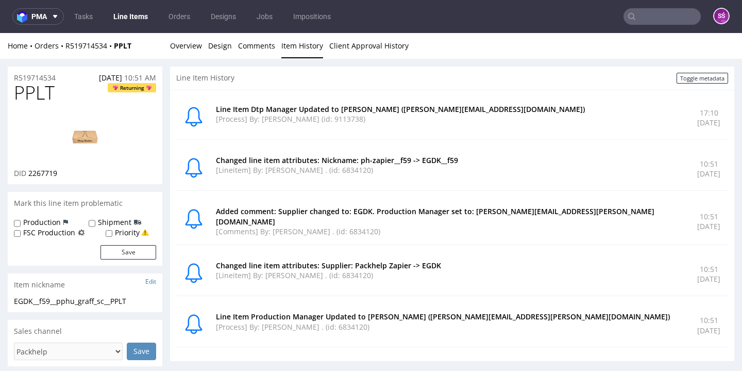
click at [233, 54] on div "Home Orders R519714534 PPLT Overview Design Comments Item History Client Approv…" at bounding box center [371, 46] width 742 height 26
click at [216, 44] on link "Design" at bounding box center [220, 45] width 24 height 25
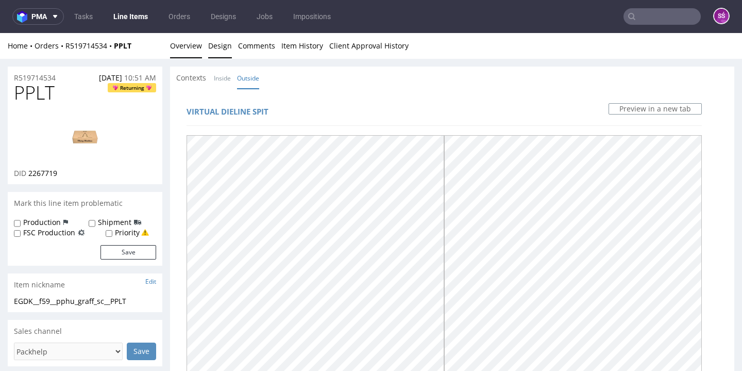
click at [178, 47] on link "Overview" at bounding box center [186, 45] width 32 height 25
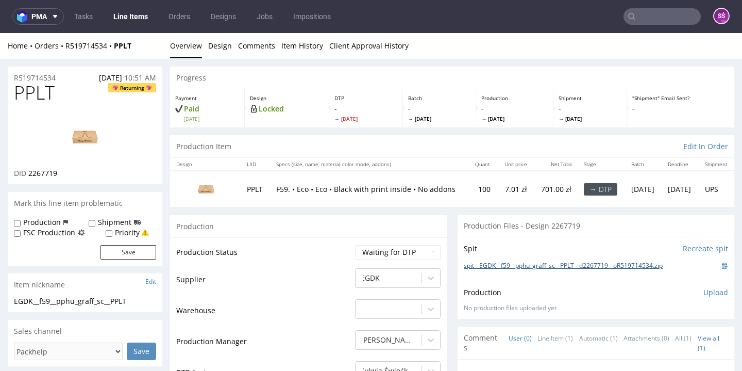
click at [516, 270] on link "spit__EGDK__f59__pphu_graff_sc__PPLT__d2267719__oR519714534.zip" at bounding box center [563, 265] width 199 height 9
click at [36, 178] on span "2267719" at bounding box center [42, 173] width 29 height 10
copy span "2267719"
click at [95, 142] on img at bounding box center [85, 136] width 82 height 46
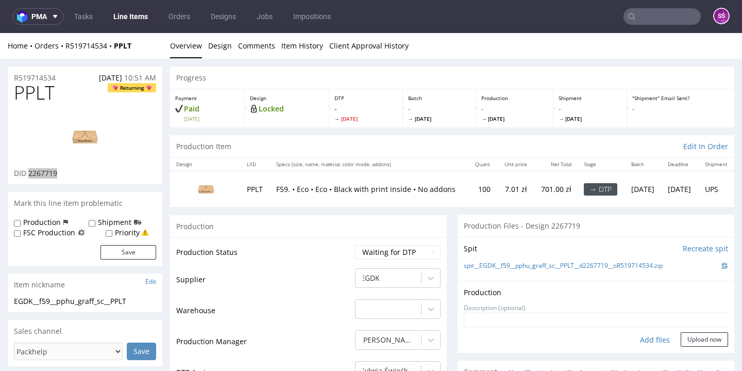
scroll to position [64, 0]
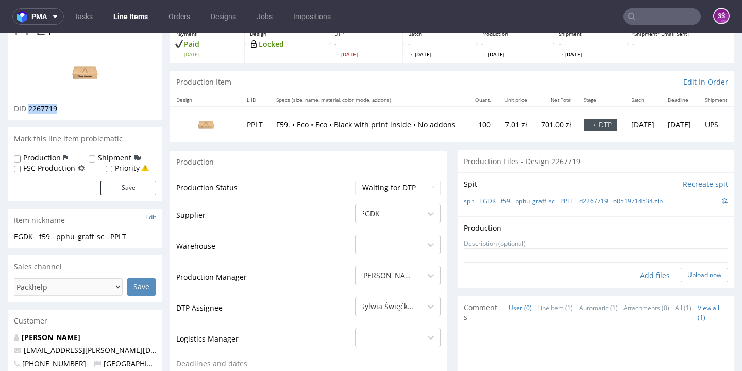
click at [686, 282] on button "Upload now" at bounding box center [704, 274] width 47 height 14
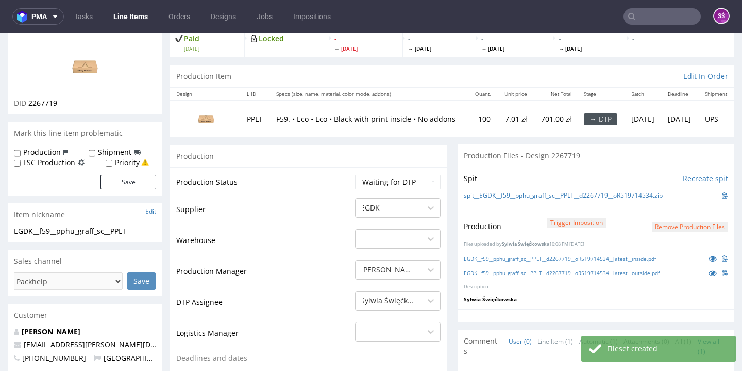
scroll to position [131, 0]
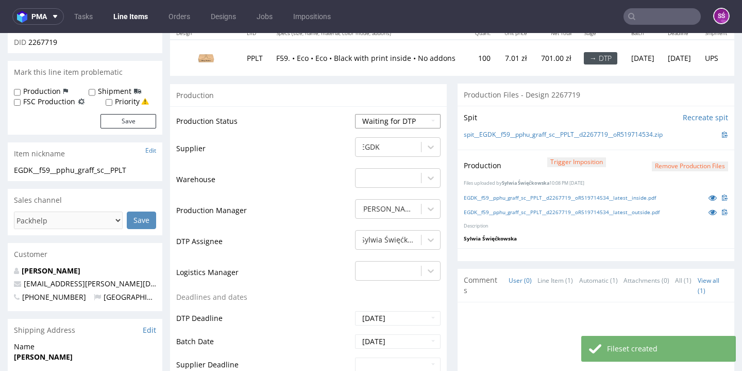
select select "dtp_production_ready"
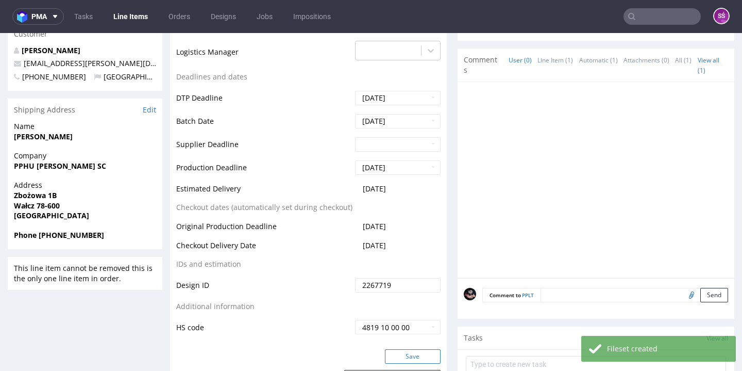
scroll to position [371, 0]
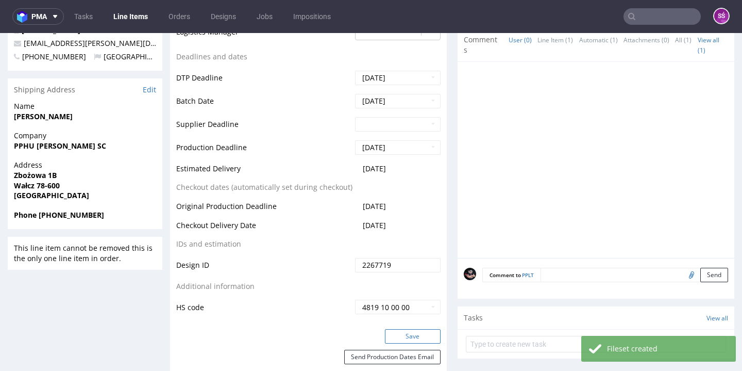
click at [402, 343] on button "Save" at bounding box center [413, 336] width 56 height 14
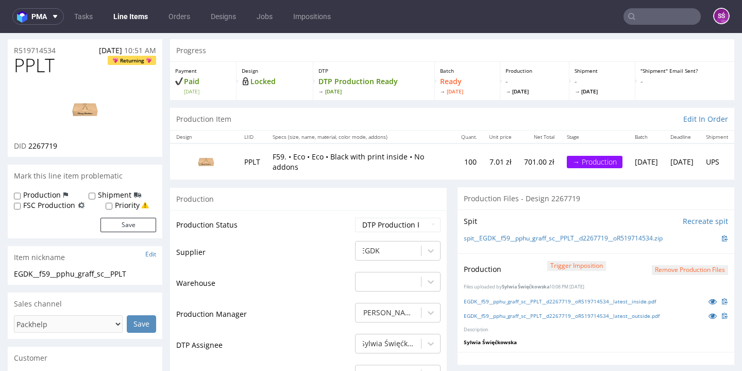
scroll to position [0, 0]
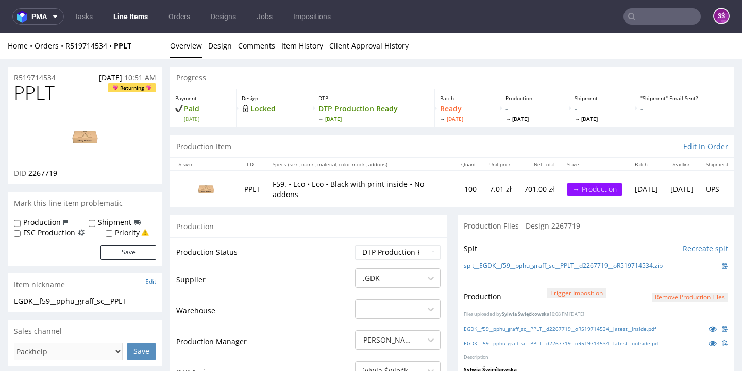
click at [126, 14] on link "Line Items" at bounding box center [130, 16] width 47 height 16
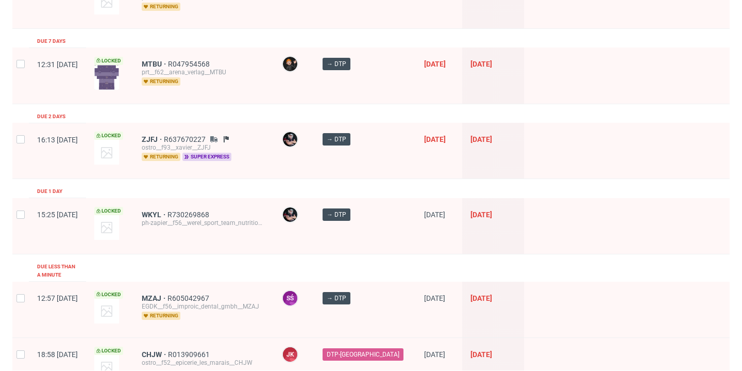
scroll to position [145, 0]
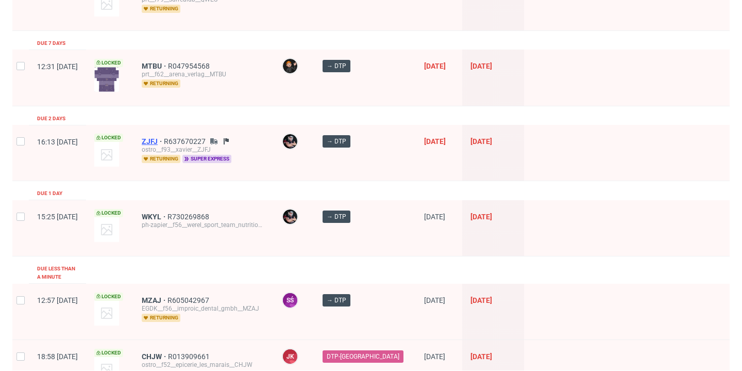
click at [164, 142] on span "ZJFJ" at bounding box center [153, 141] width 22 height 8
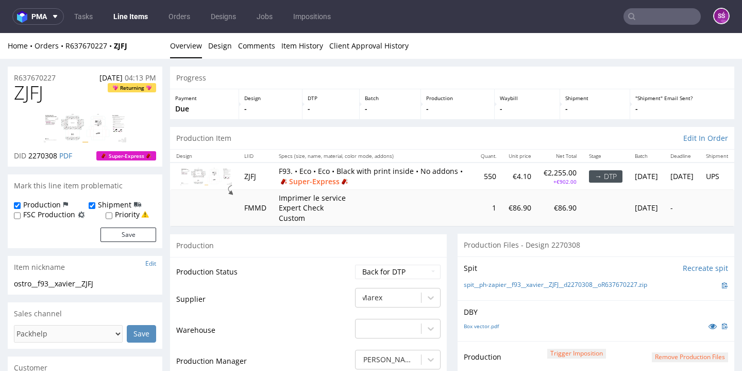
click at [139, 23] on link "Line Items" at bounding box center [130, 16] width 47 height 16
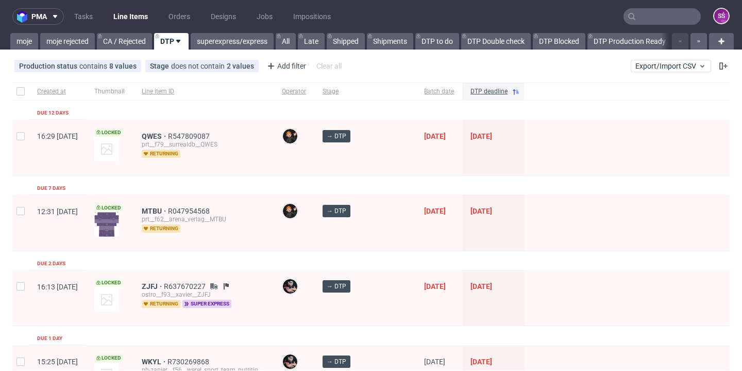
scroll to position [74, 0]
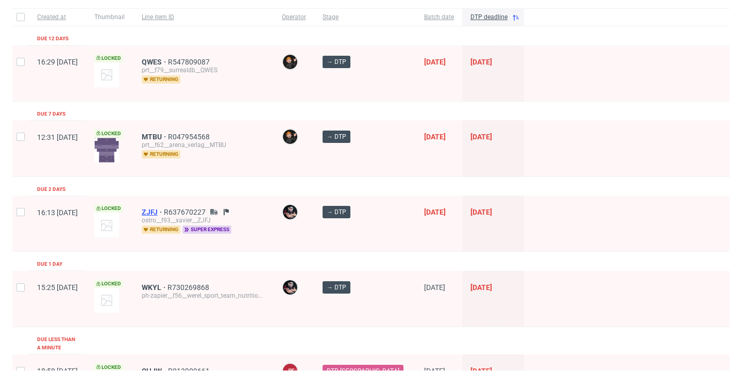
click at [164, 212] on span "ZJFJ" at bounding box center [153, 212] width 22 height 8
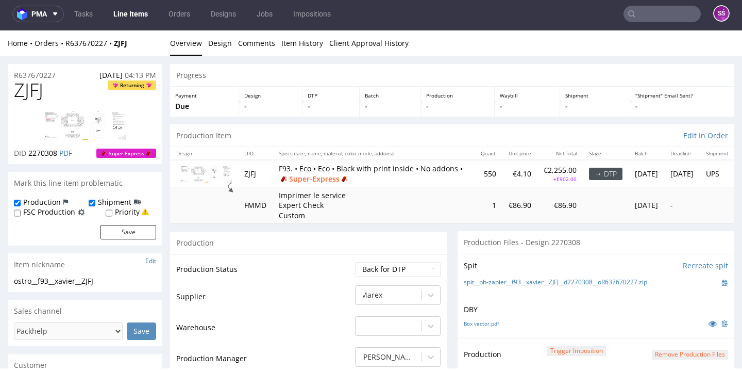
click at [138, 11] on link "Line Items" at bounding box center [130, 14] width 47 height 16
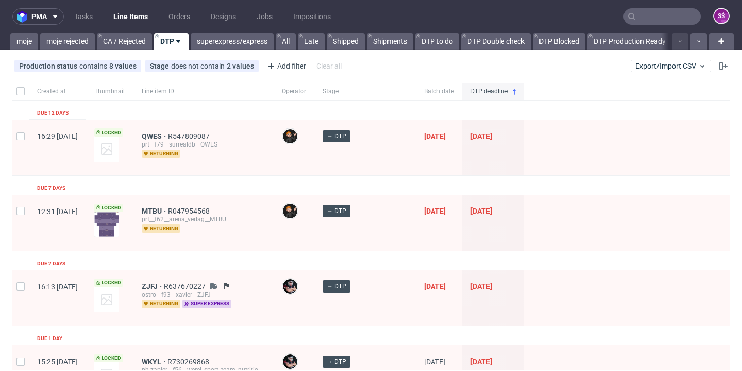
scroll to position [135, 0]
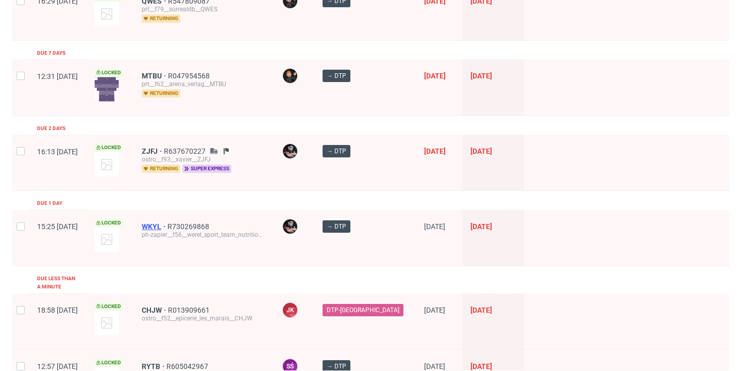
click at [167, 227] on span "WKYL" at bounding box center [155, 226] width 26 height 8
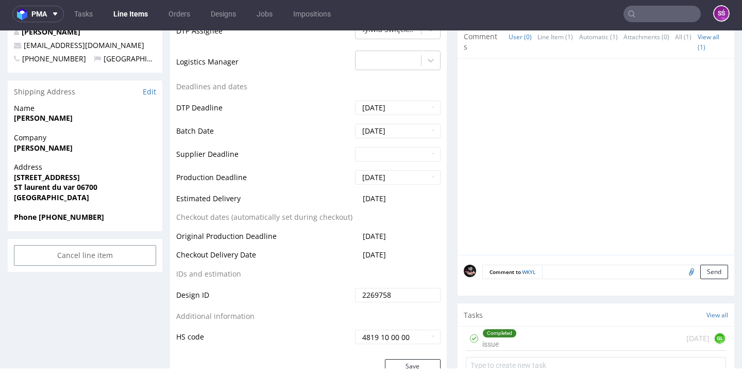
scroll to position [536, 0]
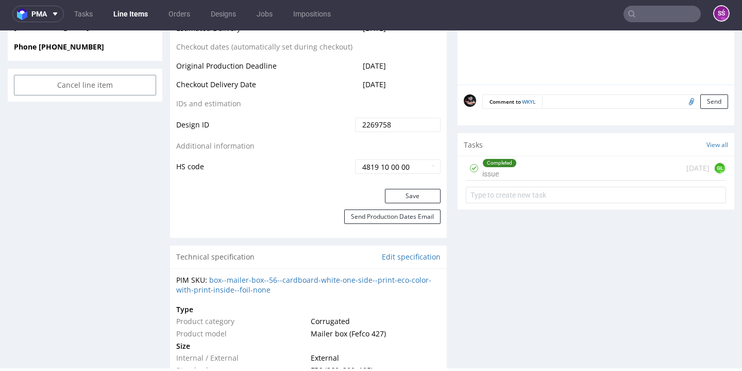
click at [580, 180] on div "Completed issue 2 days ago GL" at bounding box center [596, 168] width 260 height 24
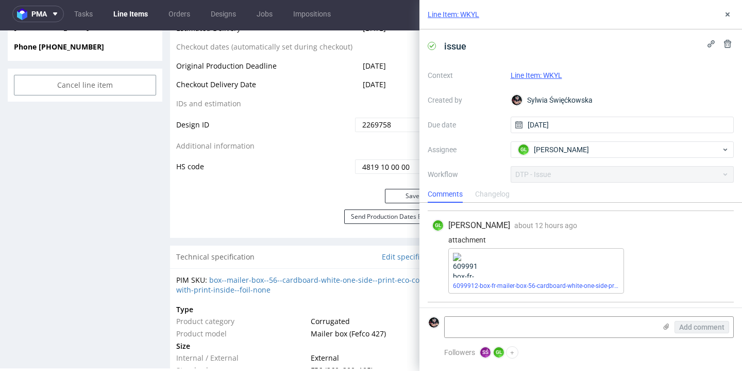
scroll to position [463, 0]
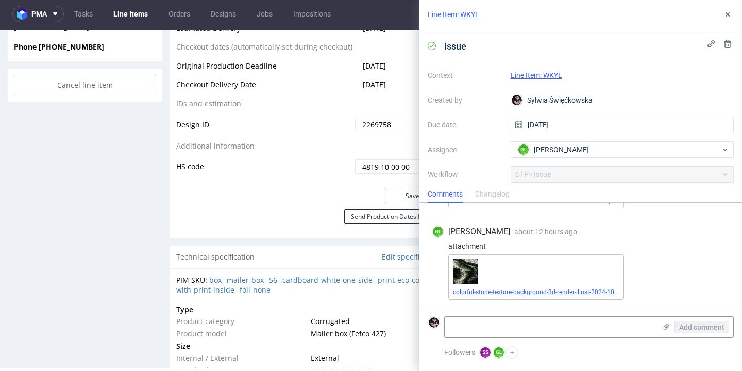
click at [536, 293] on link "colorful-stone-texture-background-3d-render-illust-2024-10-14-05-21-56-utc.jpg" at bounding box center [561, 291] width 217 height 7
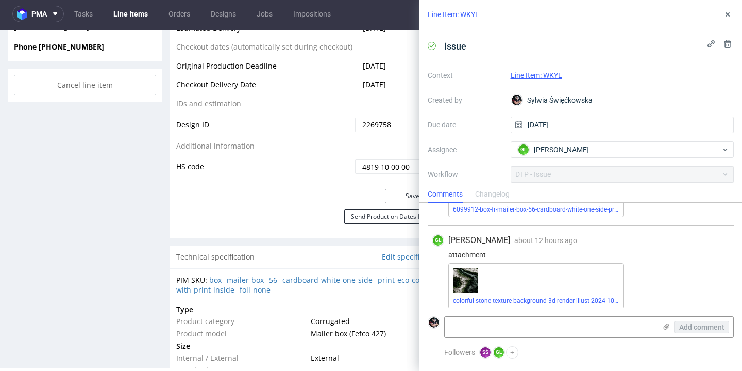
scroll to position [406, 0]
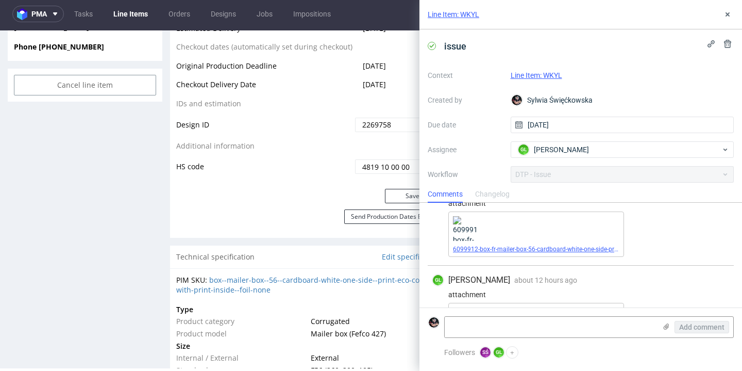
click at [524, 253] on link "6099912-box-fr-mailer-box-56-cardboard-white-one-side-print-eco-color-with-prin…" at bounding box center [602, 248] width 298 height 7
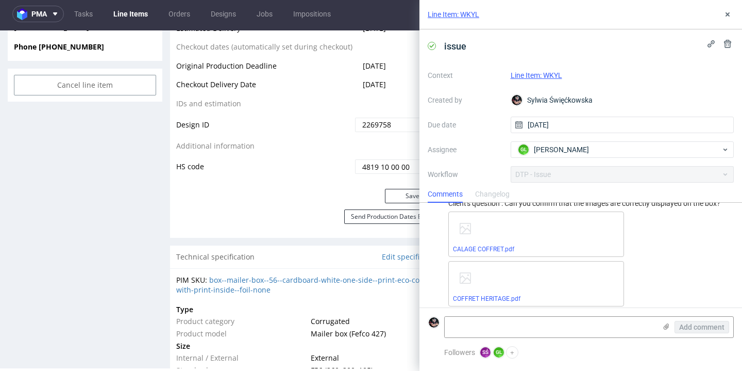
scroll to position [72, 0]
click at [490, 255] on link "CALAGE COFFRET.pdf" at bounding box center [483, 250] width 61 height 7
click at [720, 13] on div "Line Item: WKYL" at bounding box center [581, 14] width 323 height 29
click at [724, 14] on icon at bounding box center [728, 14] width 8 height 8
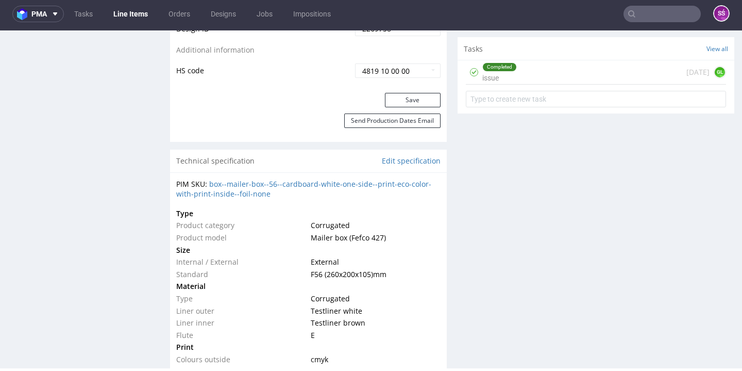
scroll to position [184, 0]
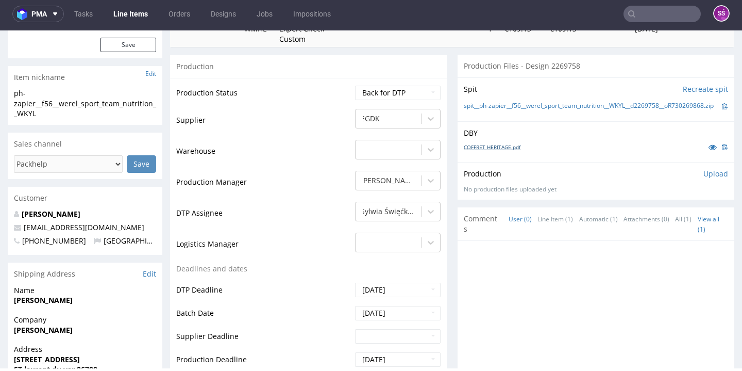
click at [495, 150] on link "COFFRET HERITAGE.pdf" at bounding box center [492, 146] width 57 height 7
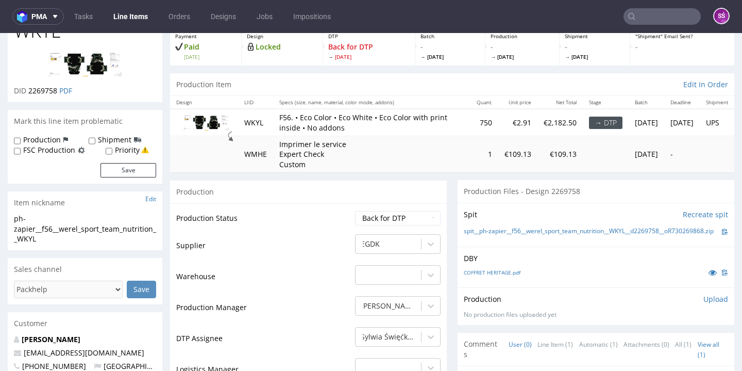
scroll to position [0, 0]
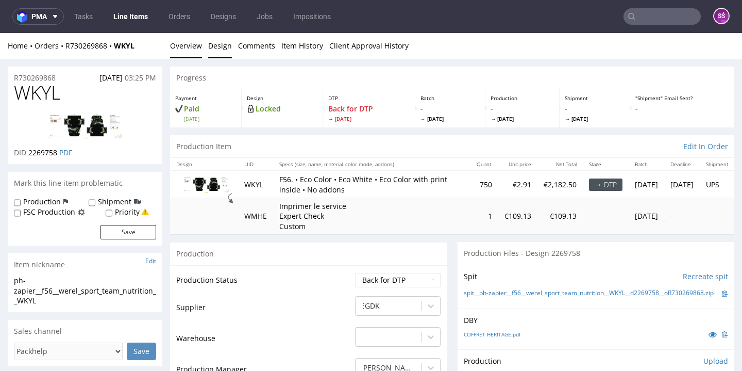
click at [216, 45] on link "Design" at bounding box center [220, 45] width 24 height 25
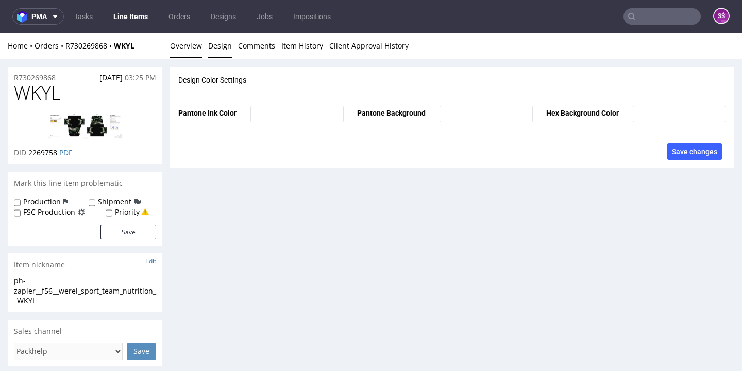
click at [174, 38] on link "Overview" at bounding box center [186, 45] width 32 height 25
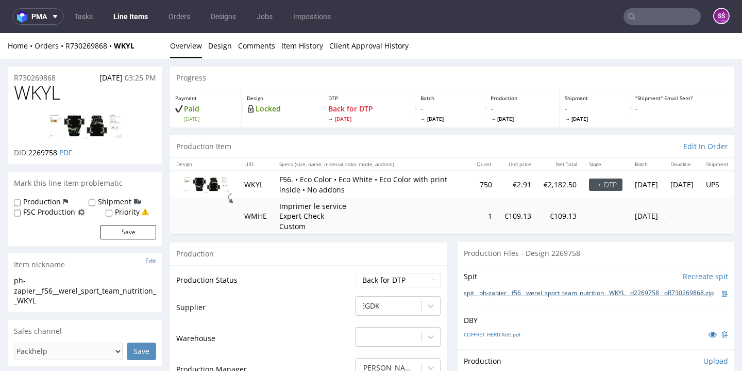
click at [536, 297] on link "spit__ph-zapier__f56__werel_sport_team_nutrition__WKYL__d2269758__oR730269868.z…" at bounding box center [589, 293] width 250 height 9
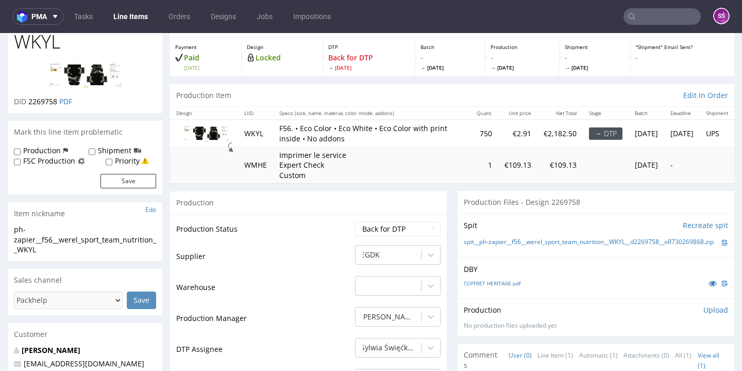
scroll to position [125, 0]
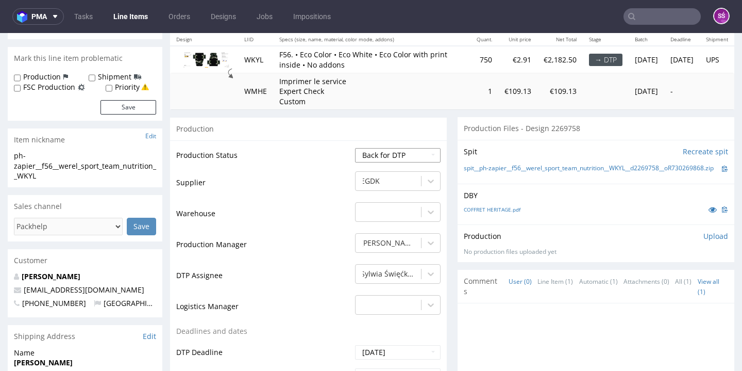
select select "dtp_ca_needed"
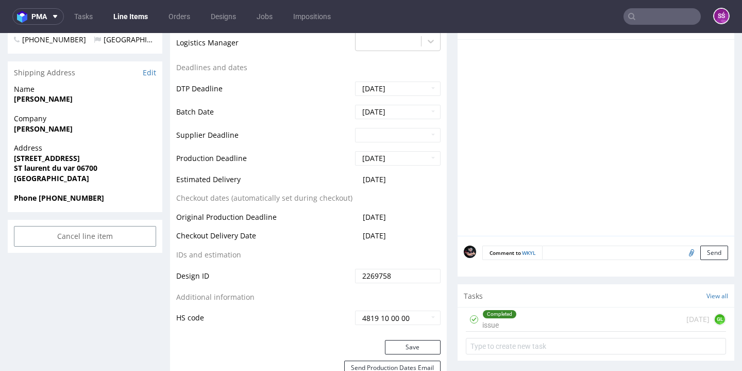
scroll to position [477, 0]
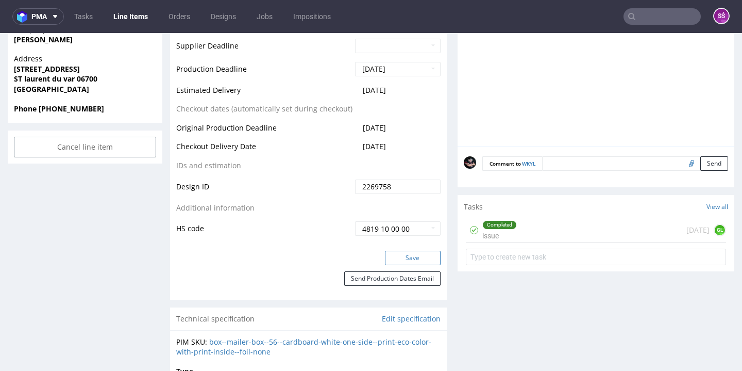
click at [406, 265] on button "Save" at bounding box center [413, 257] width 56 height 14
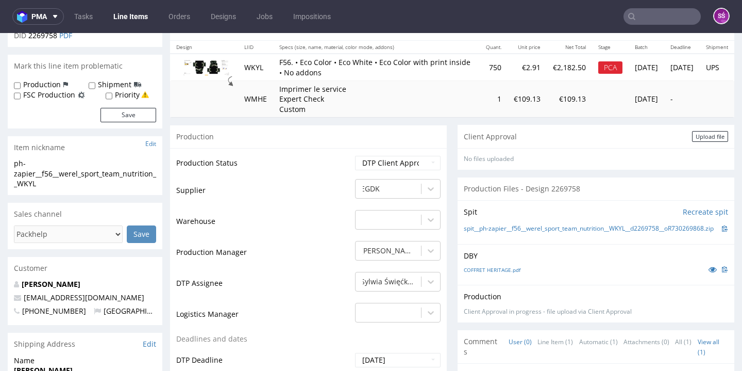
scroll to position [0, 0]
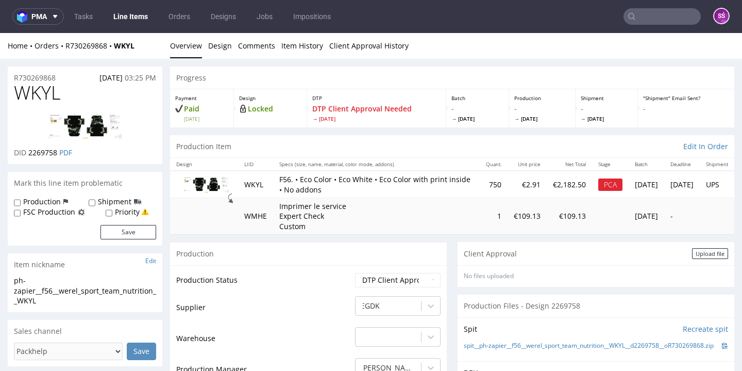
click at [49, 94] on span "WKYL" at bounding box center [37, 92] width 46 height 21
click at [692, 248] on div "Upload file" at bounding box center [710, 253] width 36 height 11
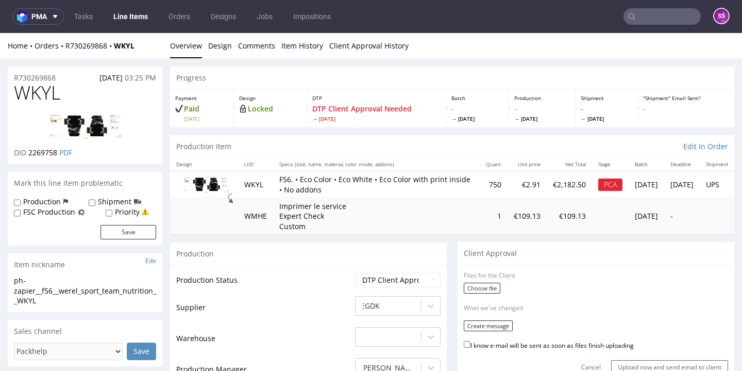
click at [464, 290] on div "Choose file" at bounding box center [596, 288] width 264 height 13
click at [466, 288] on label "Choose file" at bounding box center [482, 287] width 37 height 11
click at [0, 33] on input "Choose file" at bounding box center [0, 33] width 0 height 0
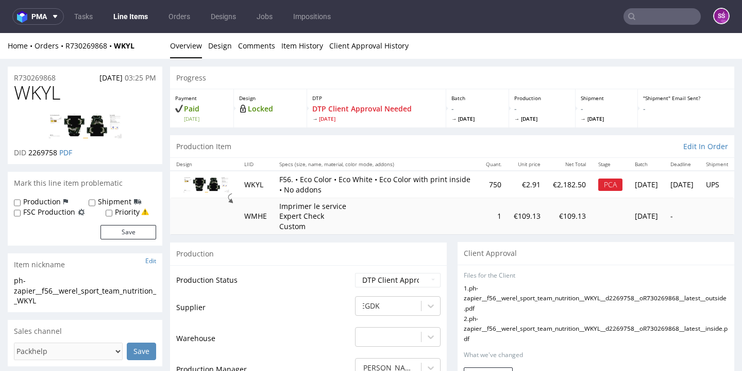
scroll to position [88, 0]
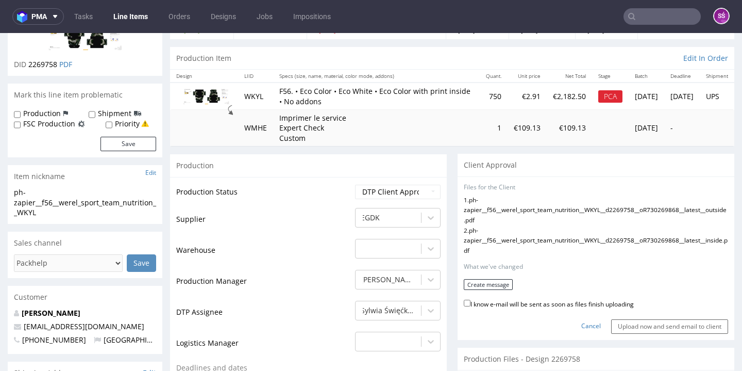
click at [511, 300] on label "I know e-mail will be sent as soon as files finish uploading" at bounding box center [549, 302] width 170 height 11
click at [471, 300] on input "I know e-mail will be sent as soon as files finish uploading" at bounding box center [467, 302] width 7 height 7
checkbox input "true"
click at [488, 281] on button "Create message" at bounding box center [488, 284] width 49 height 11
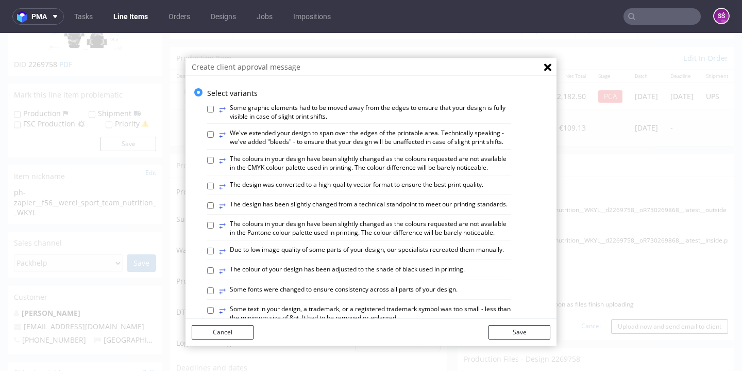
click at [295, 130] on label "⥂ We've extended your design to span over the edges of the printable area. Tech…" at bounding box center [365, 138] width 292 height 18
click at [214, 131] on input "⥂ We've extended your design to span over the edges of the printable area. Tech…" at bounding box center [210, 134] width 7 height 7
checkbox input "true"
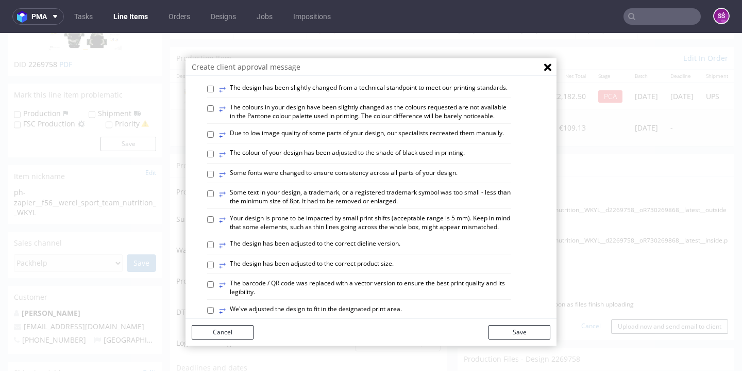
scroll to position [196, 0]
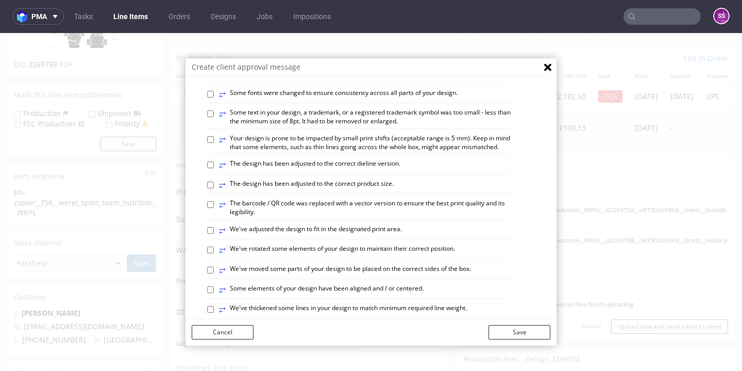
click at [331, 171] on label "⥂ The design has been adjusted to the correct dieline version." at bounding box center [309, 164] width 181 height 11
click at [214, 168] on input "⥂ The design has been adjusted to the correct dieline version." at bounding box center [210, 164] width 7 height 7
checkbox input "true"
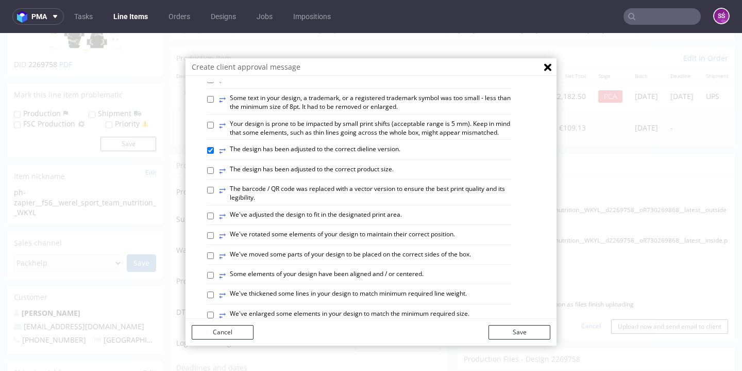
scroll to position [246, 0]
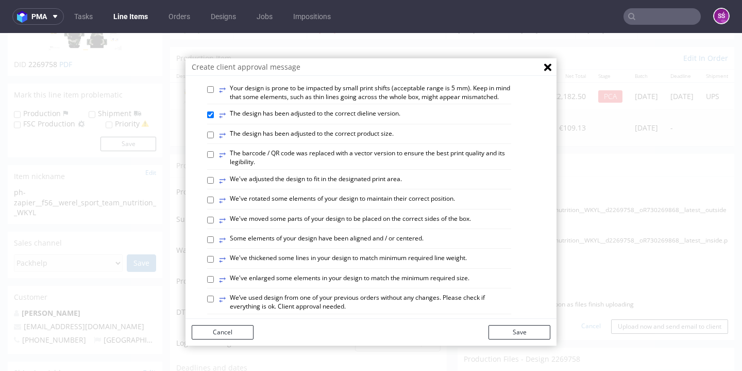
click at [330, 159] on label "⥂ The barcode / QR code was replaced with a vector version to ensure the best p…" at bounding box center [365, 158] width 292 height 18
click at [214, 158] on input "⥂ The barcode / QR code was replaced with a vector version to ensure the best p…" at bounding box center [210, 154] width 7 height 7
click at [328, 144] on div "⥂ The design has been adjusted to the correct product size." at bounding box center [359, 136] width 304 height 14
click at [333, 159] on label "⥂ The barcode / QR code was replaced with a vector version to ensure the best p…" at bounding box center [365, 158] width 292 height 18
click at [214, 158] on input "⥂ The barcode / QR code was replaced with a vector version to ensure the best p…" at bounding box center [210, 154] width 7 height 7
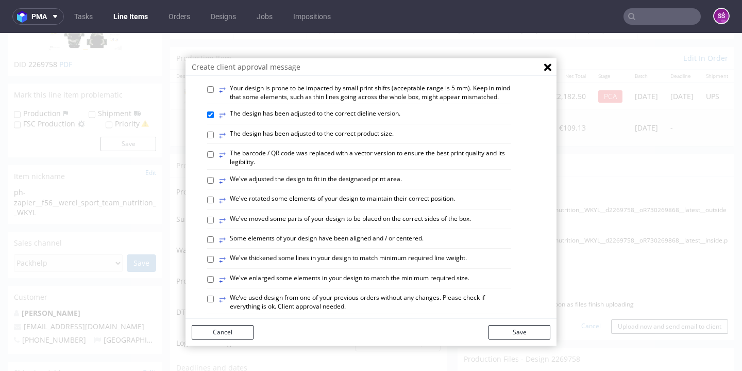
checkbox input "false"
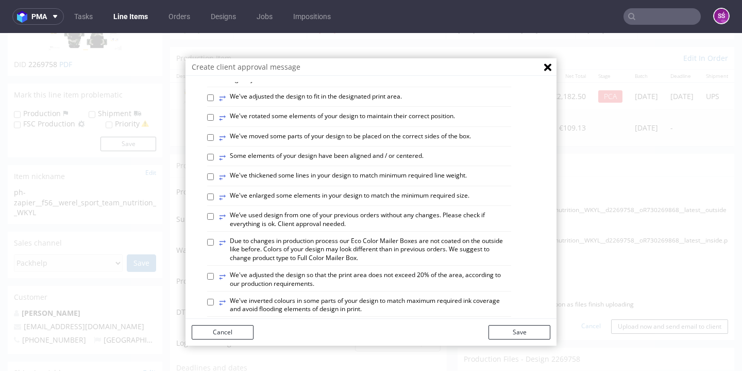
scroll to position [346, 0]
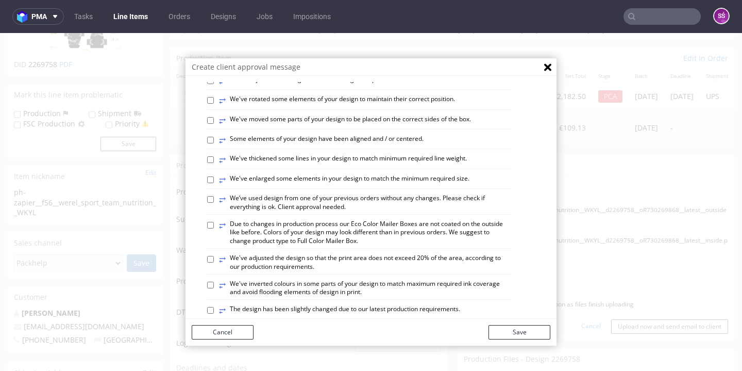
click at [321, 229] on label "⥂ Due to changes in production process our Eco Color Mailer Boxes are not coate…" at bounding box center [365, 233] width 292 height 26
click at [214, 228] on input "⥂ Due to changes in production process our Eco Color Mailer Boxes are not coate…" at bounding box center [210, 225] width 7 height 7
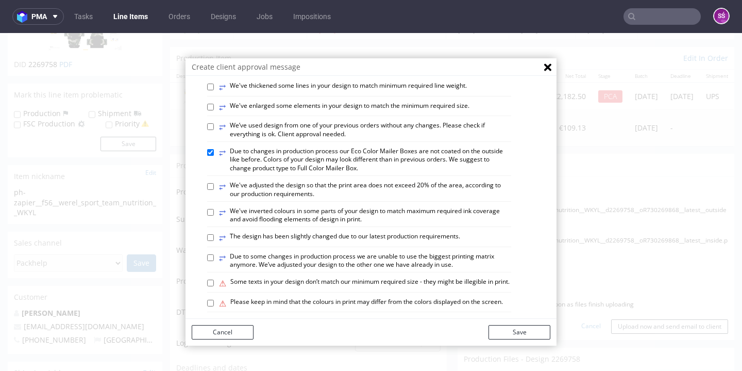
scroll to position [431, 0]
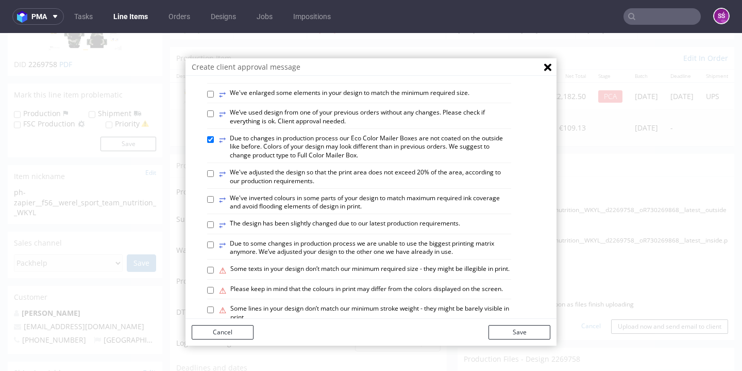
click at [318, 143] on label "⥂ Due to changes in production process our Eco Color Mailer Boxes are not coate…" at bounding box center [365, 147] width 292 height 26
click at [214, 143] on input "⥂ Due to changes in production process our Eco Color Mailer Boxes are not coate…" at bounding box center [210, 139] width 7 height 7
checkbox input "false"
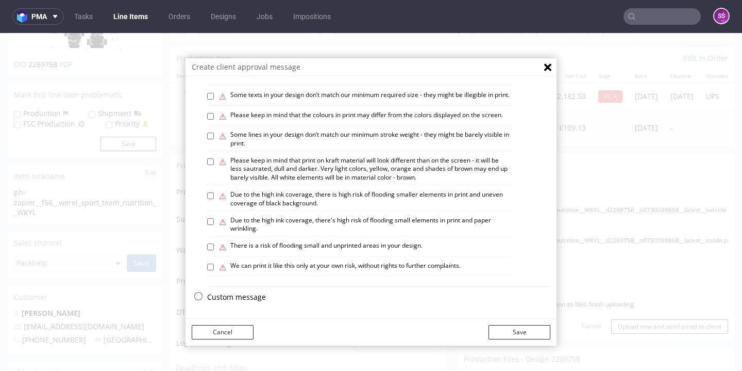
scroll to position [607, 0]
click at [369, 174] on label "⚠ Please keep in mind that print on kraft material will look different than on …" at bounding box center [365, 169] width 292 height 26
click at [214, 165] on input "⚠ Please keep in mind that print on kraft material will look different than on …" at bounding box center [210, 161] width 7 height 7
checkbox input "true"
click at [512, 329] on button "Save" at bounding box center [520, 332] width 62 height 14
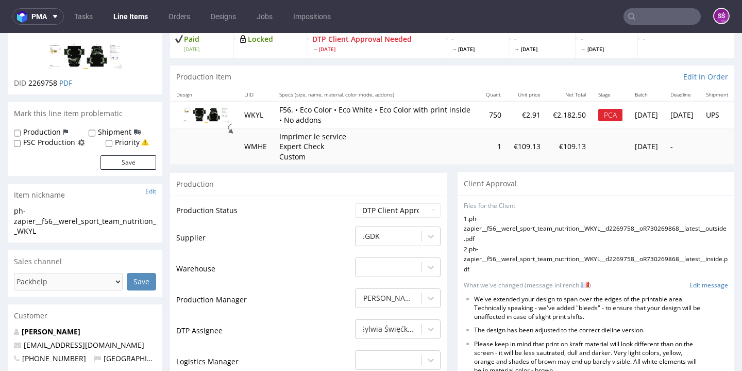
scroll to position [27, 0]
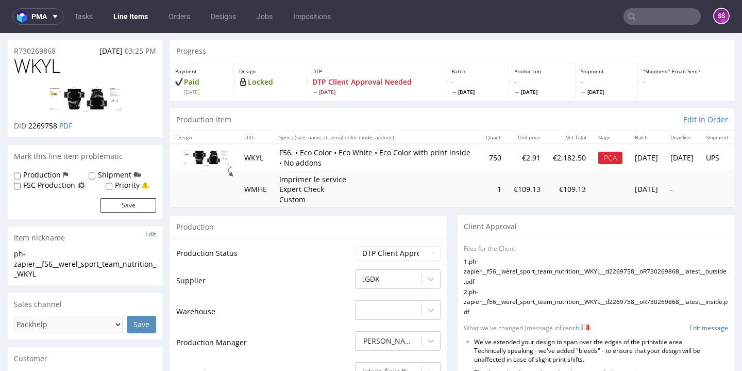
click at [83, 108] on img at bounding box center [85, 100] width 82 height 26
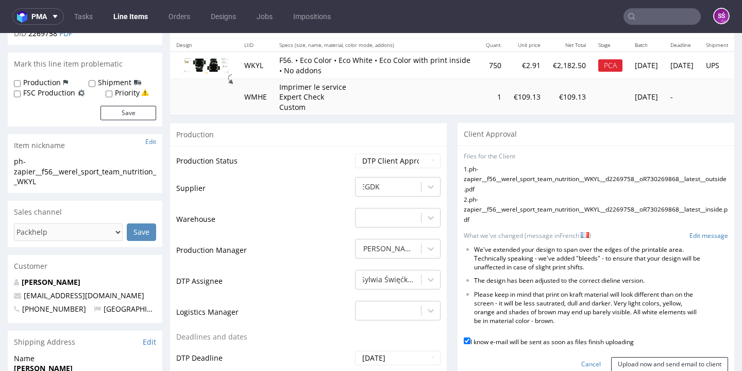
scroll to position [140, 0]
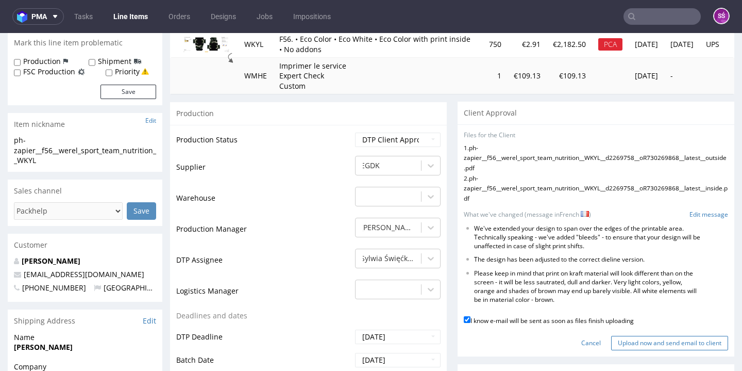
click at [624, 335] on input "Upload now and send email to client" at bounding box center [669, 342] width 117 height 14
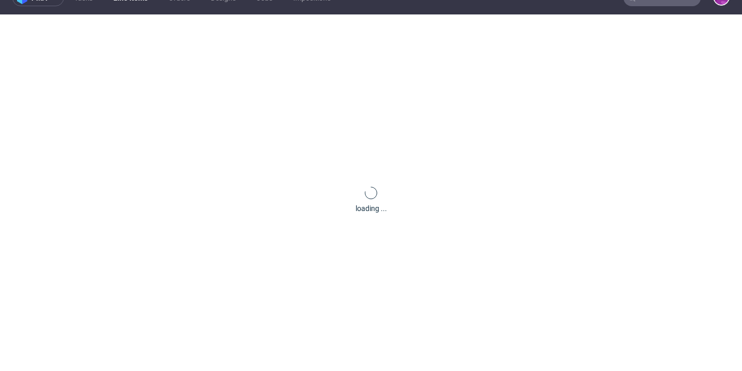
scroll to position [0, 0]
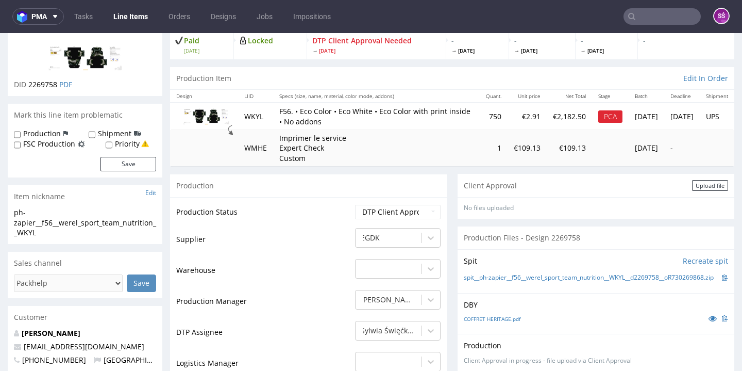
scroll to position [89, 0]
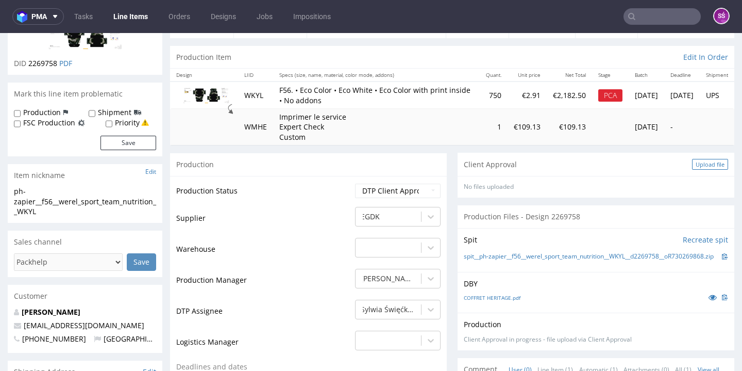
click at [692, 160] on div "Upload file" at bounding box center [710, 164] width 36 height 11
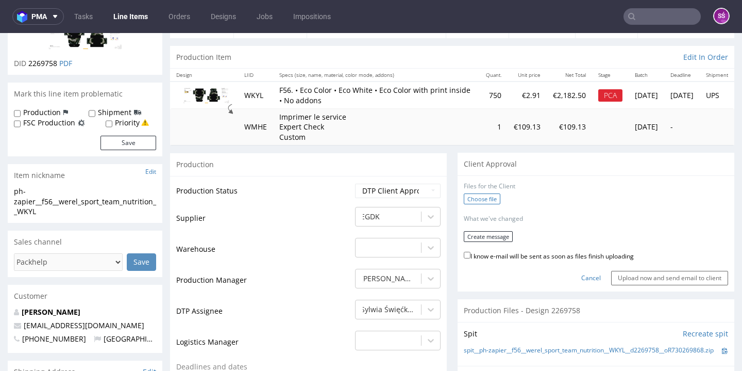
click at [486, 193] on label "Choose file" at bounding box center [482, 198] width 37 height 11
click at [0, 33] on input "Choose file" at bounding box center [0, 33] width 0 height 0
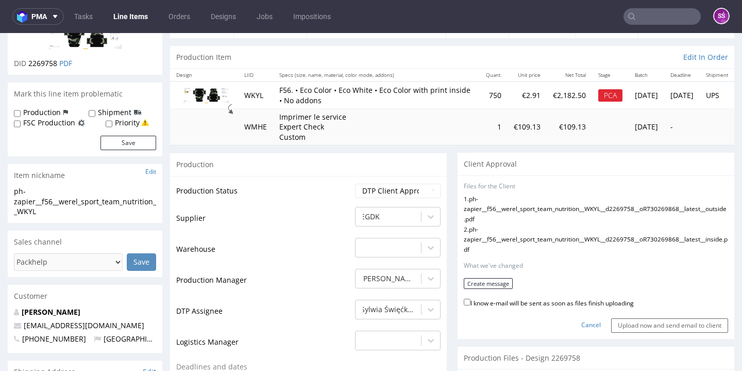
click at [485, 296] on label "I know e-mail will be sent as soon as files finish uploading" at bounding box center [549, 301] width 170 height 11
click at [471, 298] on input "I know e-mail will be sent as soon as files finish uploading" at bounding box center [467, 301] width 7 height 7
checkbox input "true"
click at [483, 278] on button "Create message" at bounding box center [488, 283] width 49 height 11
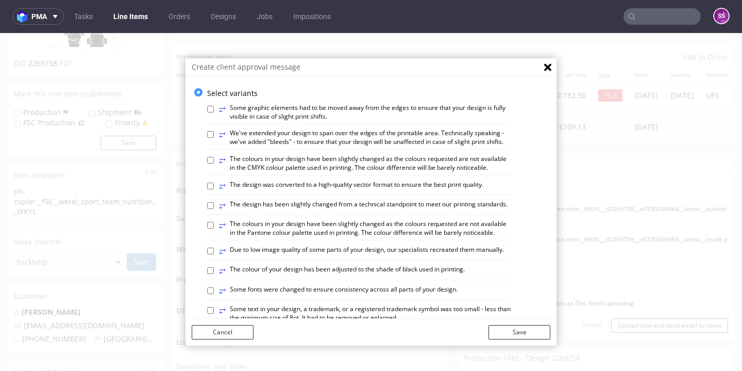
click at [303, 137] on label "⥂ We've extended your design to span over the edges of the printable area. Tech…" at bounding box center [365, 138] width 292 height 18
click at [214, 137] on input "⥂ We've extended your design to span over the edges of the printable area. Tech…" at bounding box center [210, 134] width 7 height 7
checkbox input "true"
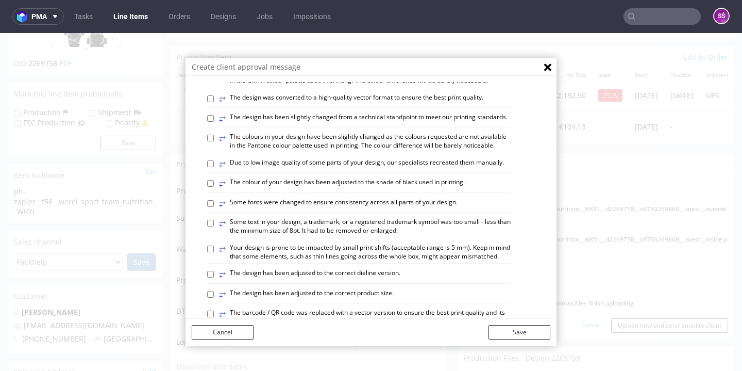
scroll to position [104, 0]
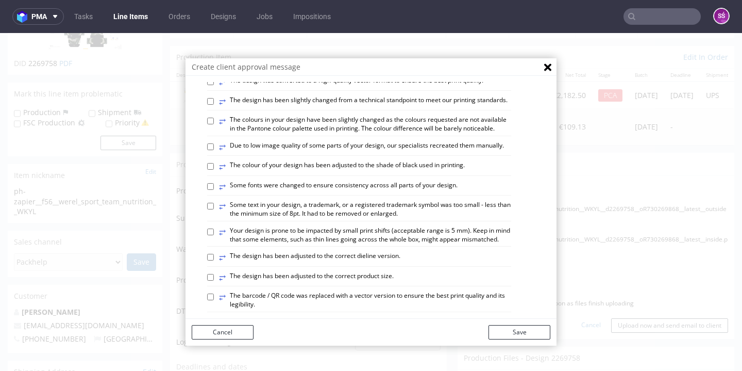
click at [324, 260] on label "⥂ The design has been adjusted to the correct dieline version." at bounding box center [309, 256] width 181 height 11
click at [214, 260] on input "⥂ The design has been adjusted to the correct dieline version." at bounding box center [210, 257] width 7 height 7
checkbox input "true"
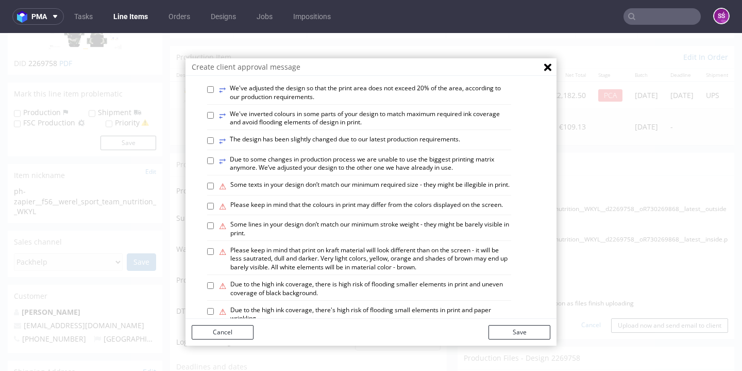
scroll to position [608, 0]
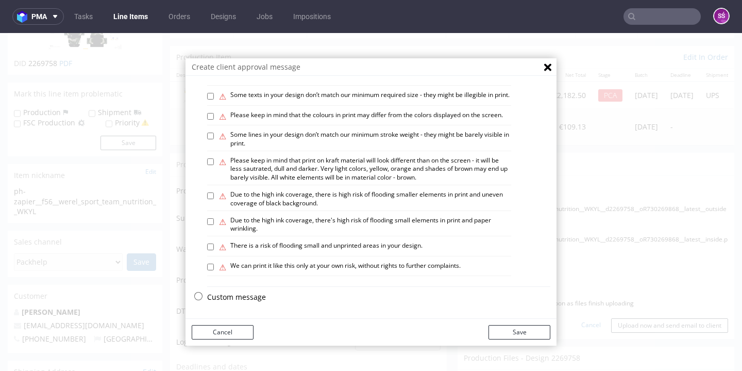
click at [278, 179] on label "⚠ Please keep in mind that print on kraft material will look different than on …" at bounding box center [365, 169] width 292 height 26
click at [214, 165] on input "⚠ Please keep in mind that print on kraft material will look different than on …" at bounding box center [210, 161] width 7 height 7
checkbox input "true"
click at [496, 328] on button "Save" at bounding box center [520, 332] width 62 height 14
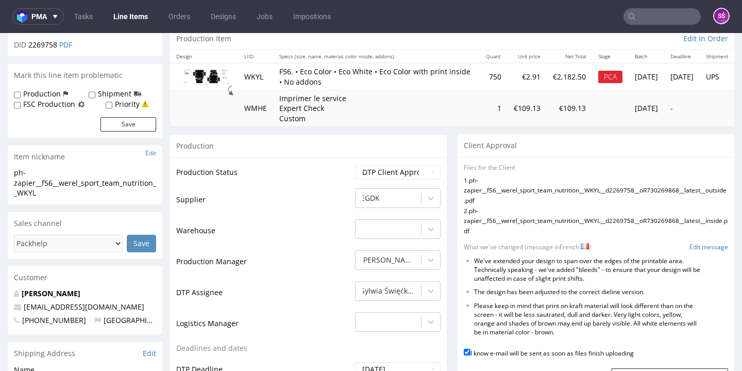
scroll to position [126, 0]
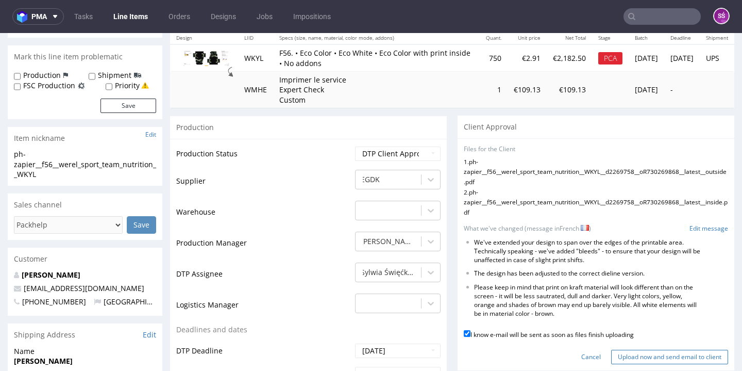
click at [631, 349] on input "Upload now and send email to client" at bounding box center [669, 356] width 117 height 14
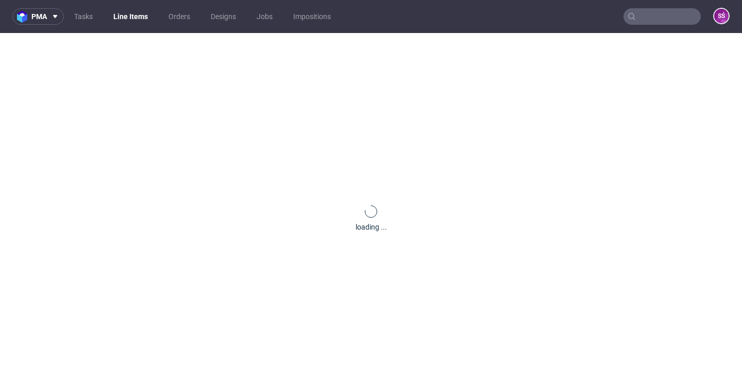
click at [435, 1] on nav "pma Tasks Line Items Orders Designs Jobs Impositions SŚ" at bounding box center [371, 16] width 742 height 33
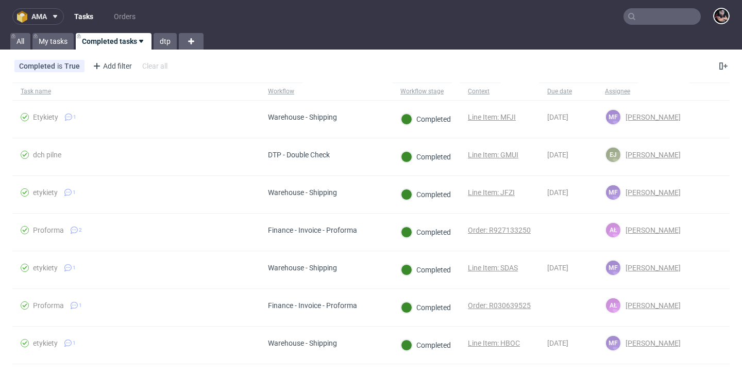
click at [45, 24] on button "ama" at bounding box center [38, 16] width 52 height 16
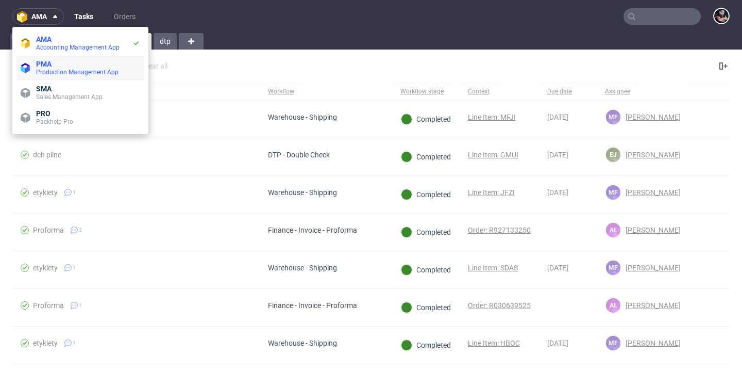
click at [50, 68] on span "Production Management App" at bounding box center [88, 72] width 104 height 8
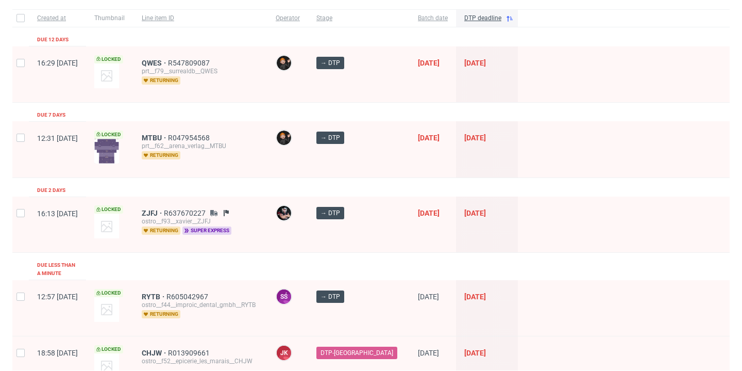
scroll to position [153, 0]
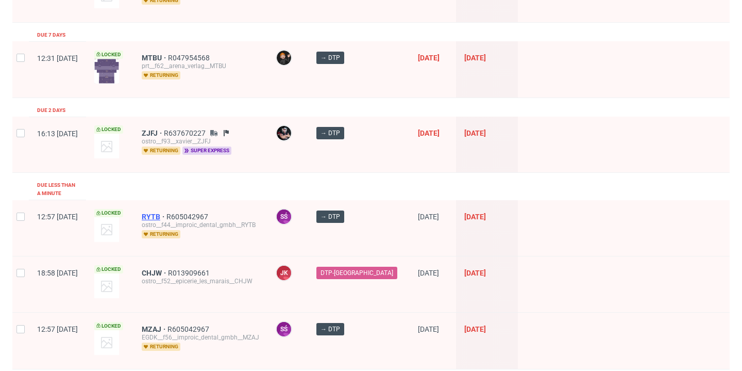
click at [166, 212] on span "RYTB" at bounding box center [154, 216] width 25 height 8
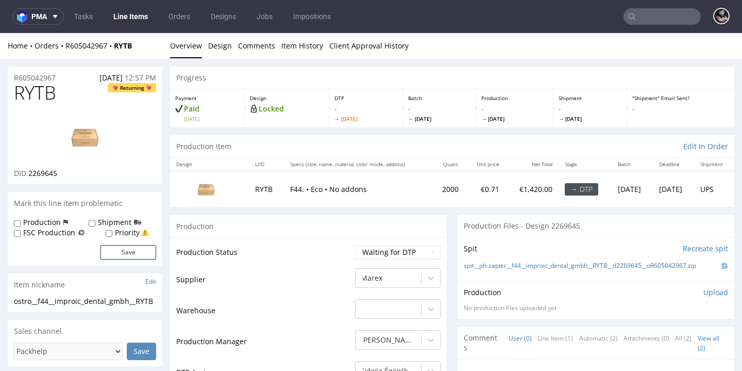
scroll to position [71, 0]
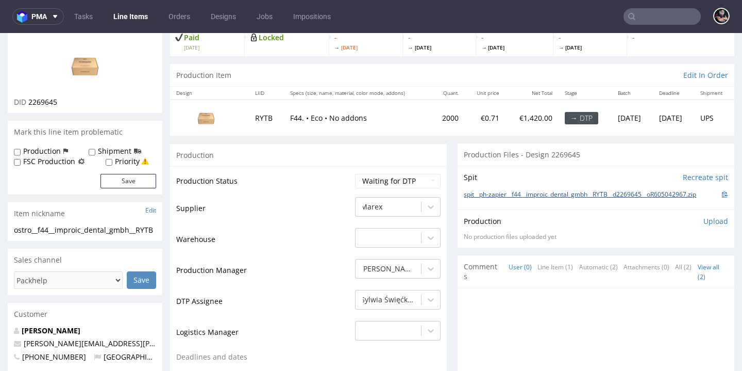
click at [532, 199] on link "spit__ph-zapier__f44__improic_dental_gmbh__RYTB__d2269645__oR605042967.zip" at bounding box center [580, 194] width 232 height 9
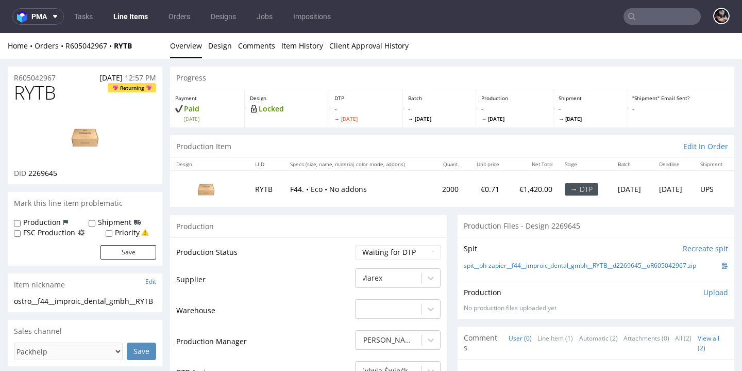
click at [43, 89] on span "RYTB" at bounding box center [35, 92] width 42 height 21
copy span "RYTB"
click at [118, 2] on nav "pma Tasks Line Items Orders Designs Jobs Impositions" at bounding box center [371, 16] width 742 height 33
click at [556, 270] on link "spit__ph-zapier__f44__improic_dental_gmbh__RYTB__d2269645__oR605042967.zip" at bounding box center [580, 265] width 232 height 9
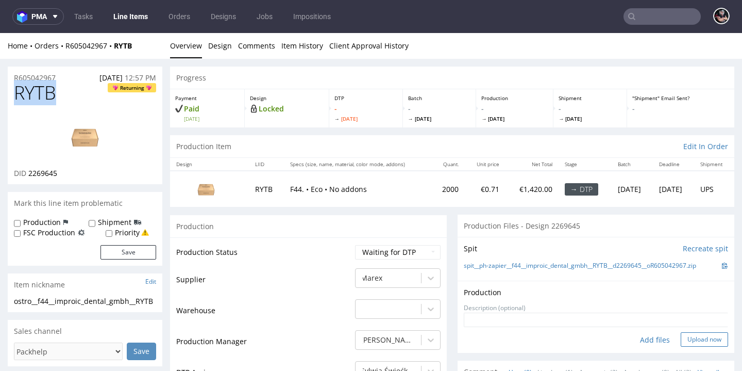
click at [681, 346] on button "Upload now" at bounding box center [704, 339] width 47 height 14
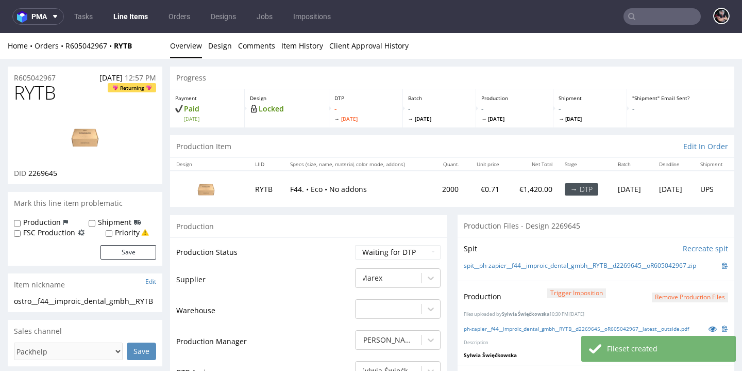
scroll to position [179, 0]
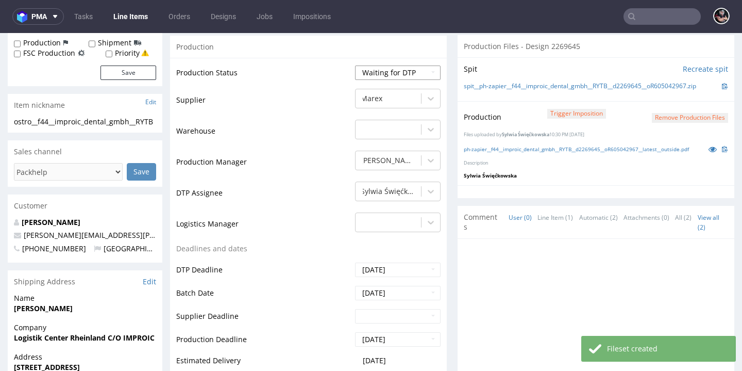
select select "dtp_production_ready"
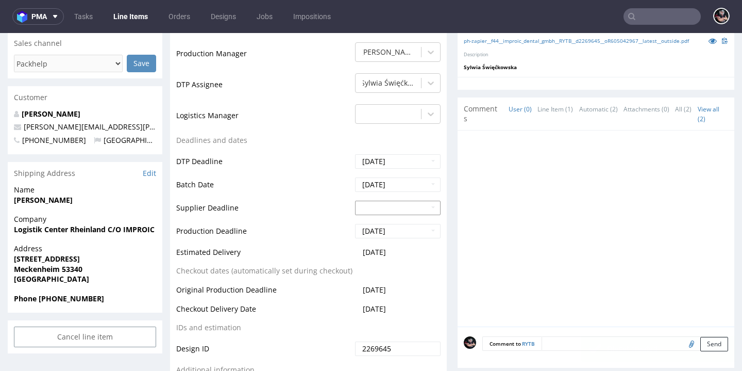
scroll to position [469, 0]
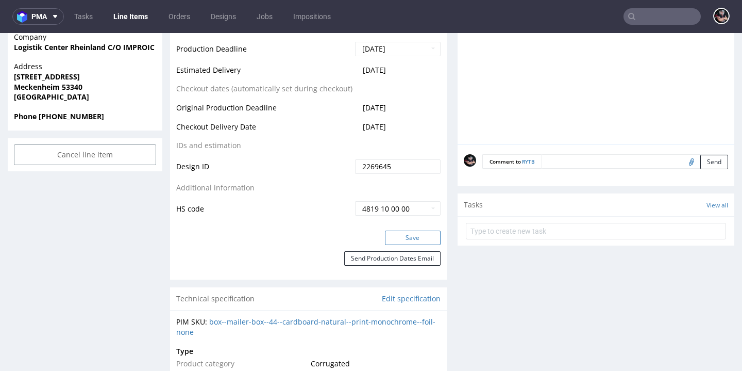
click at [407, 245] on button "Save" at bounding box center [413, 237] width 56 height 14
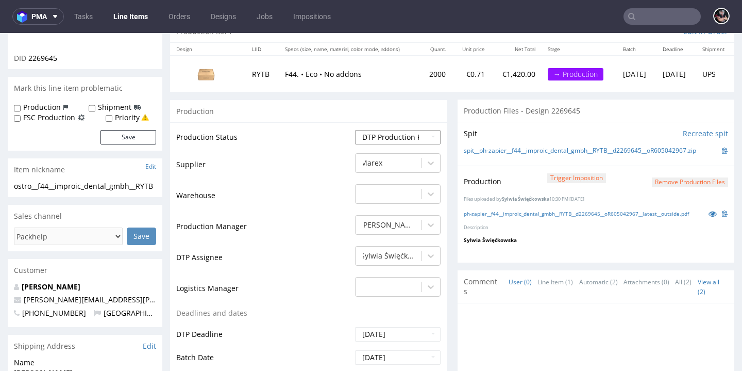
scroll to position [22, 0]
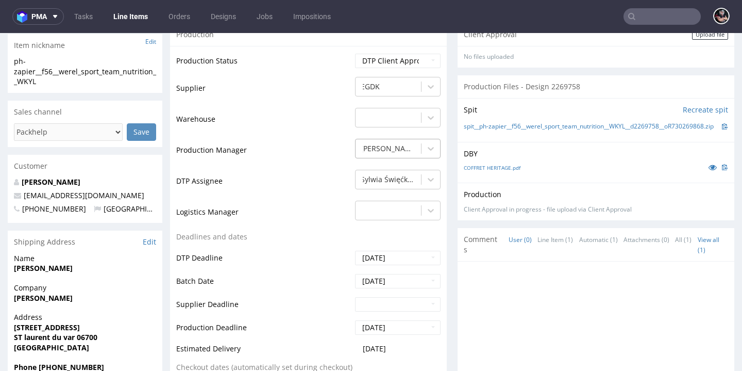
scroll to position [444, 0]
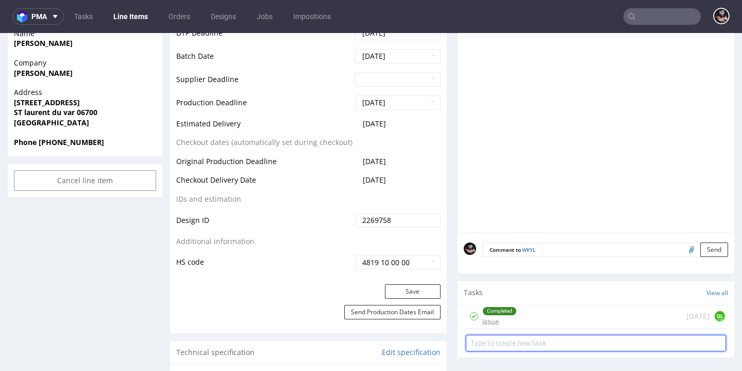
click at [521, 340] on input "text" at bounding box center [596, 342] width 260 height 16
type input "NON auto pca as files are heavy"
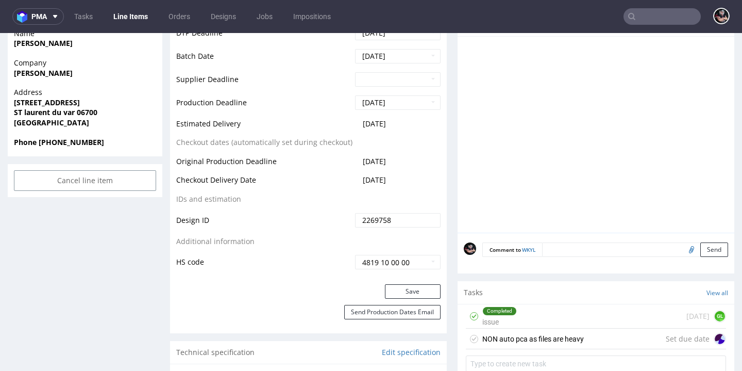
click at [553, 332] on div "NON auto pca as files are heavy" at bounding box center [533, 338] width 102 height 12
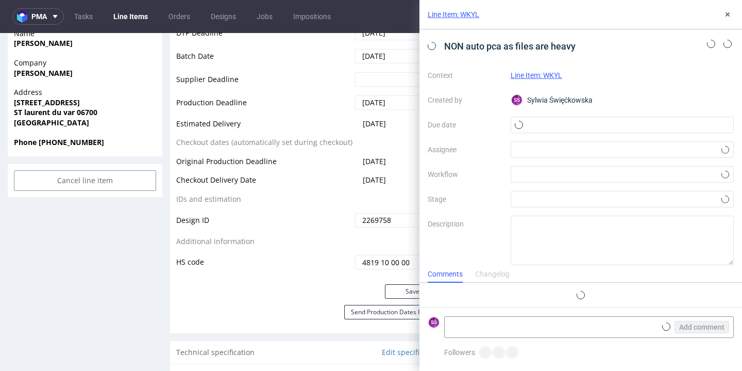
scroll to position [8, 0]
click at [728, 12] on icon at bounding box center [728, 14] width 8 height 8
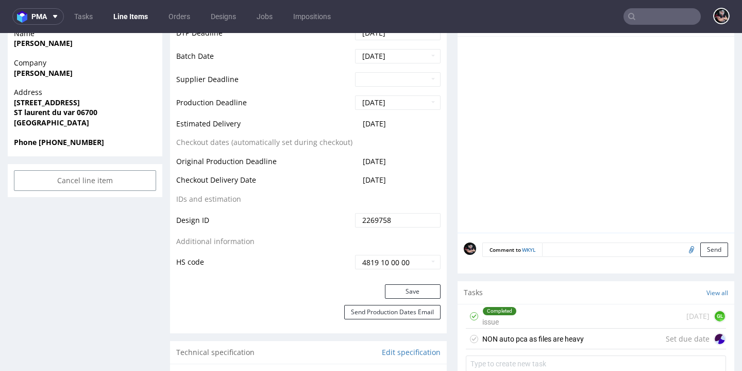
click at [715, 313] on figcaption "GL" at bounding box center [720, 316] width 10 height 10
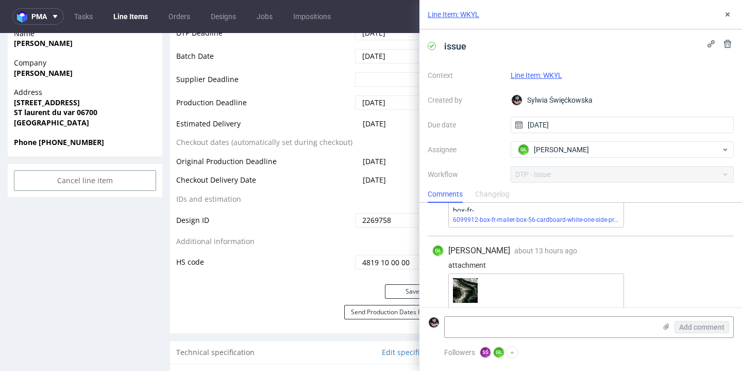
scroll to position [463, 0]
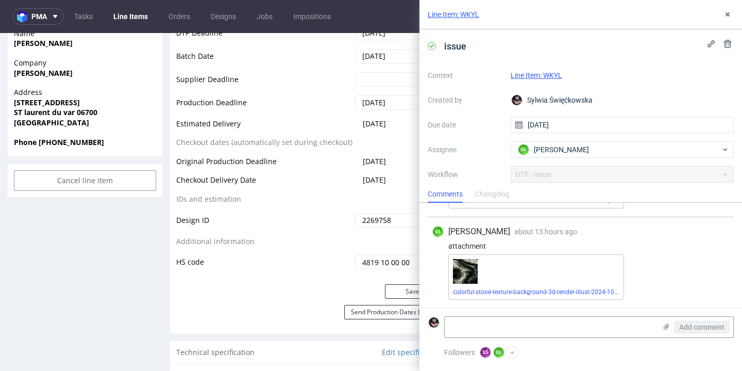
click at [725, 21] on div "Line Item: WKYL" at bounding box center [581, 14] width 323 height 29
click at [726, 17] on icon at bounding box center [728, 14] width 8 height 8
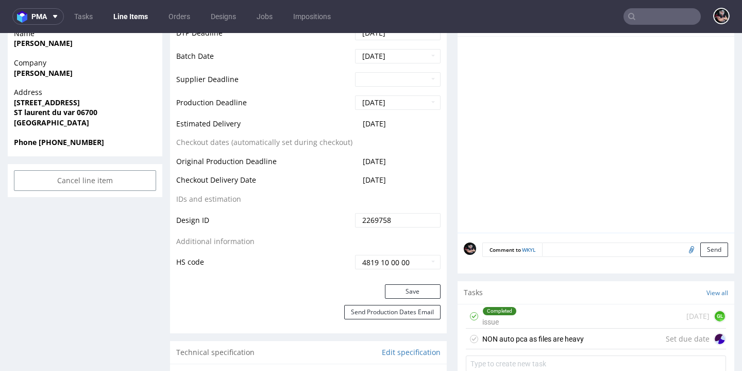
click at [551, 344] on div "NON auto pca as files are heavy" at bounding box center [525, 338] width 118 height 16
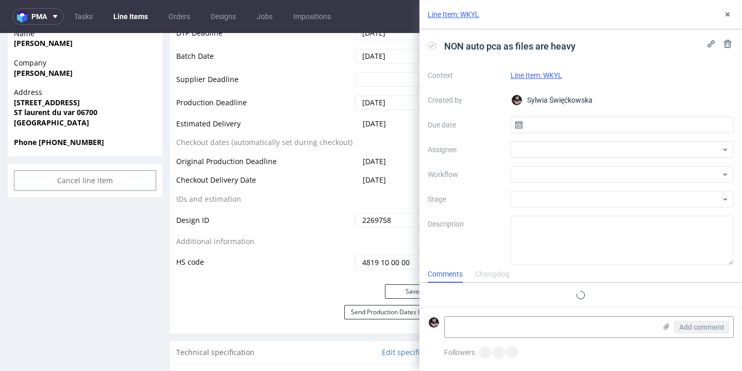
scroll to position [8, 0]
click at [544, 120] on input "text" at bounding box center [623, 124] width 224 height 16
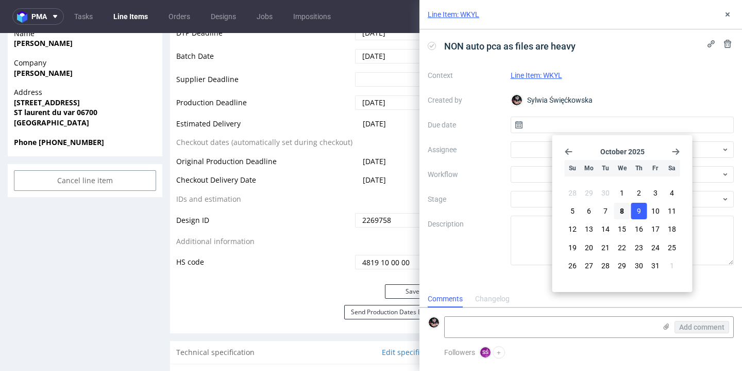
click at [638, 210] on span "9" at bounding box center [639, 211] width 4 height 10
type input "[DATE]"
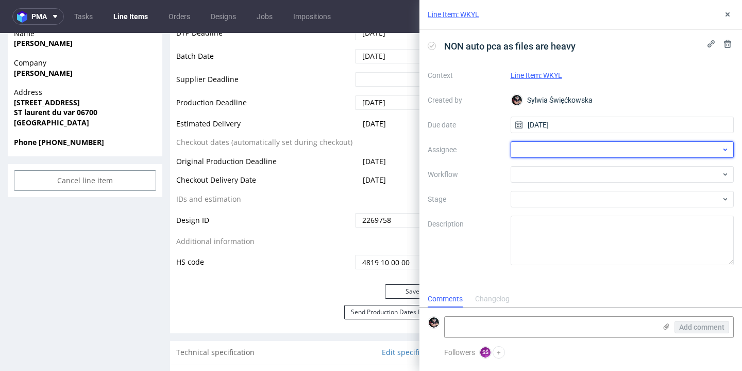
click at [542, 143] on div at bounding box center [623, 149] width 224 height 16
type input "gu"
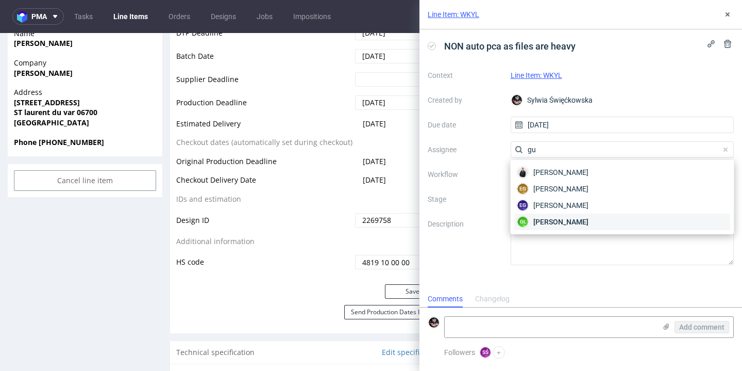
click at [583, 220] on span "[PERSON_NAME]" at bounding box center [560, 221] width 55 height 10
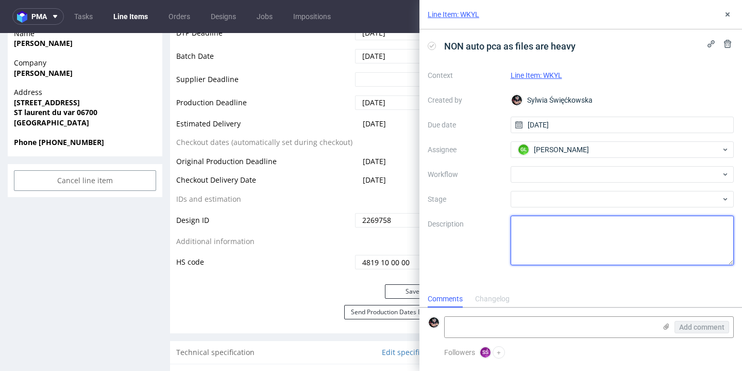
click at [622, 260] on textarea at bounding box center [623, 239] width 224 height 49
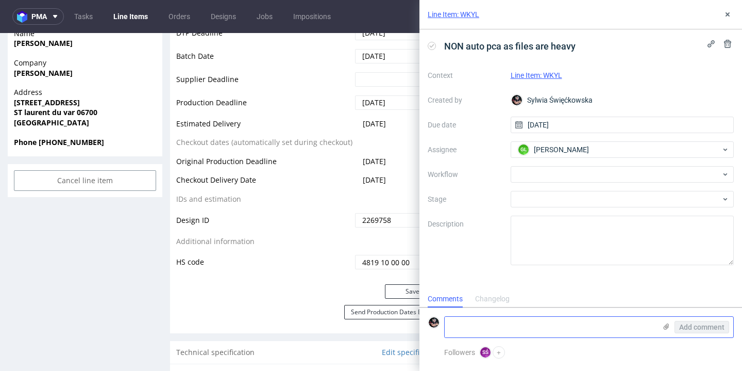
click at [664, 325] on use at bounding box center [667, 326] width 6 height 6
click at [0, 0] on input "file" at bounding box center [0, 0] width 0 height 0
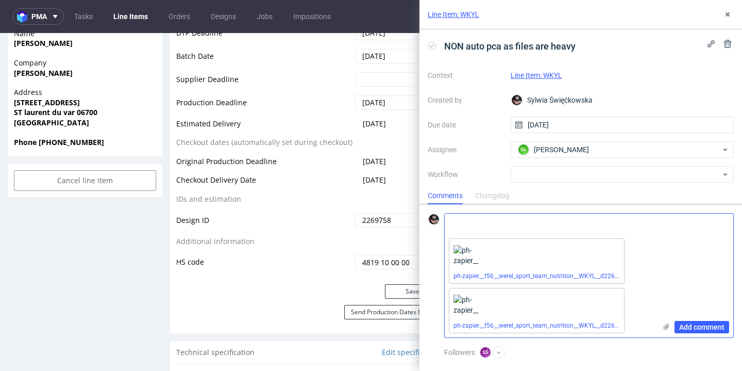
click at [615, 226] on textarea at bounding box center [550, 223] width 211 height 21
type textarea "files"
click at [701, 332] on button "Add comment" at bounding box center [702, 327] width 55 height 12
click at [693, 325] on span "Add comment" at bounding box center [701, 326] width 45 height 7
click at [685, 326] on span "Add comment" at bounding box center [701, 326] width 45 height 7
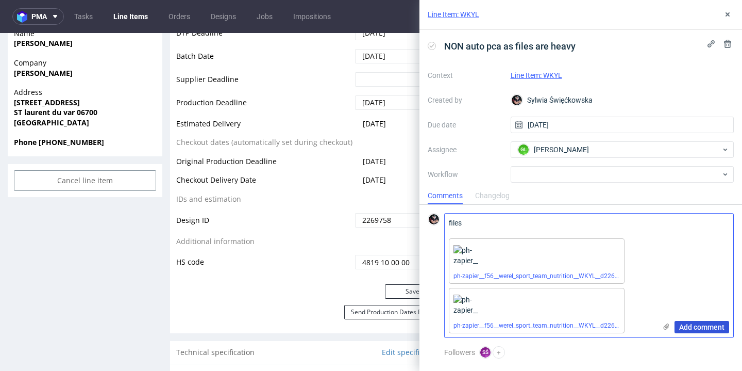
click at [702, 327] on span "Add comment" at bounding box center [701, 326] width 45 height 7
click at [696, 328] on span "Add comment" at bounding box center [701, 326] width 45 height 7
click at [525, 224] on textarea "files" at bounding box center [550, 223] width 211 height 21
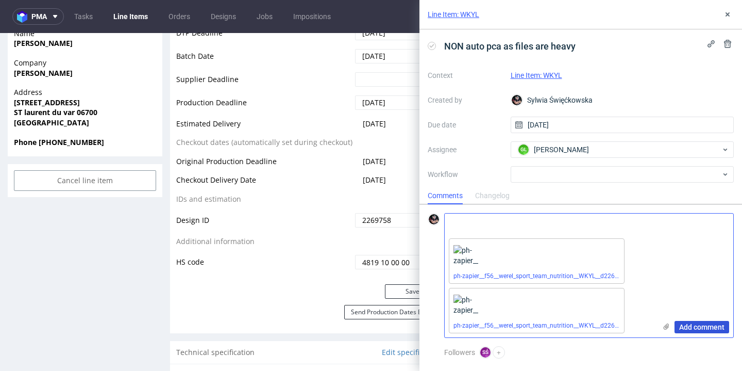
click at [688, 323] on span "Add comment" at bounding box center [701, 326] width 45 height 7
click at [621, 241] on icon at bounding box center [621, 240] width 7 height 7
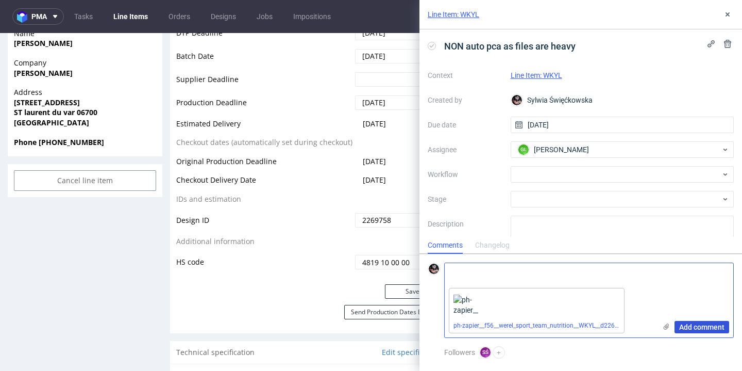
click at [704, 328] on span "Add comment" at bounding box center [701, 326] width 45 height 7
click at [579, 282] on textarea at bounding box center [550, 273] width 211 height 21
click at [622, 290] on use at bounding box center [622, 291] width 4 height 4
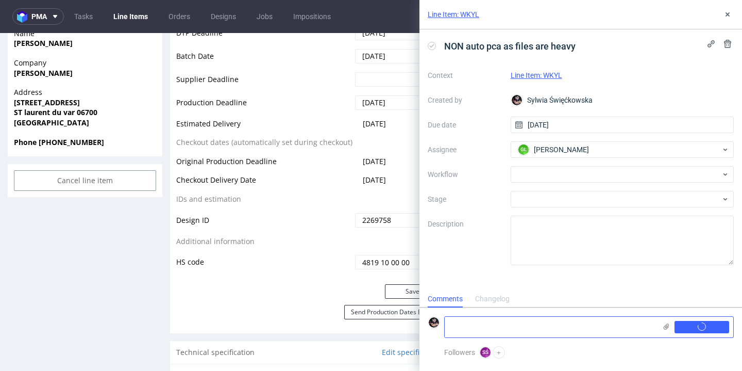
click at [619, 332] on textarea at bounding box center [550, 326] width 211 height 21
click at [731, 20] on button at bounding box center [728, 14] width 12 height 12
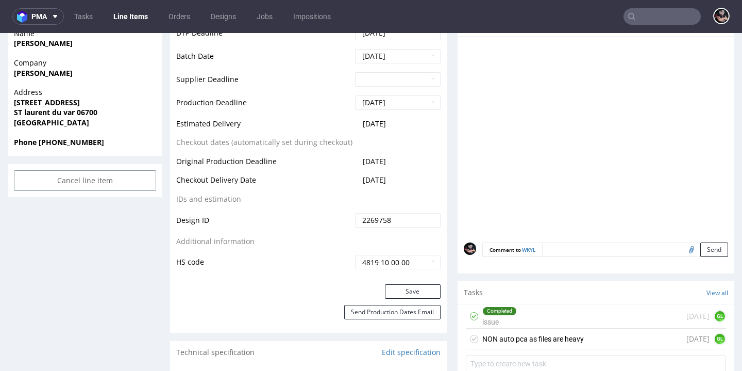
click at [630, 335] on div "NON auto pca as files are heavy in 1 day GL" at bounding box center [596, 338] width 260 height 21
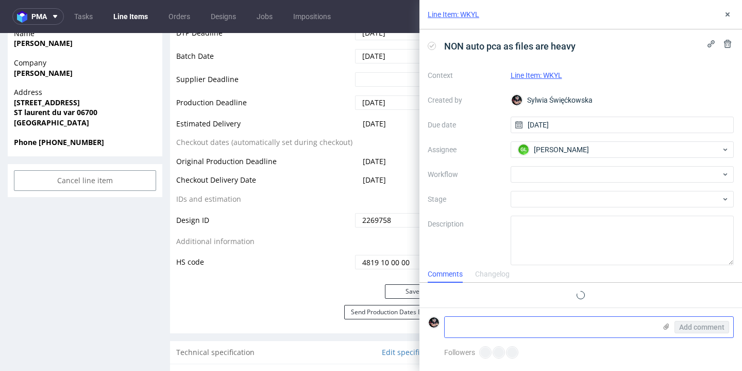
scroll to position [8, 0]
click at [550, 335] on textarea at bounding box center [550, 326] width 211 height 21
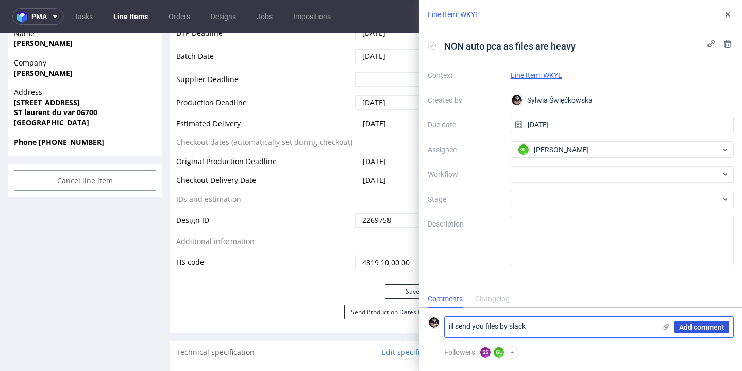
type textarea "ill send you files by slack"
click at [695, 324] on span "Add comment" at bounding box center [701, 326] width 45 height 7
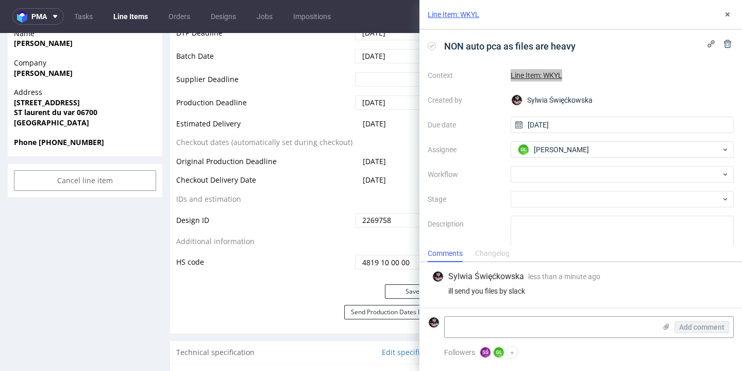
drag, startPoint x: 573, startPoint y: 368, endPoint x: 664, endPoint y: 76, distance: 305.6
click at [664, 76] on div "Line Item: WKYL" at bounding box center [623, 75] width 224 height 12
click at [727, 20] on button at bounding box center [728, 14] width 12 height 12
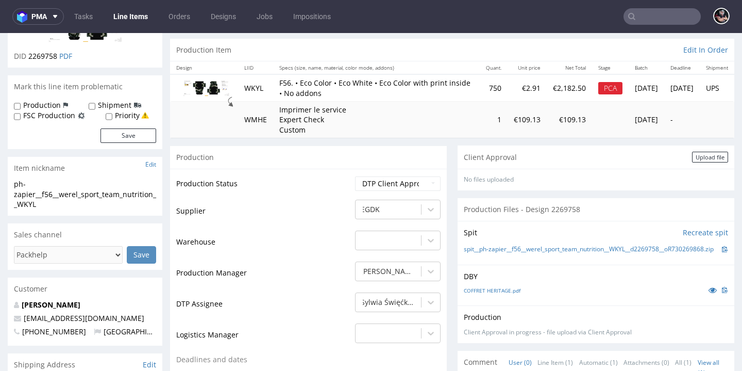
scroll to position [98, 0]
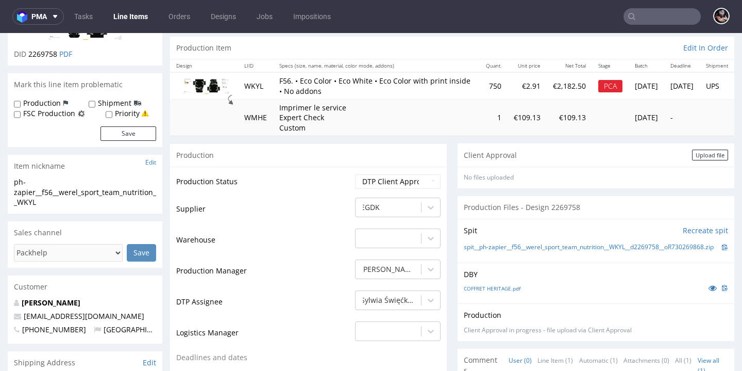
click at [694, 158] on div "Client Approval Upload file" at bounding box center [596, 154] width 277 height 23
click at [693, 157] on div "Upload file" at bounding box center [710, 154] width 36 height 11
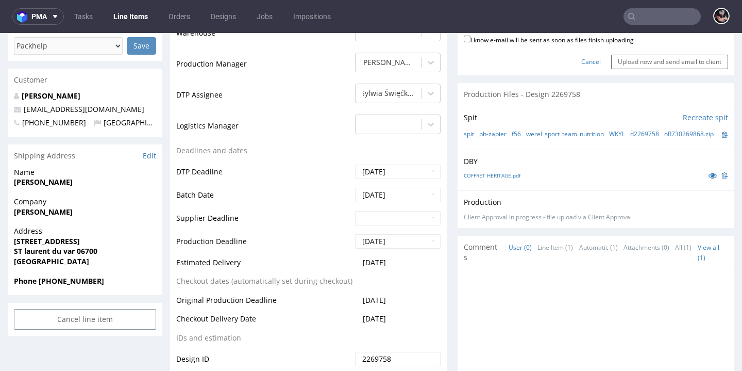
scroll to position [524, 0]
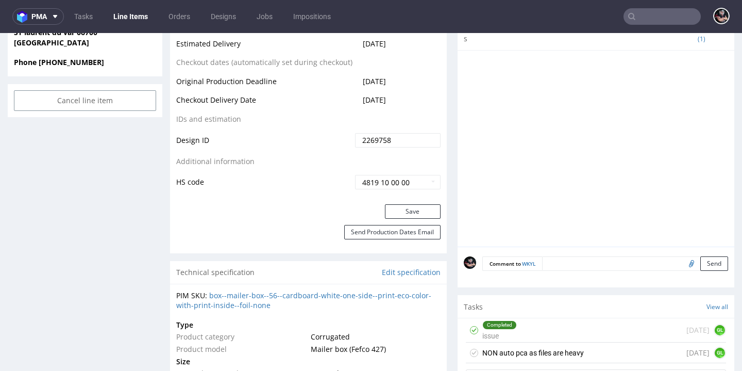
click at [683, 262] on input "file" at bounding box center [690, 262] width 14 height 13
type input "C:\fakepath\ph-zapier__f56__werel_sport_team_nutrition__WKYL__d2269758__oR73026…"
click at [700, 262] on button "Send" at bounding box center [714, 263] width 28 height 14
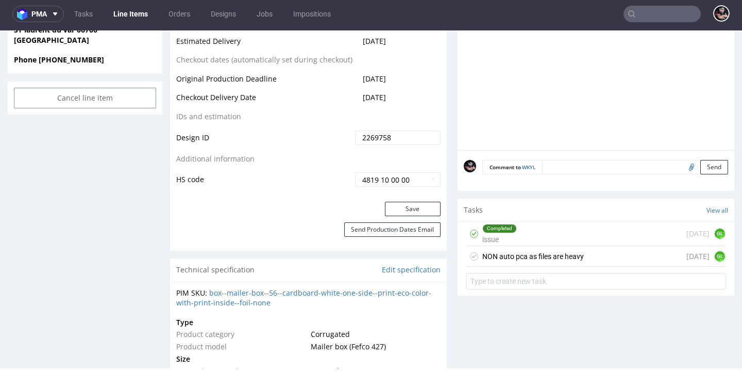
click at [548, 259] on div "NON auto pca as files are heavy" at bounding box center [533, 256] width 102 height 12
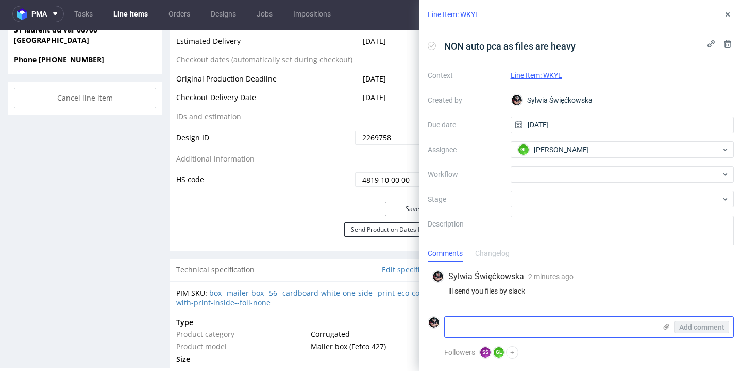
click at [662, 326] on icon at bounding box center [666, 326] width 8 height 8
click at [0, 0] on input "file" at bounding box center [0, 0] width 0 height 0
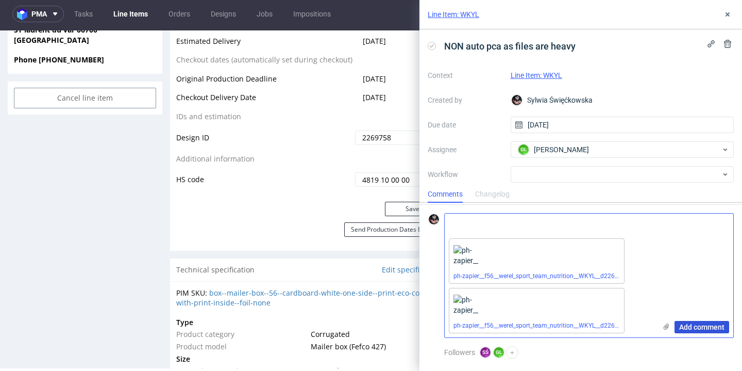
click at [679, 326] on span "Add comment" at bounding box center [701, 326] width 45 height 7
click at [620, 243] on icon at bounding box center [621, 240] width 7 height 7
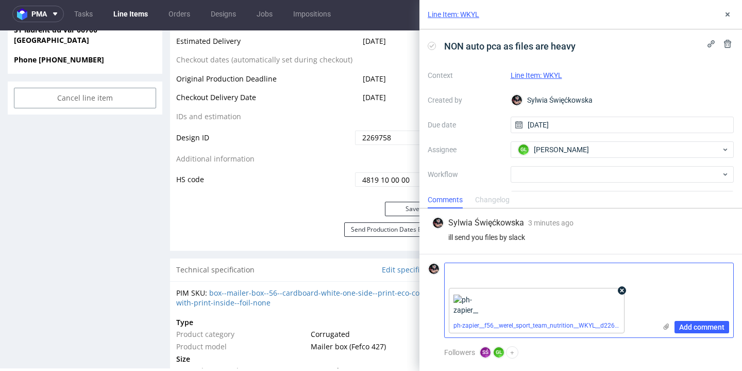
click at [620, 292] on use at bounding box center [622, 291] width 4 height 4
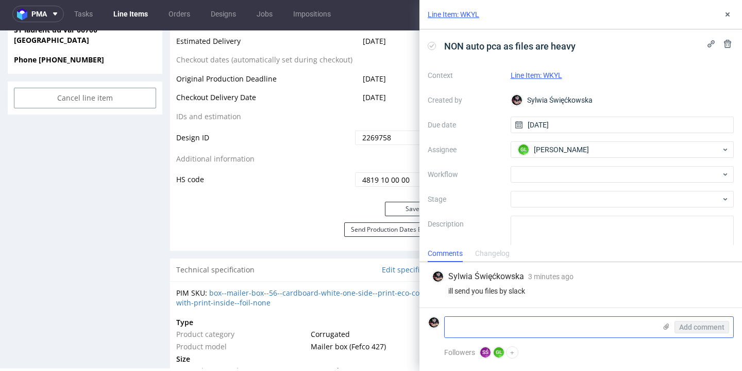
click at [662, 324] on icon at bounding box center [666, 326] width 8 height 8
click at [0, 0] on input "file" at bounding box center [0, 0] width 0 height 0
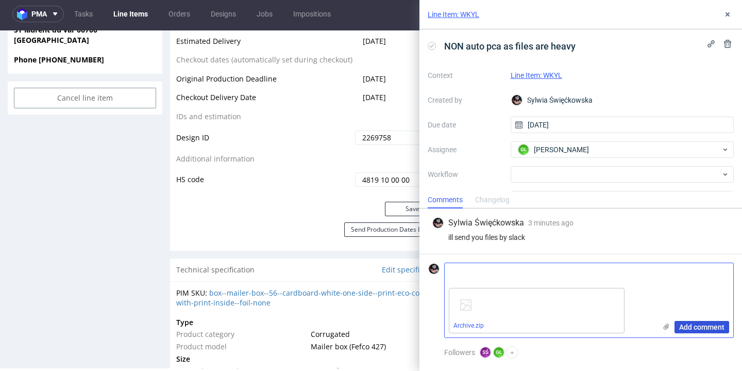
click at [688, 330] on span "Add comment" at bounding box center [701, 326] width 45 height 7
click at [687, 328] on span "Add comment" at bounding box center [701, 326] width 45 height 7
click at [622, 290] on use at bounding box center [622, 291] width 4 height 4
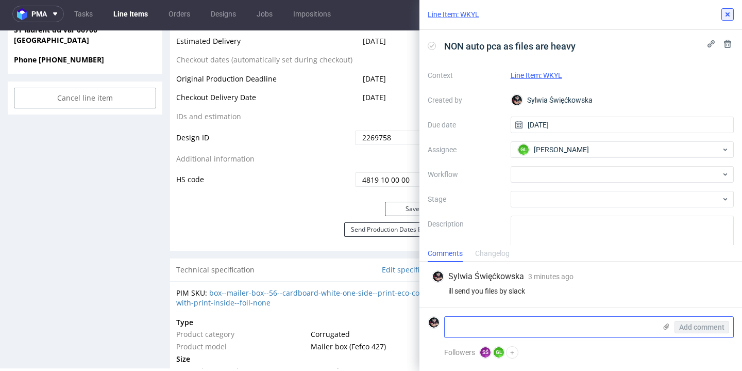
click at [723, 15] on button at bounding box center [728, 14] width 12 height 12
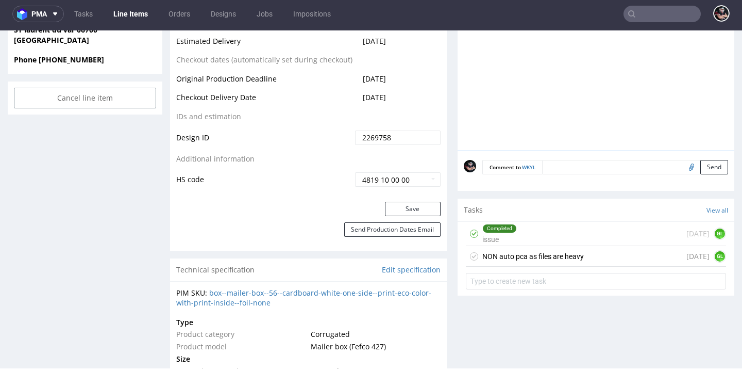
click at [683, 168] on input "file" at bounding box center [690, 166] width 14 height 13
type input "C:\fakepath\Archive.zip"
click at [700, 162] on button "Send" at bounding box center [714, 167] width 28 height 14
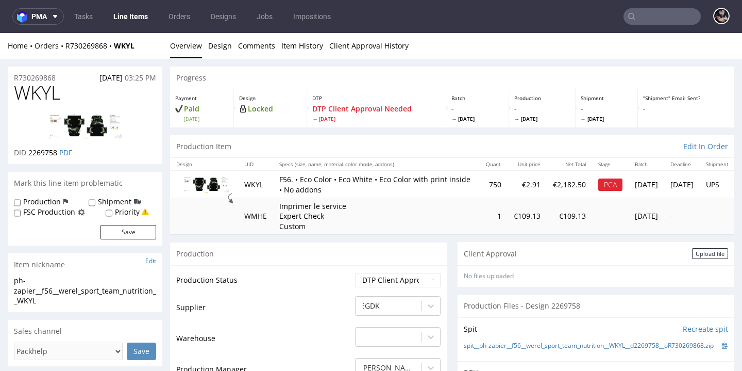
scroll to position [524, 0]
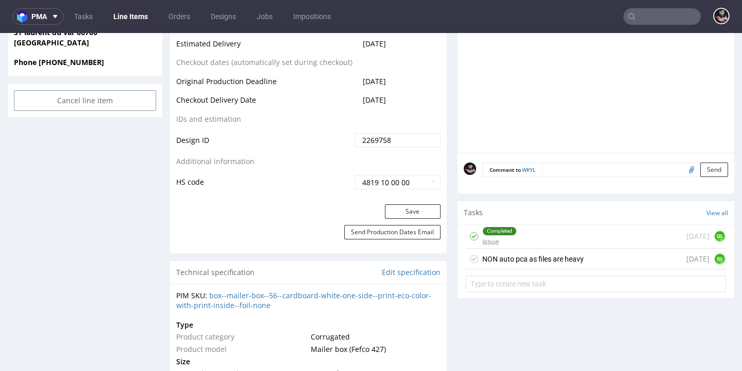
click at [540, 253] on div "NON auto pca as files are heavy" at bounding box center [533, 259] width 102 height 12
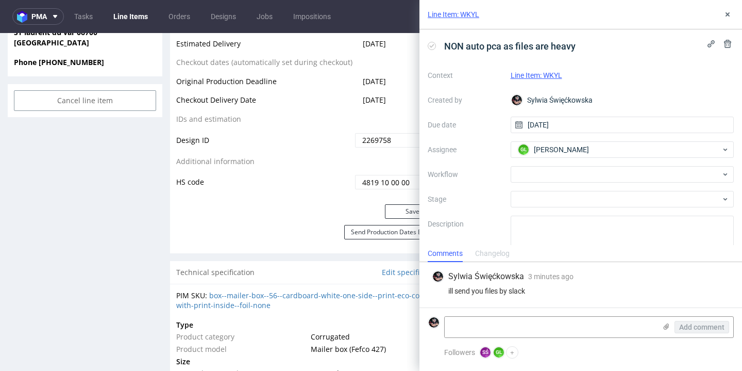
click at [563, 292] on div "ill send you files by slack" at bounding box center [581, 291] width 298 height 8
click at [535, 324] on textarea at bounding box center [550, 326] width 211 height 21
type textarea "I cannot unfortunately- some from DTP will send you."
click at [677, 329] on button "Add comment" at bounding box center [702, 327] width 55 height 12
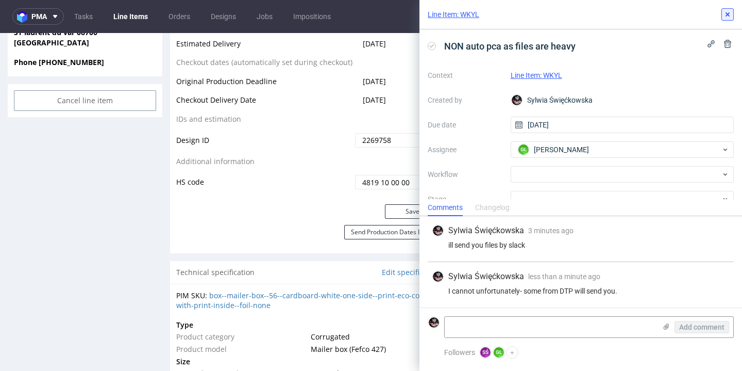
click at [725, 19] on button at bounding box center [728, 14] width 12 height 12
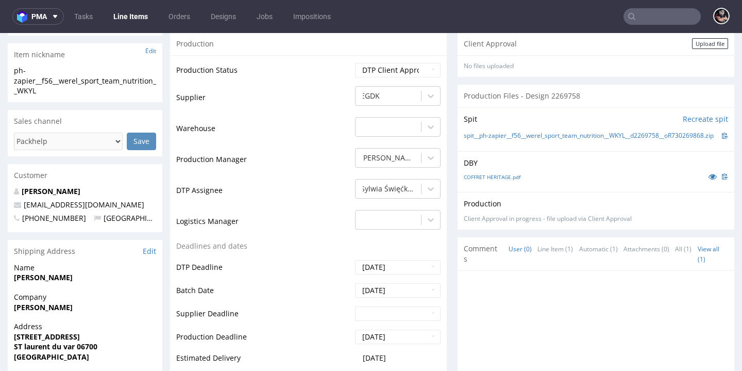
scroll to position [190, 0]
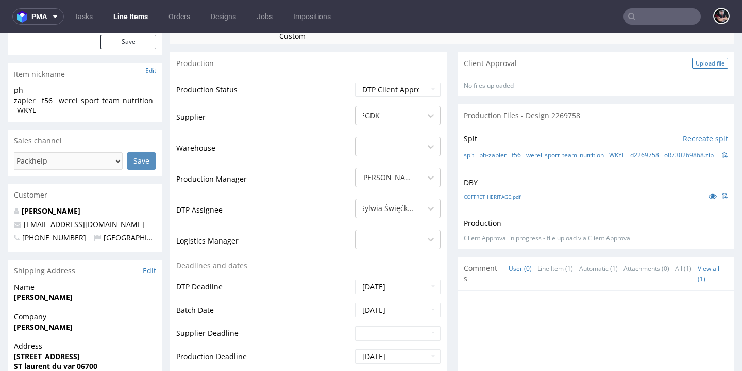
click at [696, 61] on div "Upload file" at bounding box center [710, 63] width 36 height 11
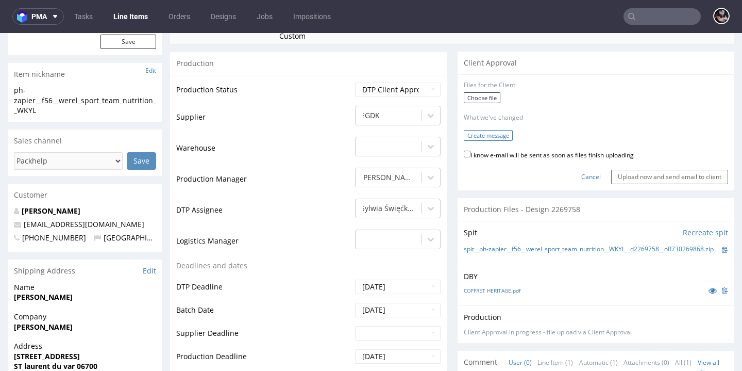
click at [489, 130] on button "Create message" at bounding box center [488, 135] width 49 height 11
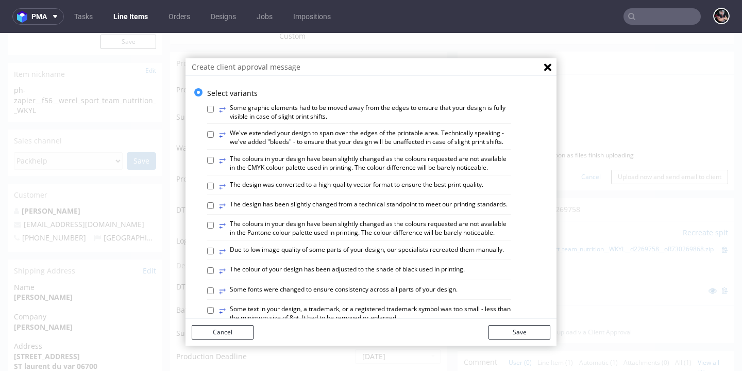
click at [328, 130] on label "⥂ We've extended your design to span over the edges of the printable area. Tech…" at bounding box center [365, 138] width 292 height 18
click at [214, 131] on input "⥂ We've extended your design to span over the edges of the printable area. Tech…" at bounding box center [210, 134] width 7 height 7
checkbox input "true"
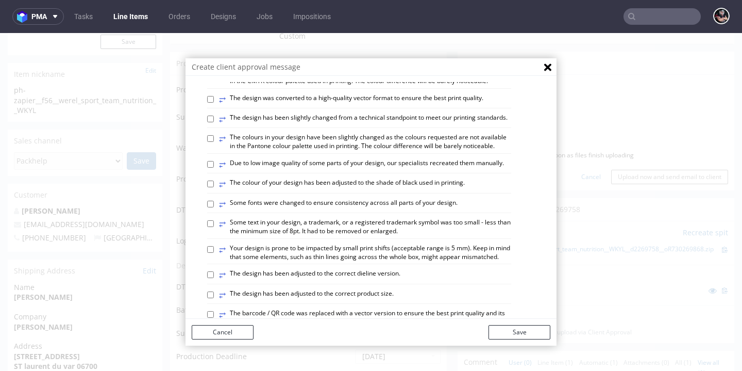
scroll to position [97, 0]
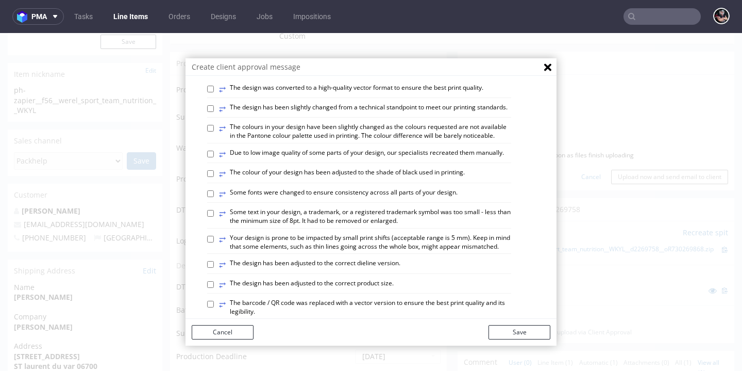
click at [364, 268] on label "⥂ The design has been adjusted to the correct dieline version." at bounding box center [309, 264] width 181 height 11
click at [214, 267] on input "⥂ The design has been adjusted to the correct dieline version." at bounding box center [210, 264] width 7 height 7
checkbox input "true"
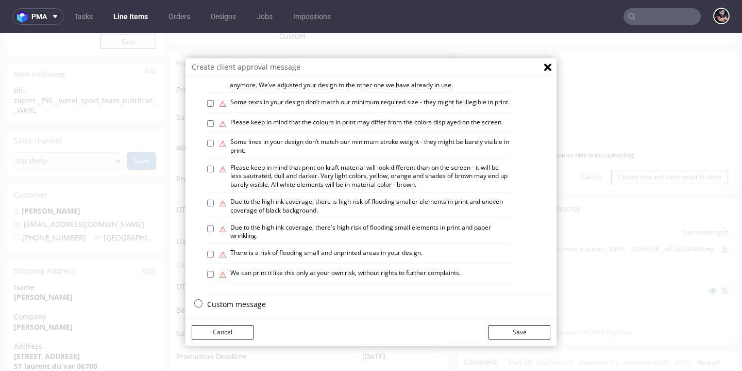
click at [323, 218] on div "⚠ Due to the high ink coverage, there is high risk of flooding smaller elements…" at bounding box center [359, 207] width 304 height 21
click at [315, 182] on label "⚠ Please keep in mind that print on kraft material will look different than on …" at bounding box center [365, 176] width 292 height 26
click at [214, 172] on input "⚠ Please keep in mind that print on kraft material will look different than on …" at bounding box center [210, 168] width 7 height 7
checkbox input "true"
click at [507, 327] on button "Save" at bounding box center [520, 332] width 62 height 14
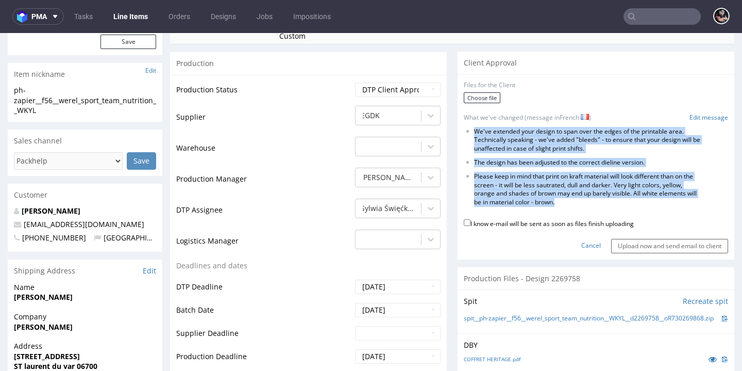
drag, startPoint x: 580, startPoint y: 198, endPoint x: 457, endPoint y: 131, distance: 140.9
click at [464, 131] on ul "We've extended your design to span over the edges of the printable area. Techni…" at bounding box center [596, 166] width 264 height 79
copy ul "We've extended your design to span over the edges of the printable area. Techni…"
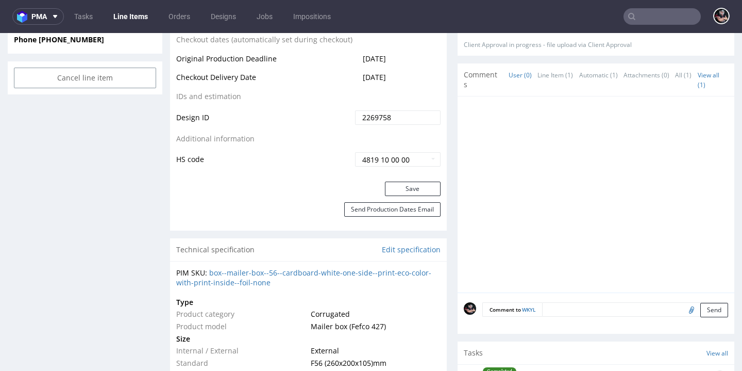
scroll to position [754, 0]
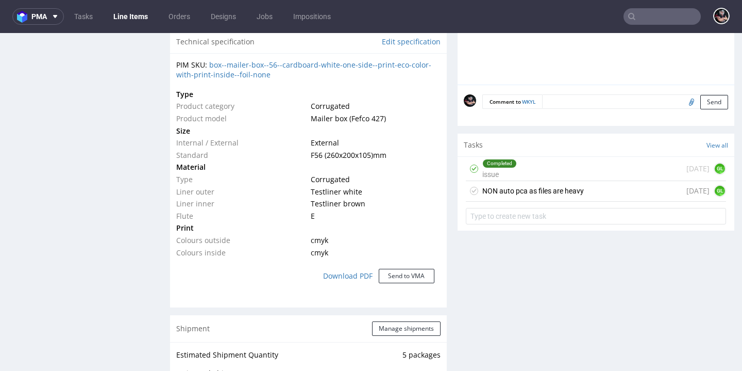
drag, startPoint x: 581, startPoint y: 183, endPoint x: 581, endPoint y: 223, distance: 39.2
click at [581, 183] on div "NON auto pca as files are heavy in 1 day GL" at bounding box center [596, 191] width 260 height 21
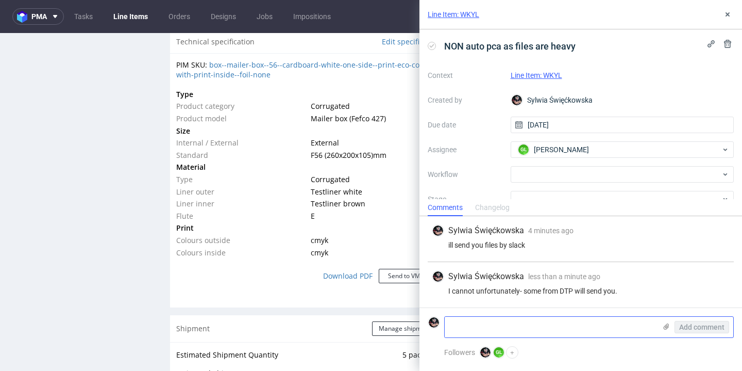
click at [529, 323] on textarea at bounding box center [550, 326] width 211 height 21
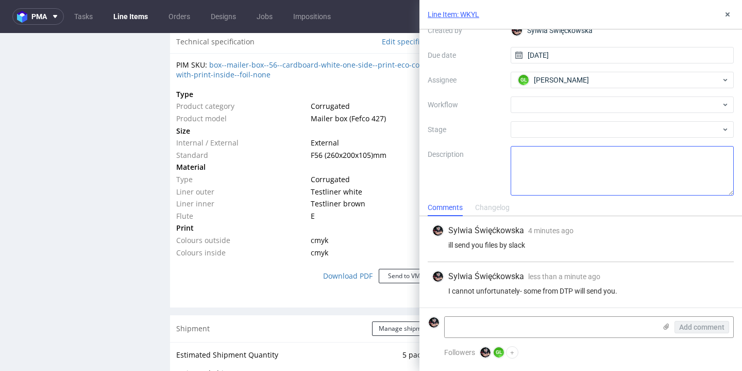
scroll to position [74, 0]
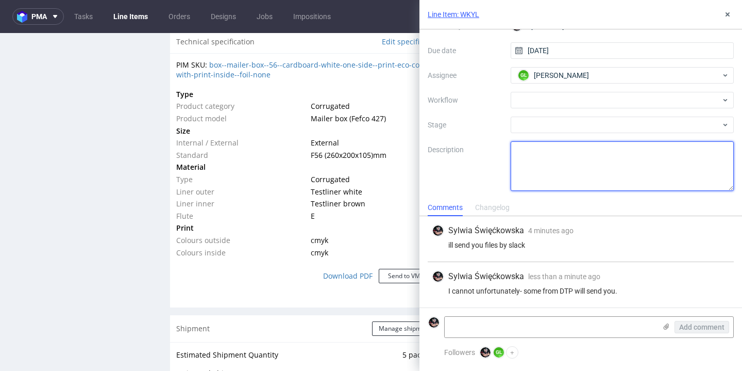
click at [555, 153] on textarea at bounding box center [623, 165] width 224 height 49
paste textarea "We've extended your design to span over the edges of the printable area. Techni…"
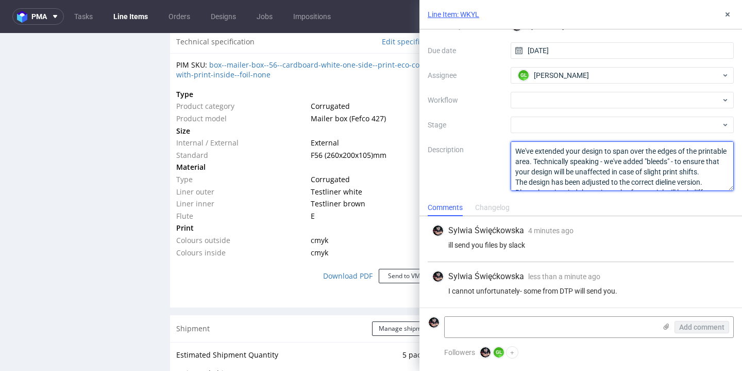
scroll to position [63, 0]
type textarea "We've extended your design to span over the edges of the printable area. Techni…"
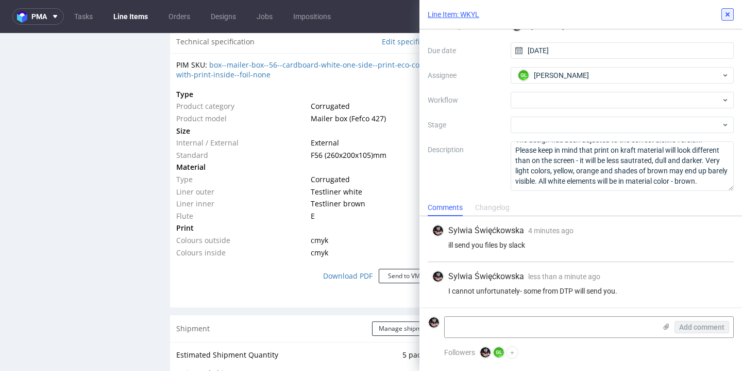
click at [724, 14] on icon at bounding box center [728, 14] width 8 height 8
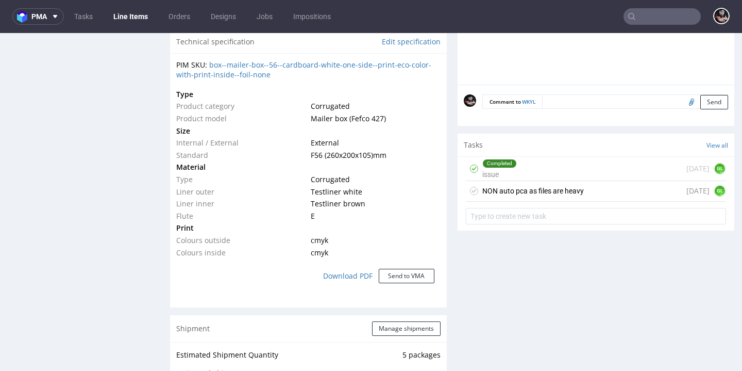
click at [715, 186] on figcaption "GL" at bounding box center [720, 191] width 10 height 10
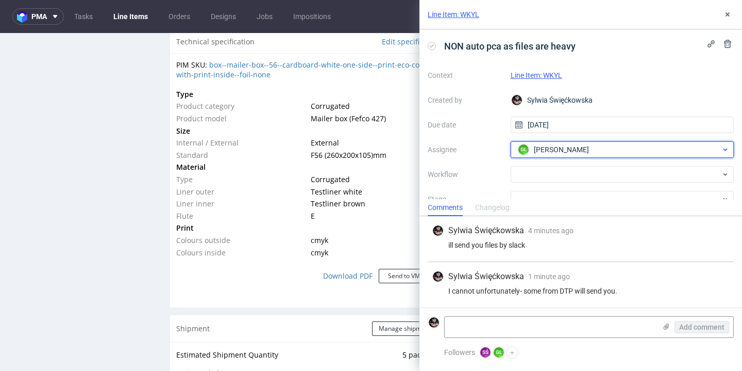
drag, startPoint x: 596, startPoint y: 147, endPoint x: 530, endPoint y: 148, distance: 66.0
click at [530, 148] on div "GL Guillaume Leroux" at bounding box center [618, 149] width 206 height 16
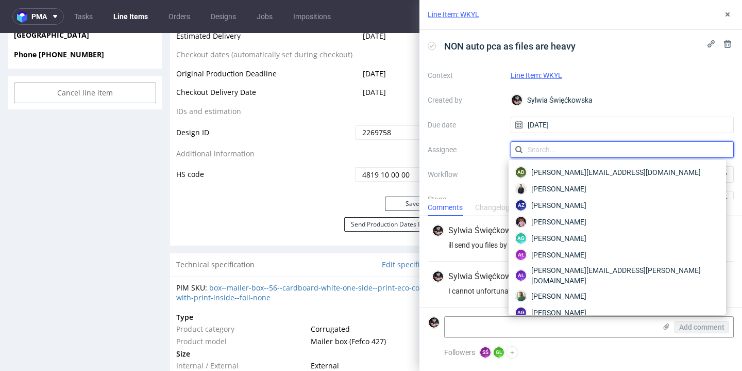
scroll to position [257, 0]
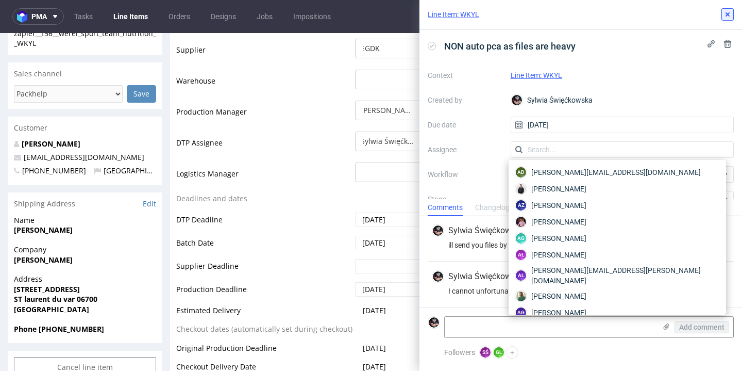
click at [723, 13] on button at bounding box center [728, 14] width 12 height 12
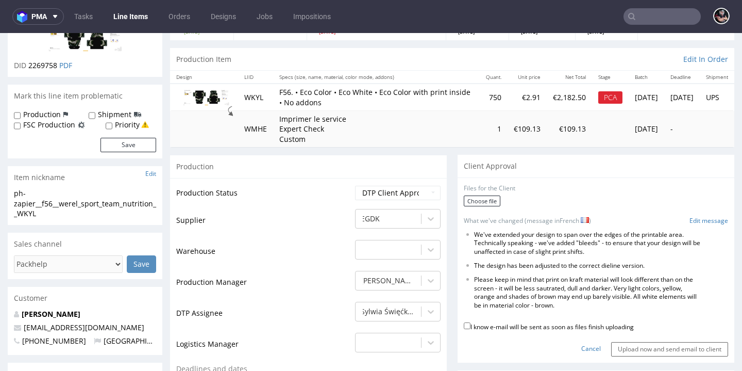
scroll to position [66, 0]
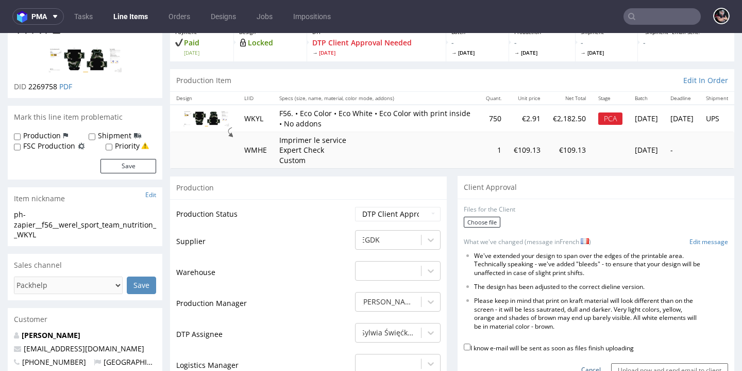
click at [581, 365] on link "Cancel" at bounding box center [591, 369] width 20 height 9
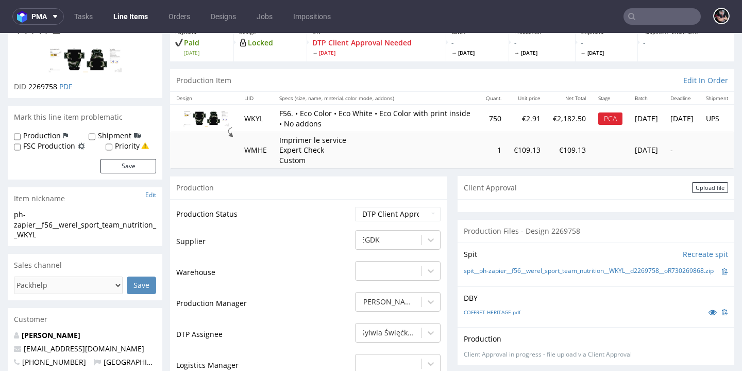
scroll to position [0, 0]
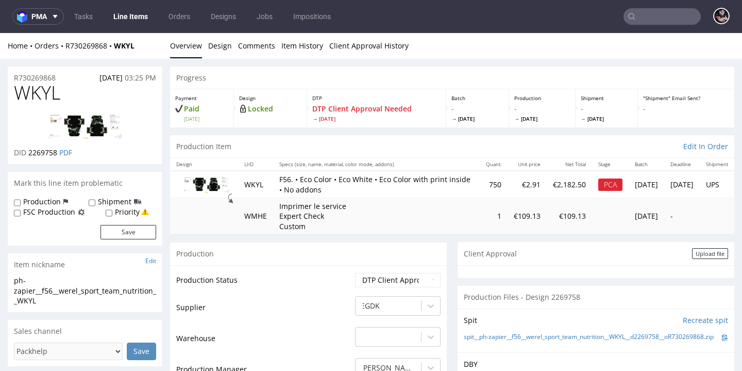
click at [44, 96] on span "WKYL" at bounding box center [37, 92] width 46 height 21
copy span "WKYL"
click at [117, 13] on link "Line Items" at bounding box center [130, 16] width 47 height 16
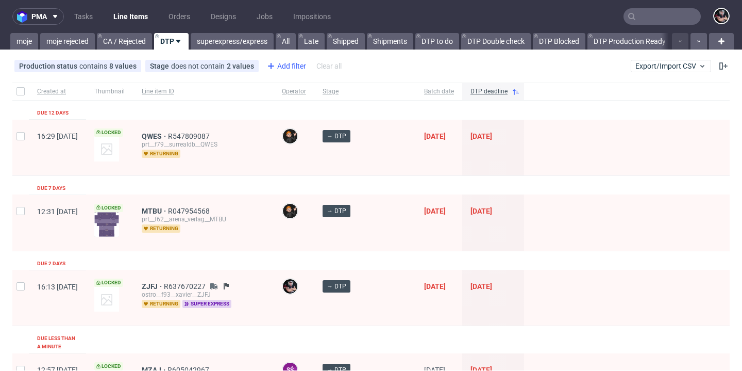
click at [299, 69] on div "Add filter" at bounding box center [285, 66] width 45 height 16
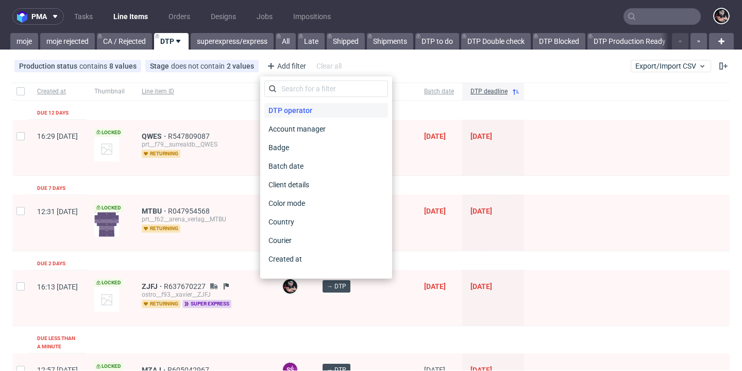
click at [297, 105] on span "DTP operator" at bounding box center [290, 110] width 52 height 14
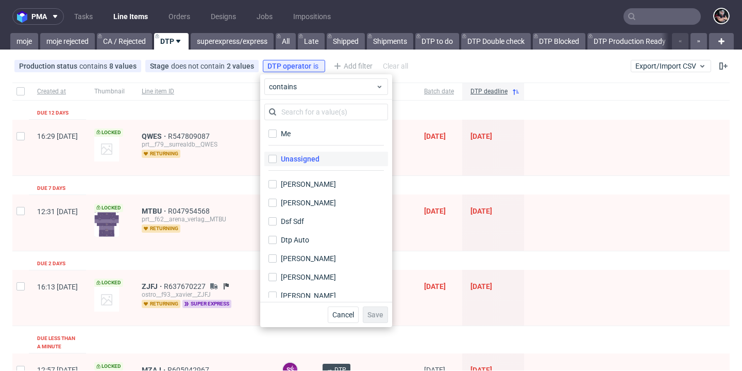
click at [315, 161] on div "Unassigned" at bounding box center [300, 159] width 39 height 10
click at [277, 161] on input "Unassigned" at bounding box center [273, 159] width 8 height 8
checkbox input "true"
click at [371, 308] on button "Save" at bounding box center [375, 314] width 25 height 16
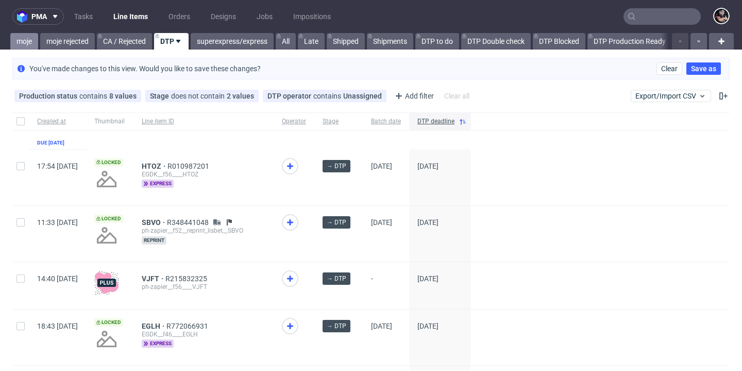
click at [35, 42] on link "moje" at bounding box center [24, 41] width 28 height 16
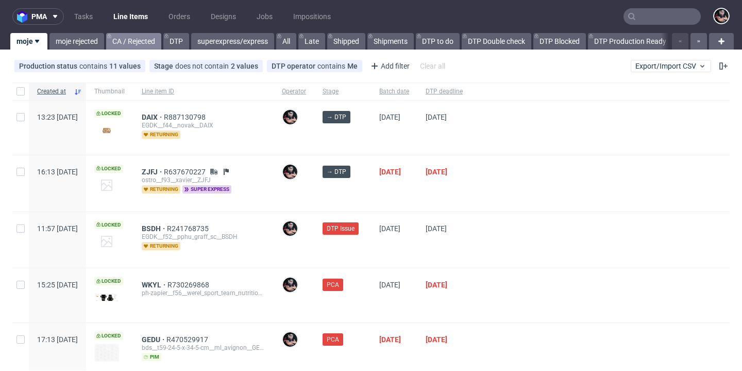
click at [146, 46] on link "CA / Rejected" at bounding box center [133, 41] width 55 height 16
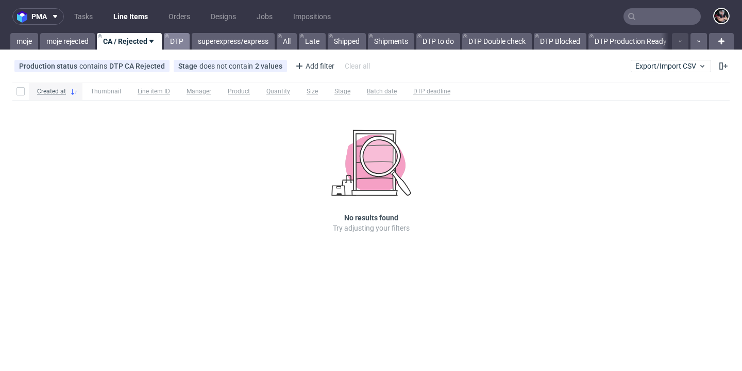
click at [165, 42] on div "DTP" at bounding box center [176, 41] width 28 height 16
click at [172, 43] on link "DTP" at bounding box center [177, 41] width 26 height 16
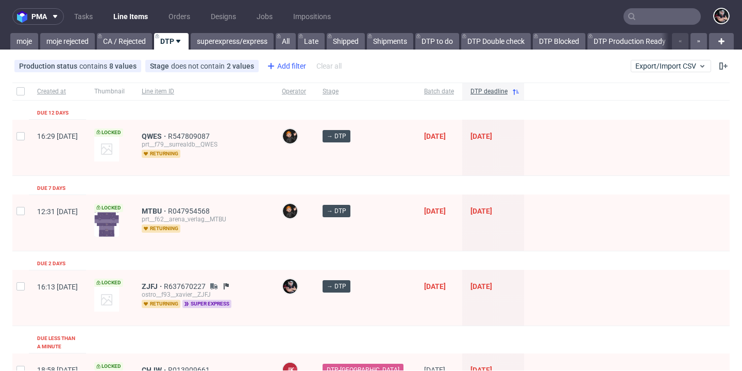
click at [282, 68] on div "Add filter" at bounding box center [285, 66] width 45 height 16
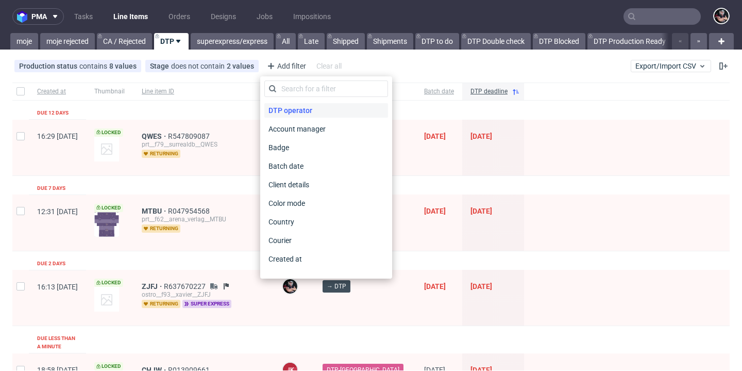
click at [287, 114] on span "DTP operator" at bounding box center [290, 110] width 52 height 14
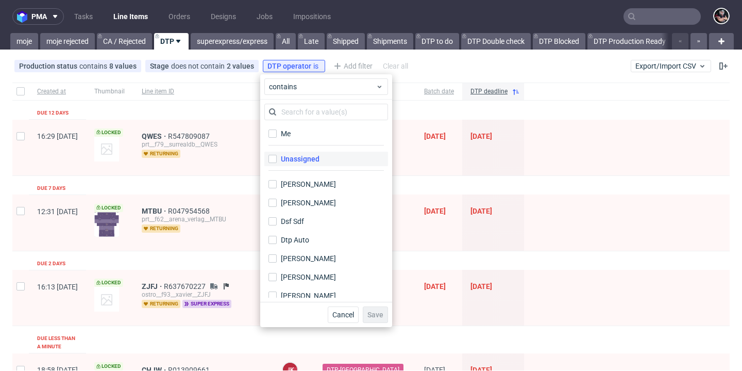
click at [302, 163] on div "Unassigned" at bounding box center [300, 159] width 39 height 10
click at [277, 163] on input "Unassigned" at bounding box center [273, 159] width 8 height 8
checkbox input "true"
click at [369, 313] on span "Save" at bounding box center [375, 314] width 16 height 7
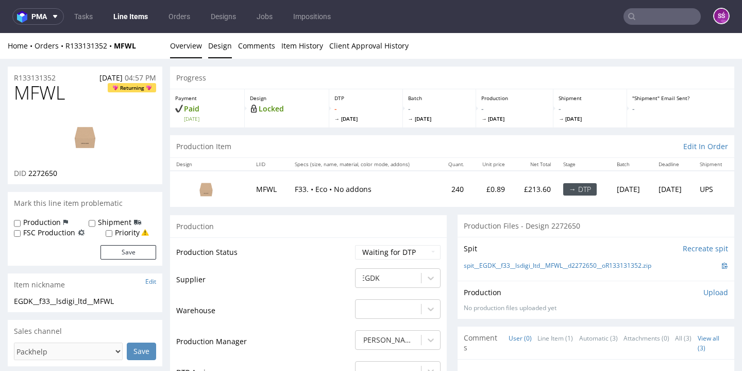
click at [224, 55] on link "Design" at bounding box center [220, 45] width 24 height 25
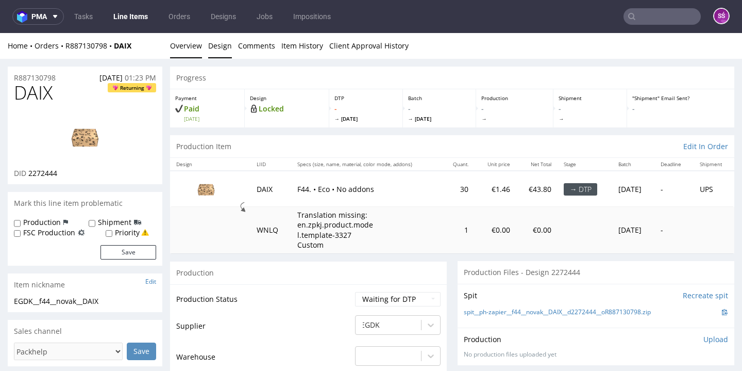
click at [215, 39] on link "Design" at bounding box center [220, 45] width 24 height 25
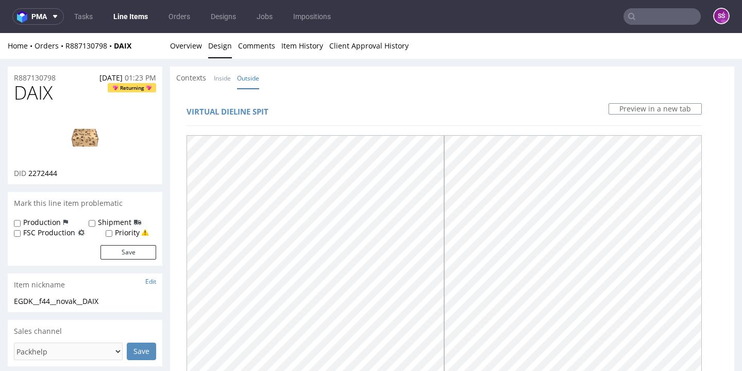
click at [203, 39] on div "Home Orders R887130798 DAIX Overview Design Comments Item History Client Approv…" at bounding box center [371, 46] width 742 height 26
click at [185, 46] on link "Overview" at bounding box center [186, 45] width 32 height 25
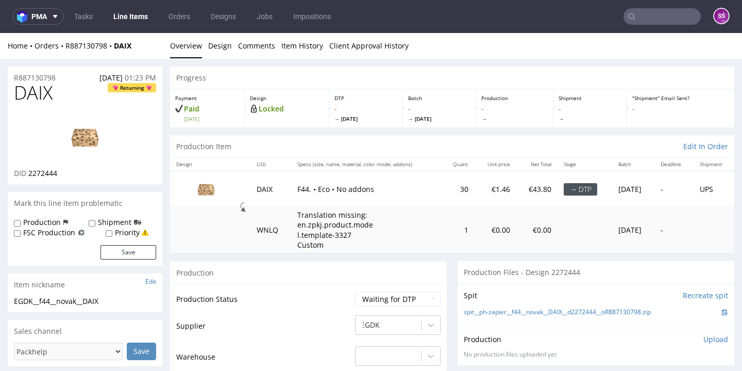
scroll to position [65, 0]
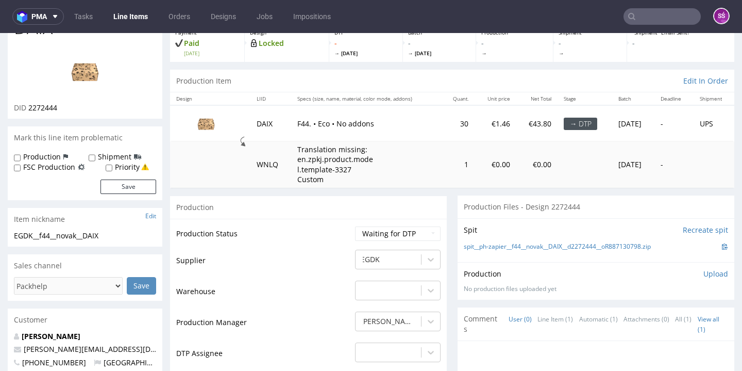
click at [47, 104] on span "2272444" at bounding box center [42, 108] width 29 height 10
copy span "2272444"
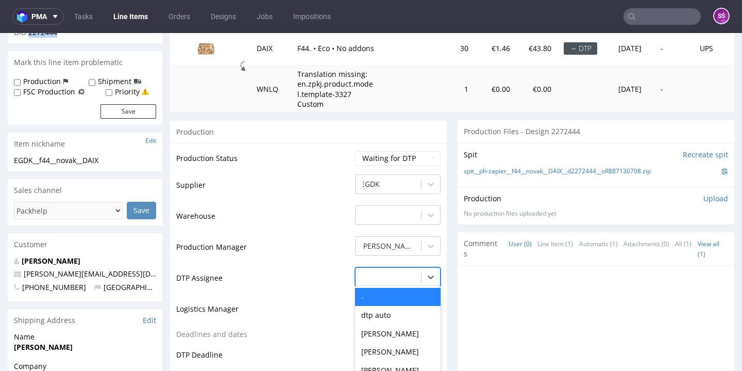
click at [409, 281] on div "- selected, 1 of 31. 31 results available. Use Up and Down to choose options, p…" at bounding box center [398, 274] width 86 height 14
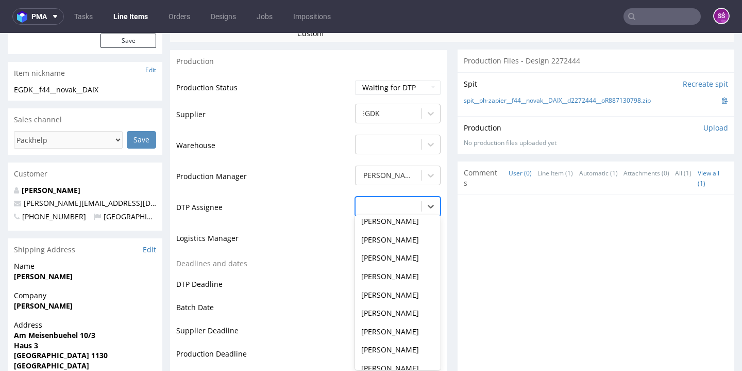
scroll to position [328, 0]
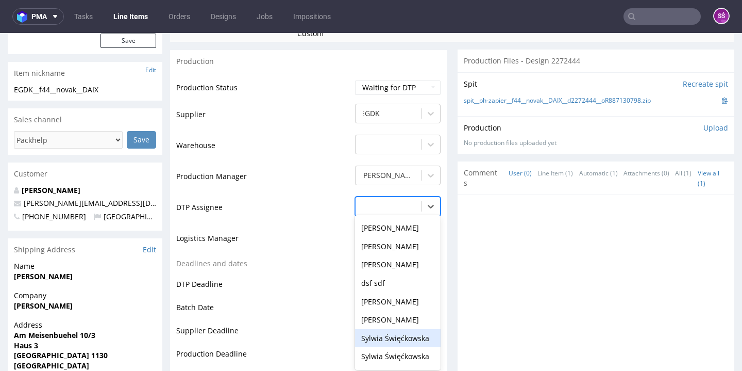
click at [399, 329] on div "Sylwia Święćkowska" at bounding box center [398, 338] width 86 height 19
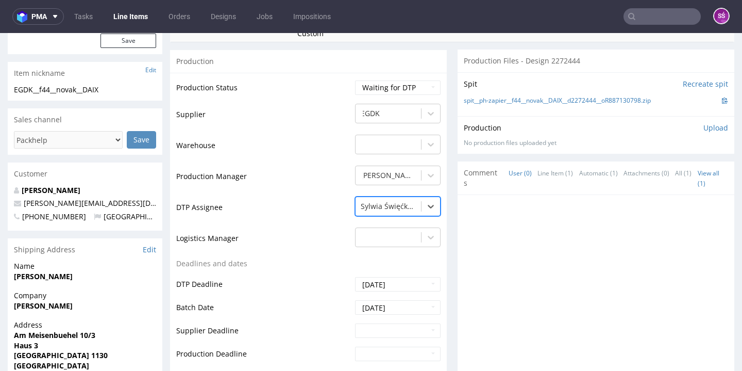
scroll to position [399, 0]
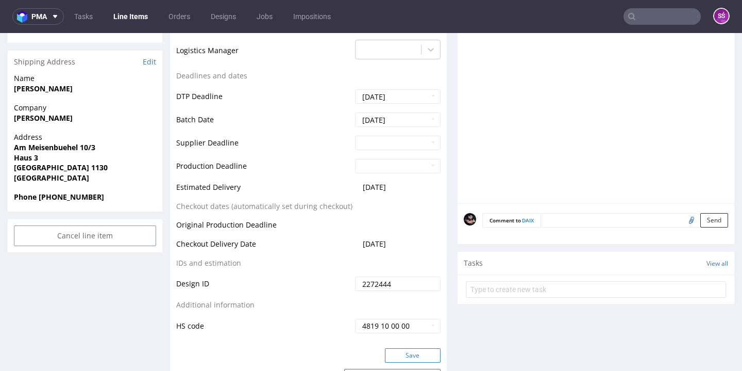
click at [403, 353] on button "Save" at bounding box center [413, 355] width 56 height 14
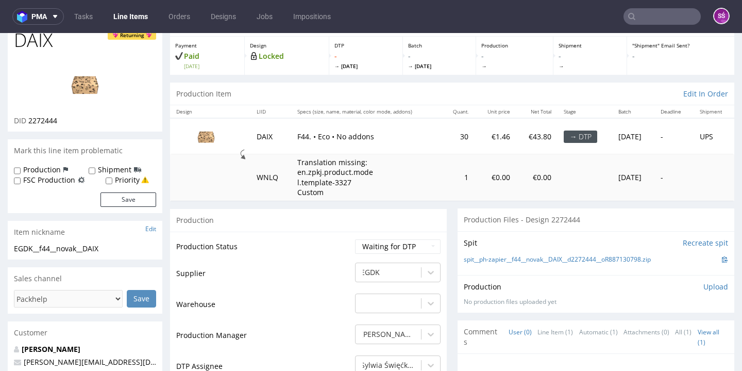
scroll to position [0, 0]
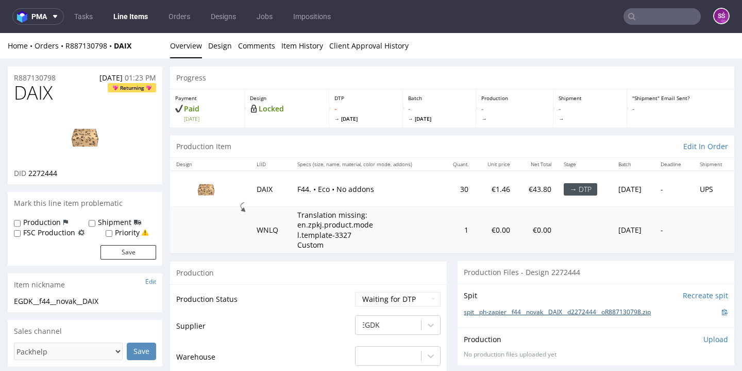
click at [576, 308] on link "spit__ph-zapier__f44__novak__DAIX__d2272444__oR887130798.zip" at bounding box center [557, 312] width 187 height 9
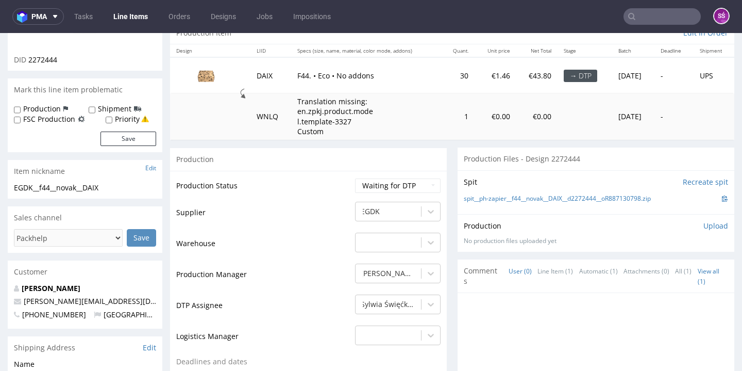
scroll to position [209, 0]
